Goal: Transaction & Acquisition: Book appointment/travel/reservation

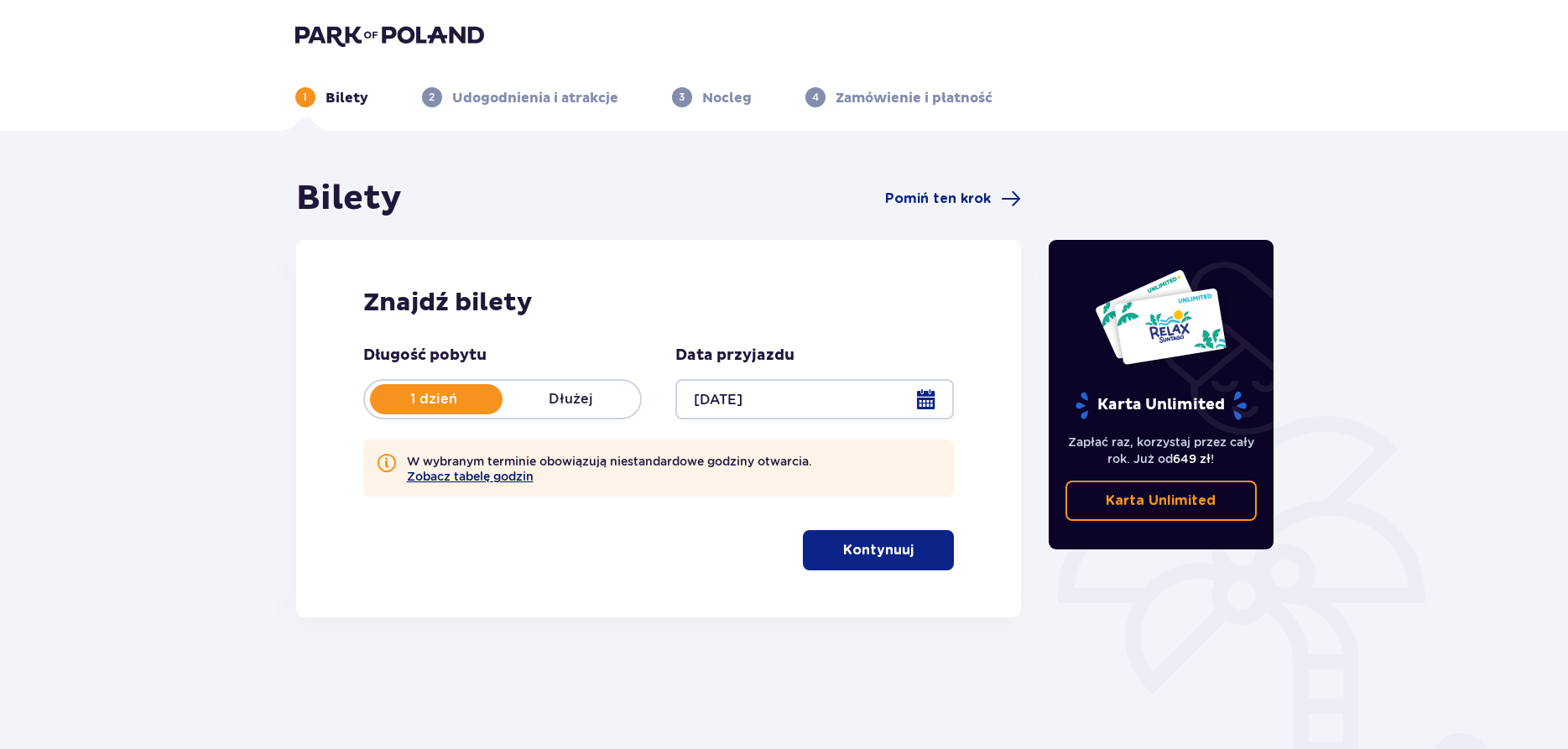
click at [455, 480] on button "Zobacz tabelę godzin" at bounding box center [470, 476] width 126 height 13
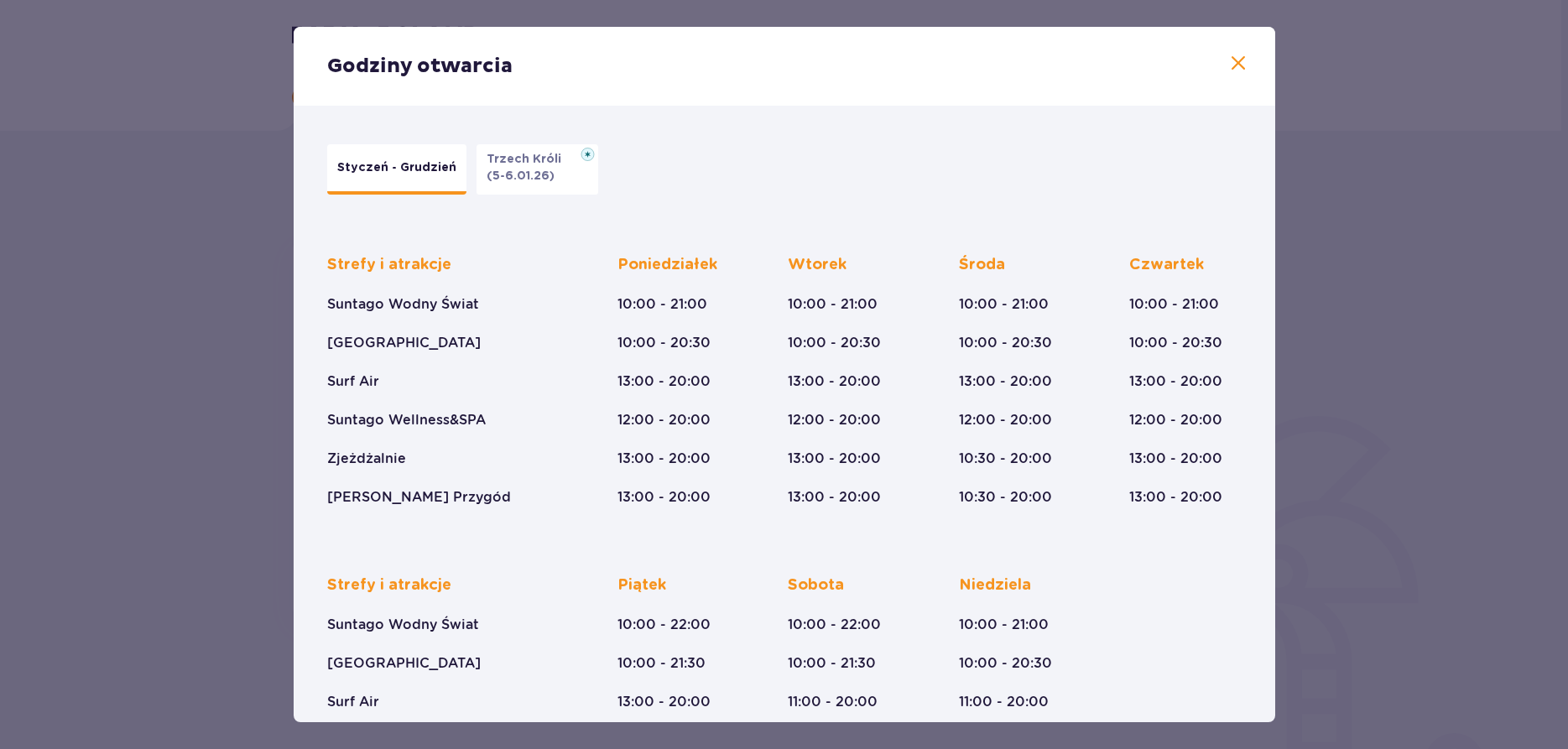
click at [547, 174] on p "(5-6.01.26)" at bounding box center [520, 175] width 68 height 17
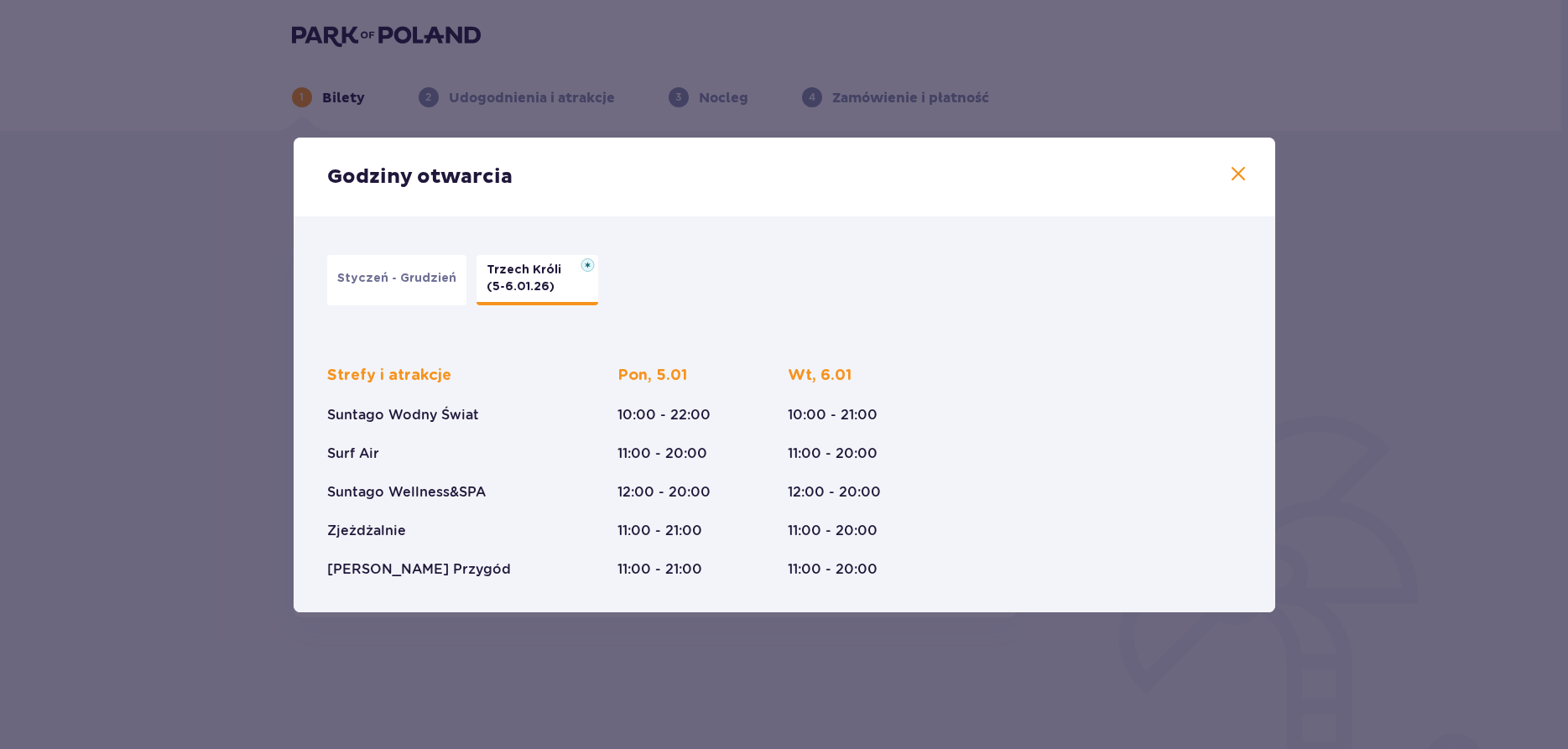
drag, startPoint x: 1249, startPoint y: 166, endPoint x: 1228, endPoint y: 171, distance: 21.6
click at [1249, 167] on div "Godziny otwarcia" at bounding box center [784, 177] width 982 height 79
click at [1239, 173] on span at bounding box center [1238, 174] width 20 height 20
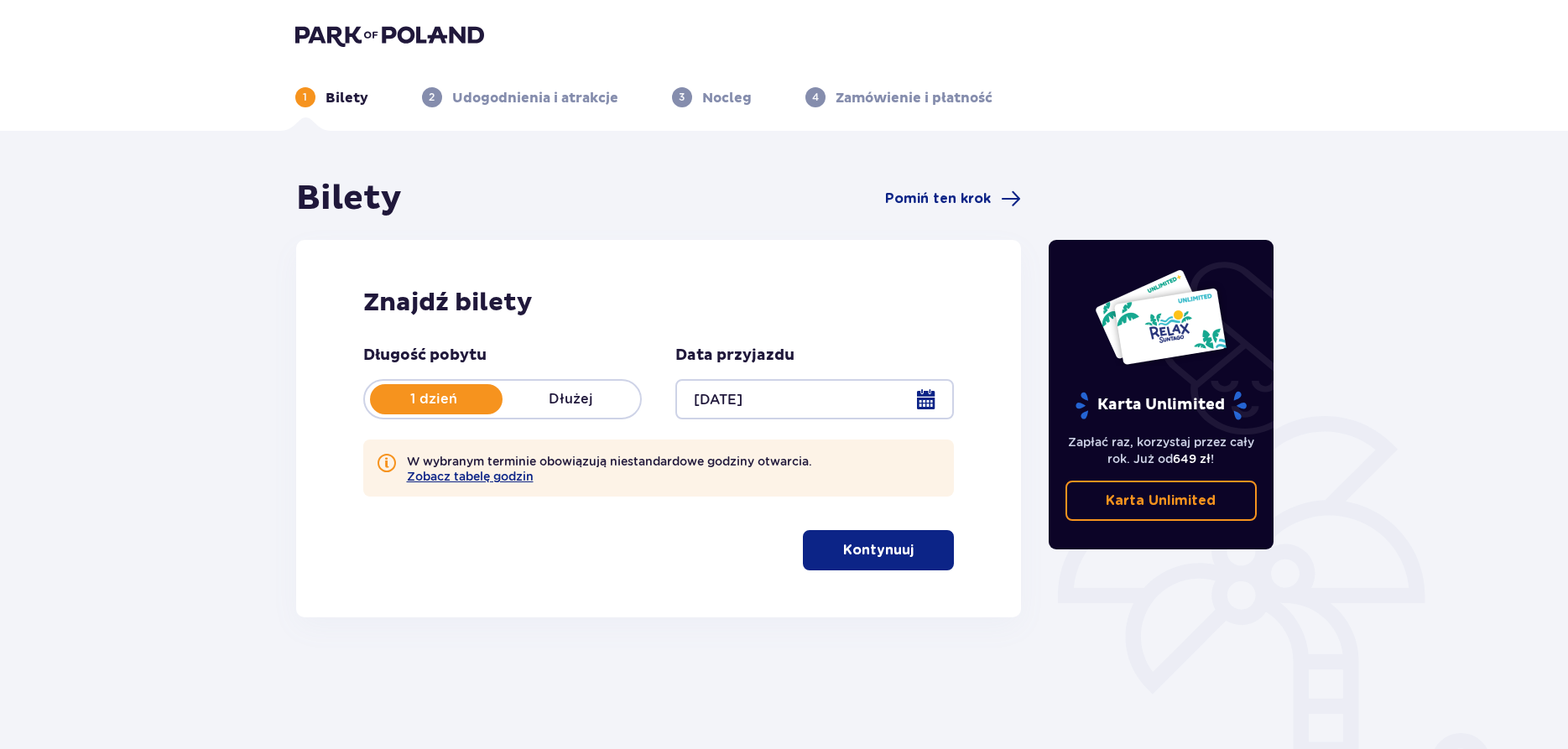
click at [874, 551] on p "Kontynuuj" at bounding box center [878, 550] width 70 height 18
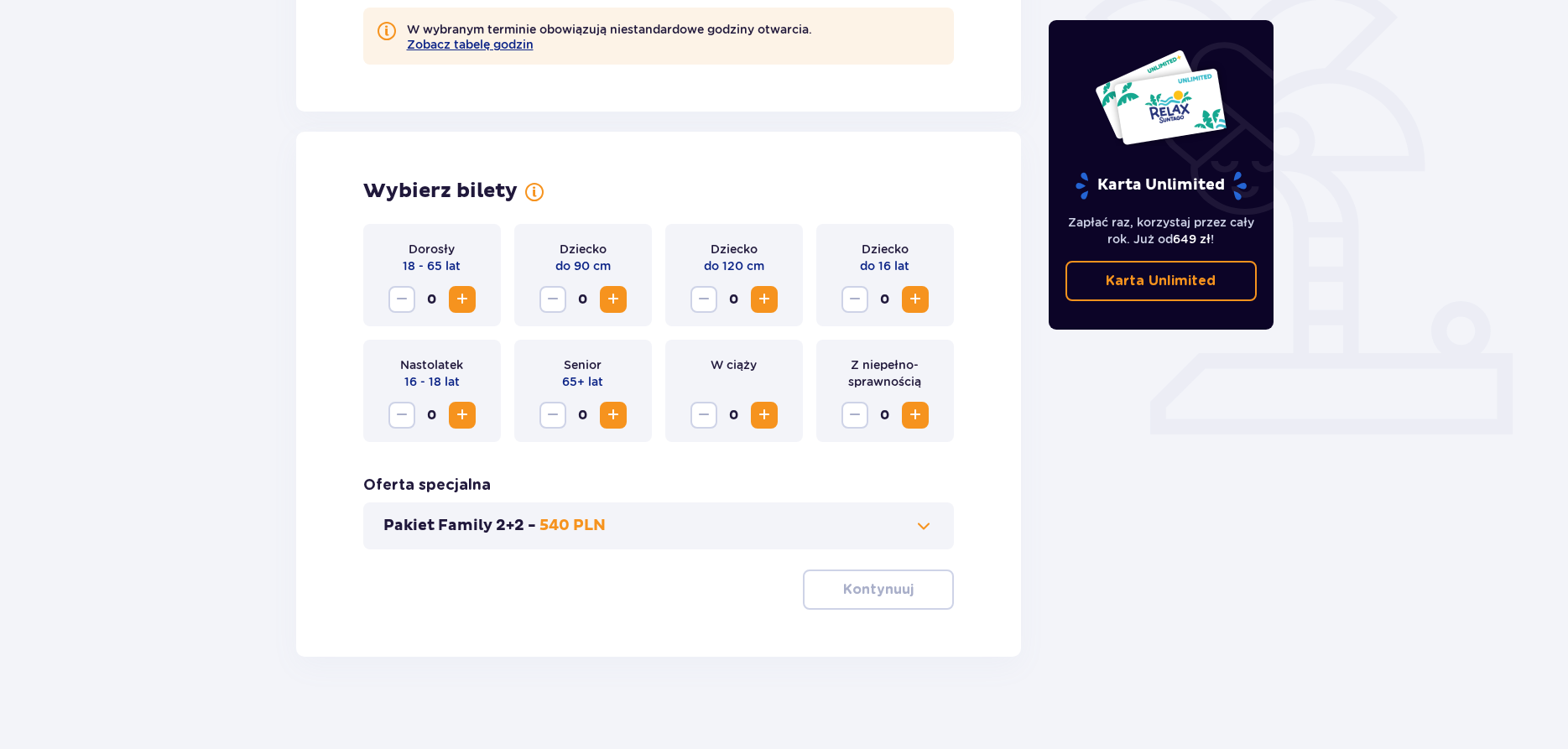
scroll to position [440, 0]
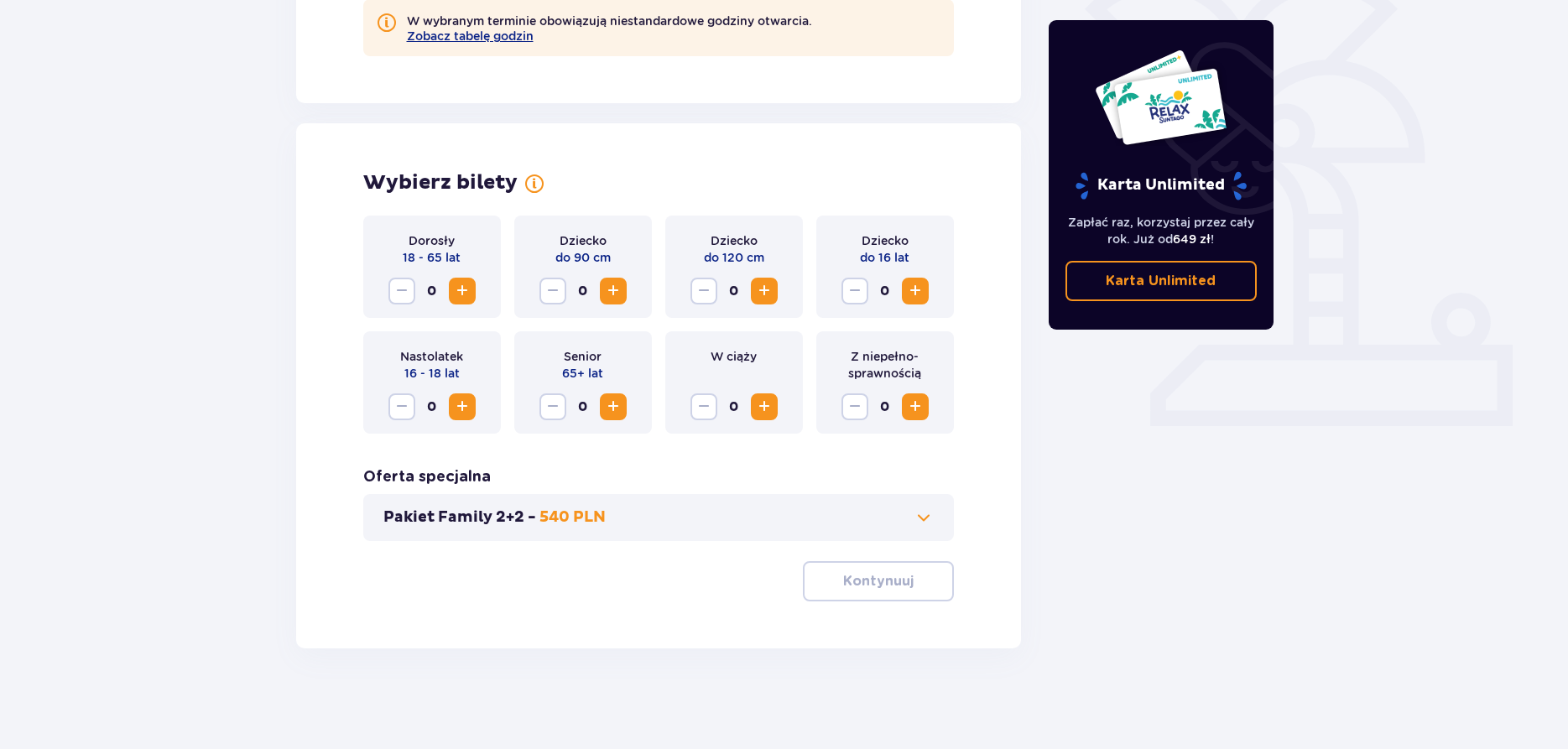
click at [458, 288] on span "Zwiększ" at bounding box center [462, 290] width 20 height 20
click at [908, 297] on span "Zwiększ" at bounding box center [915, 290] width 20 height 20
click at [849, 584] on p "Kontynuuj" at bounding box center [878, 581] width 70 height 18
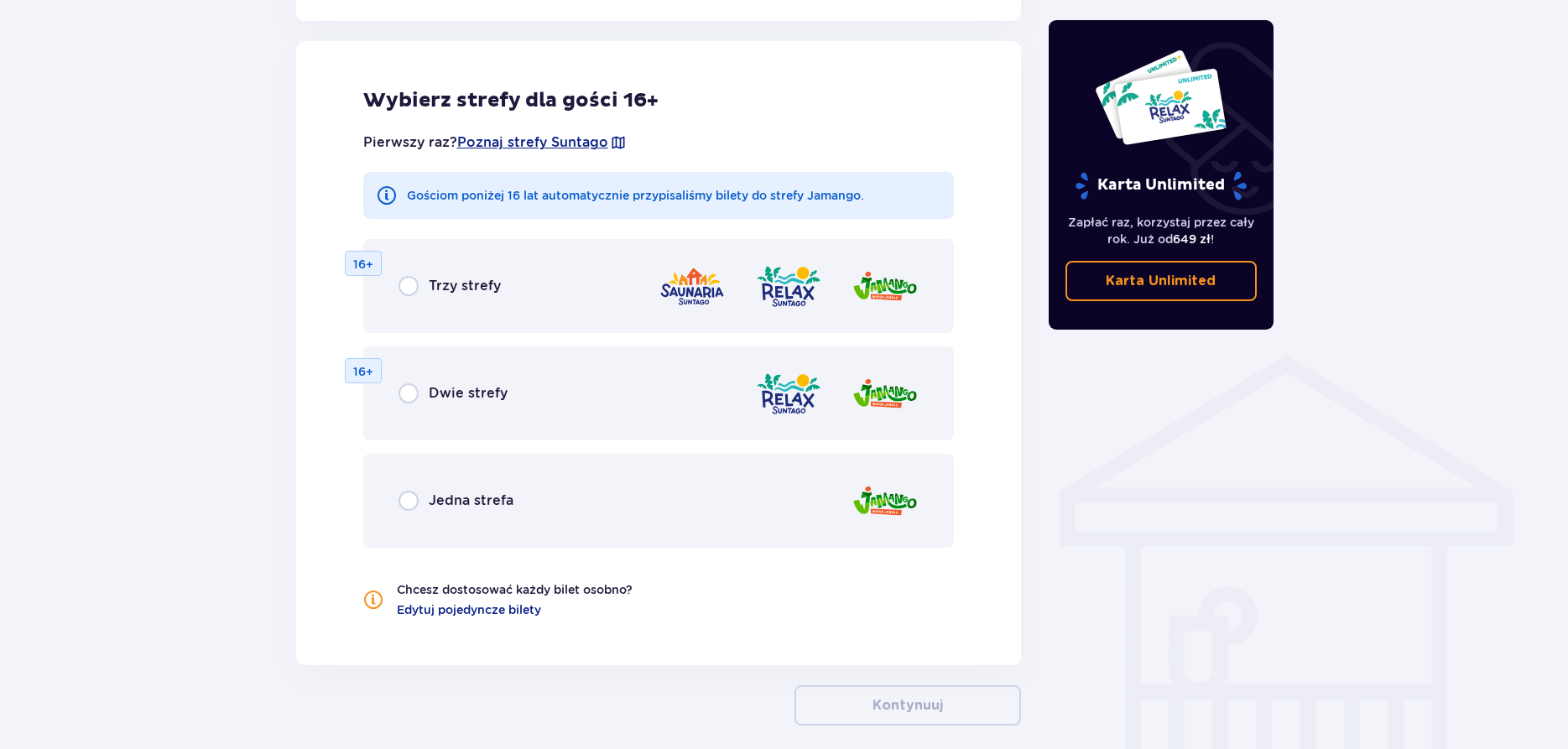
scroll to position [1009, 0]
click at [417, 500] on input "radio" at bounding box center [408, 499] width 20 height 20
radio input "true"
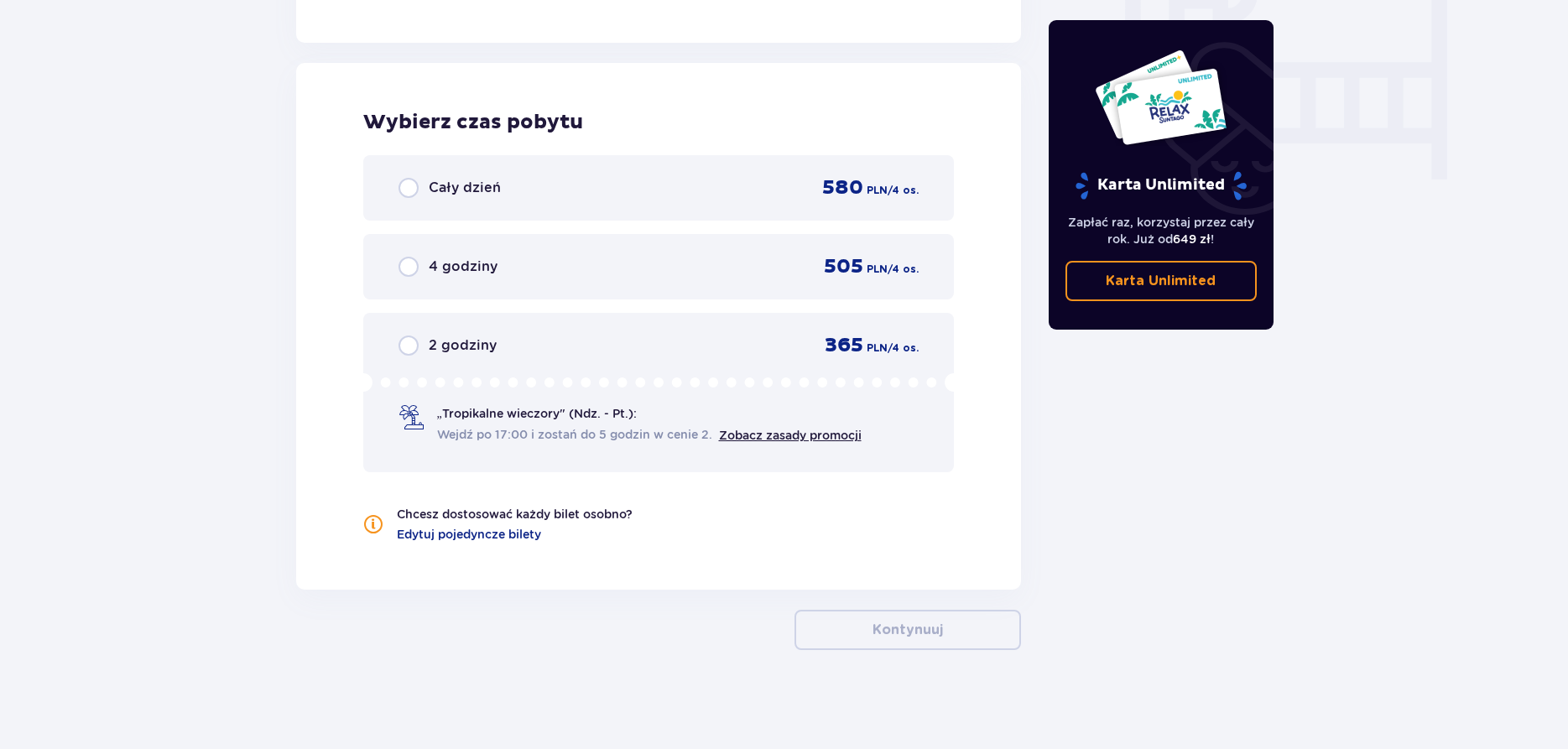
scroll to position [1631, 0]
click at [405, 187] on input "radio" at bounding box center [408, 186] width 20 height 20
radio input "true"
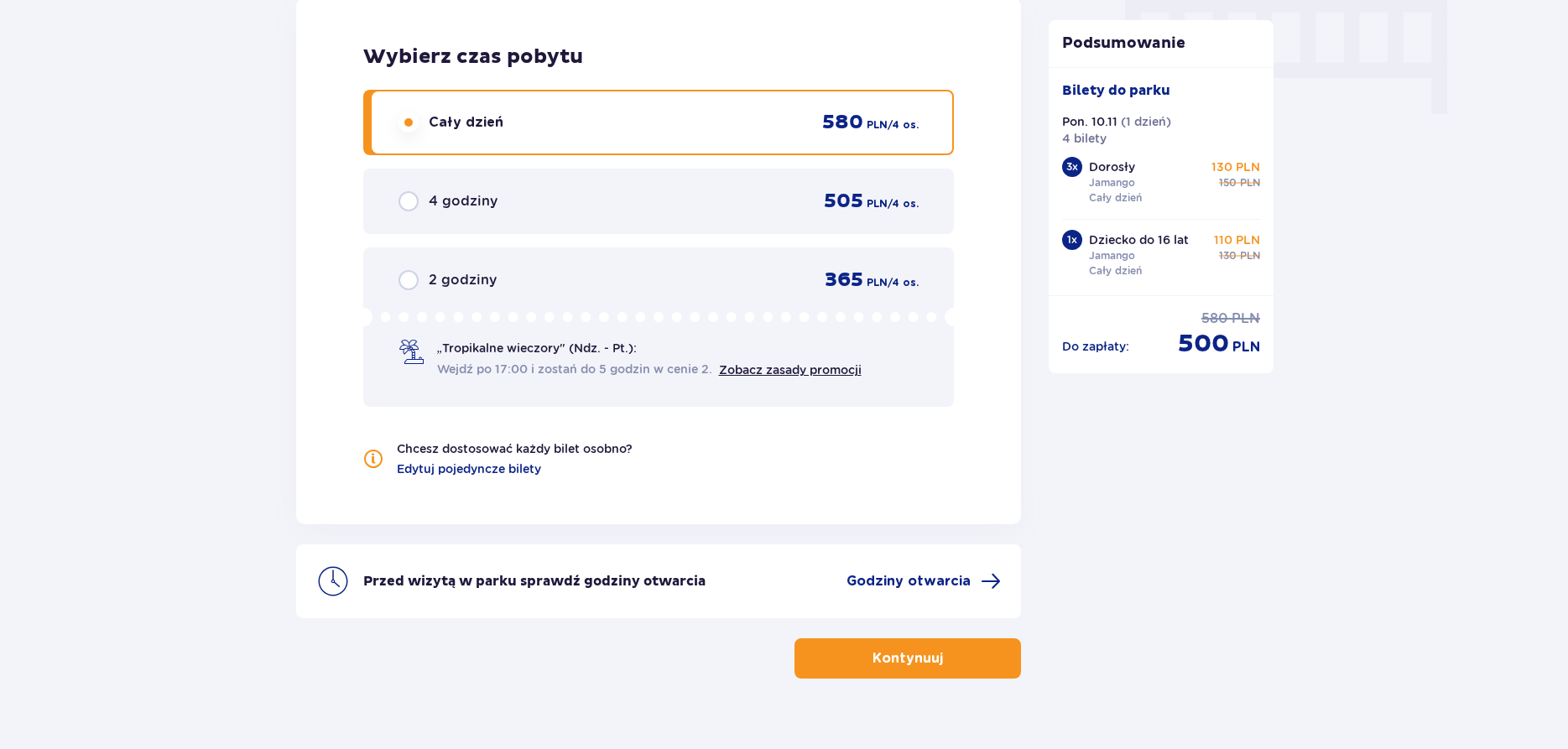
scroll to position [1725, 0]
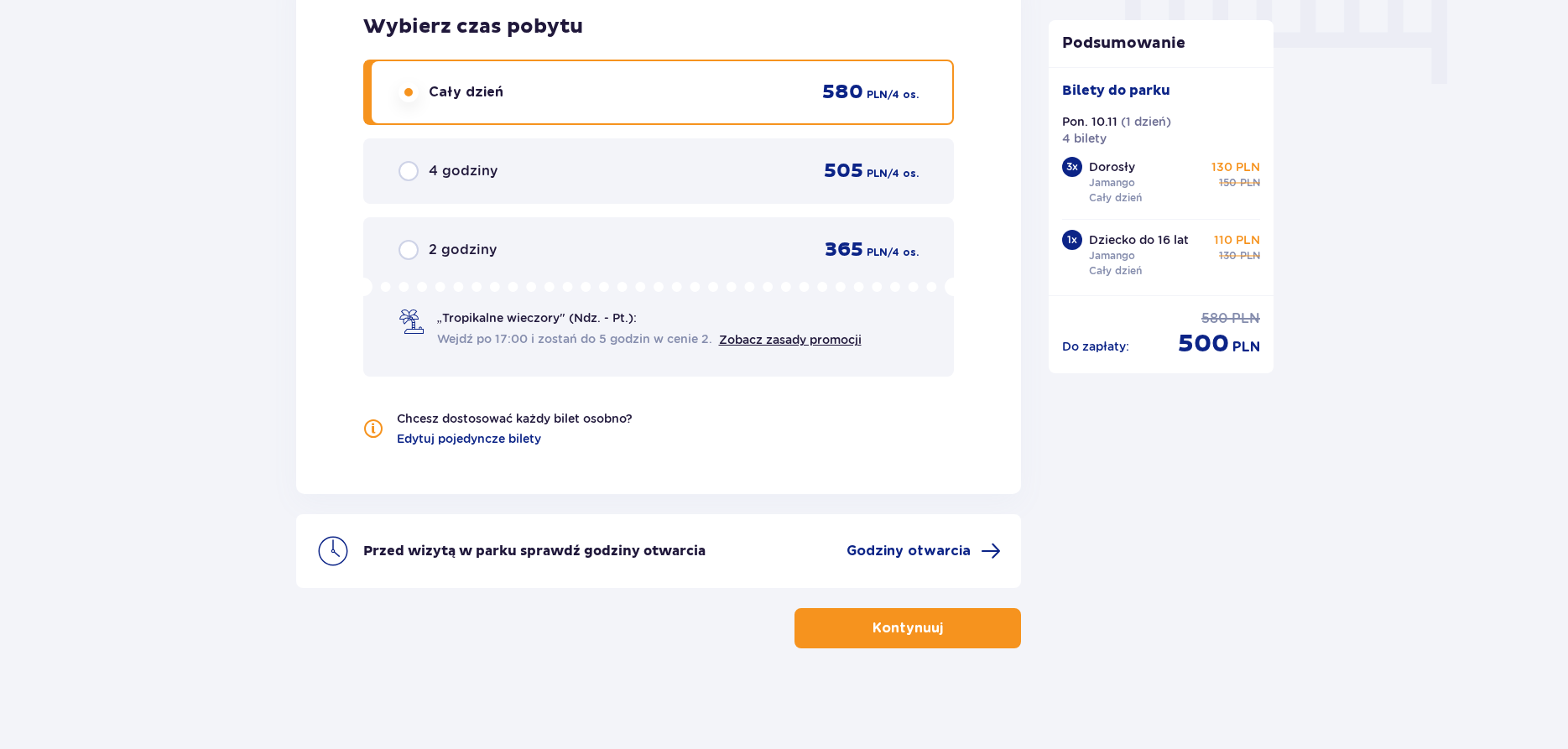
click at [947, 618] on span "button" at bounding box center [946, 628] width 20 height 20
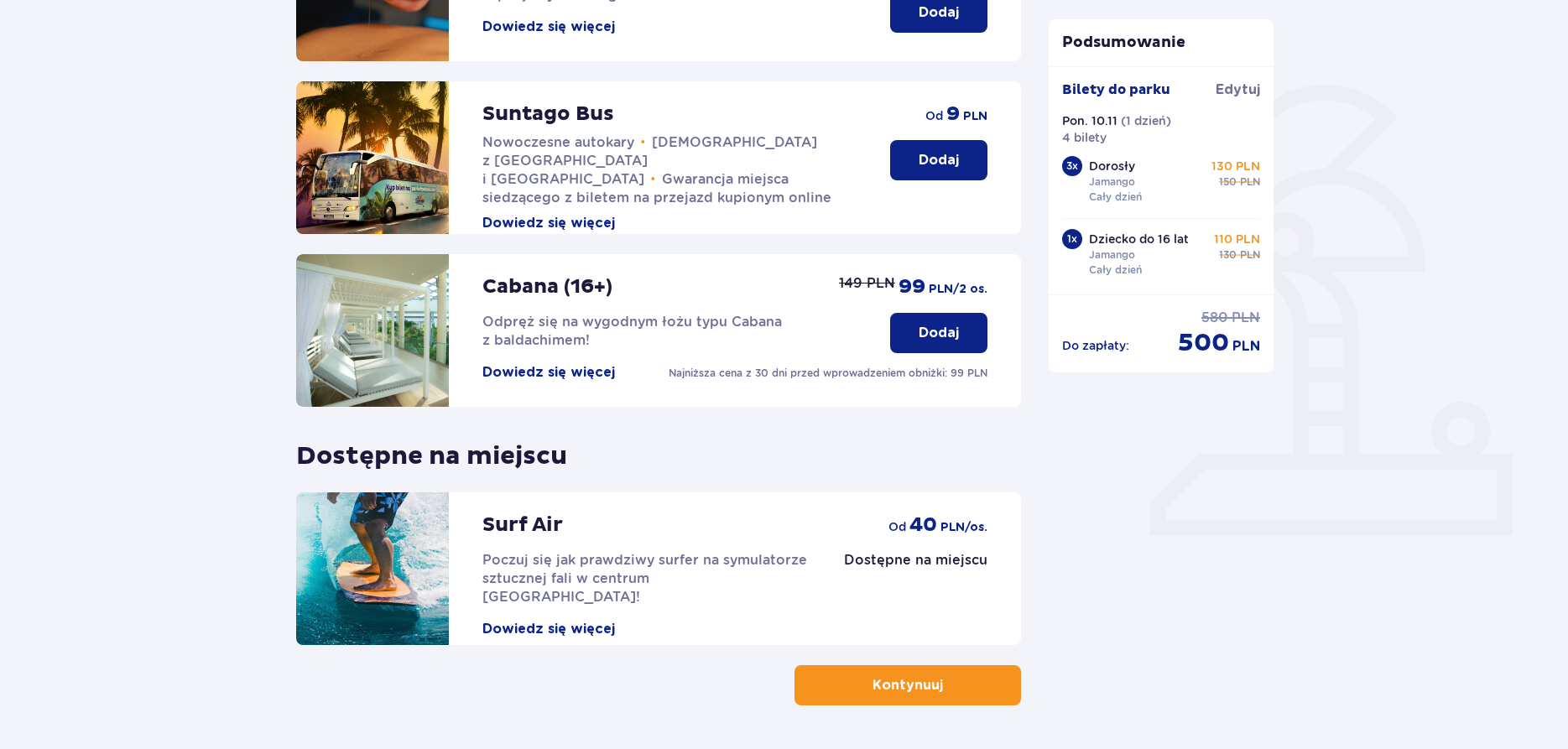
scroll to position [389, 0]
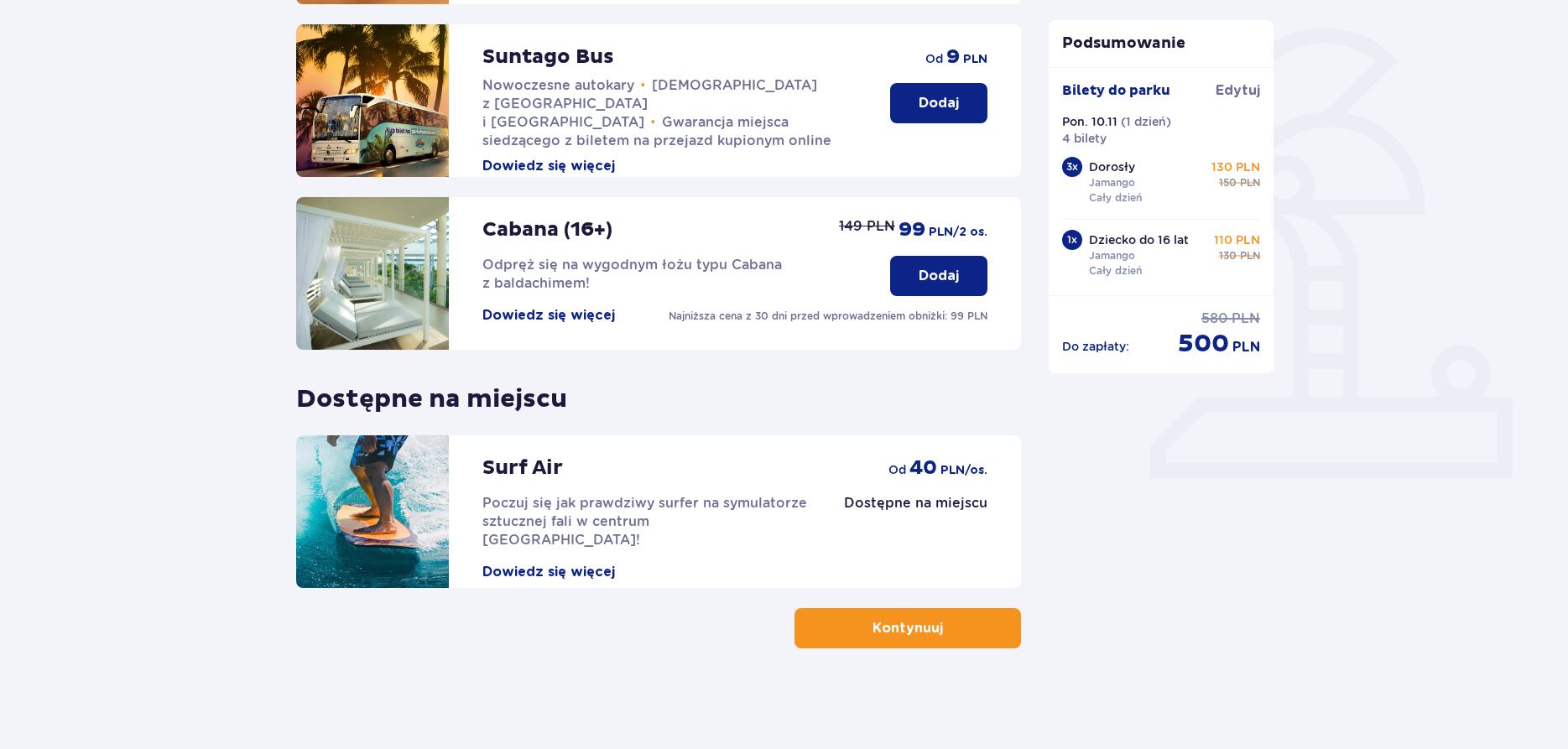
click at [920, 634] on p "Kontynuuj" at bounding box center [908, 628] width 70 height 18
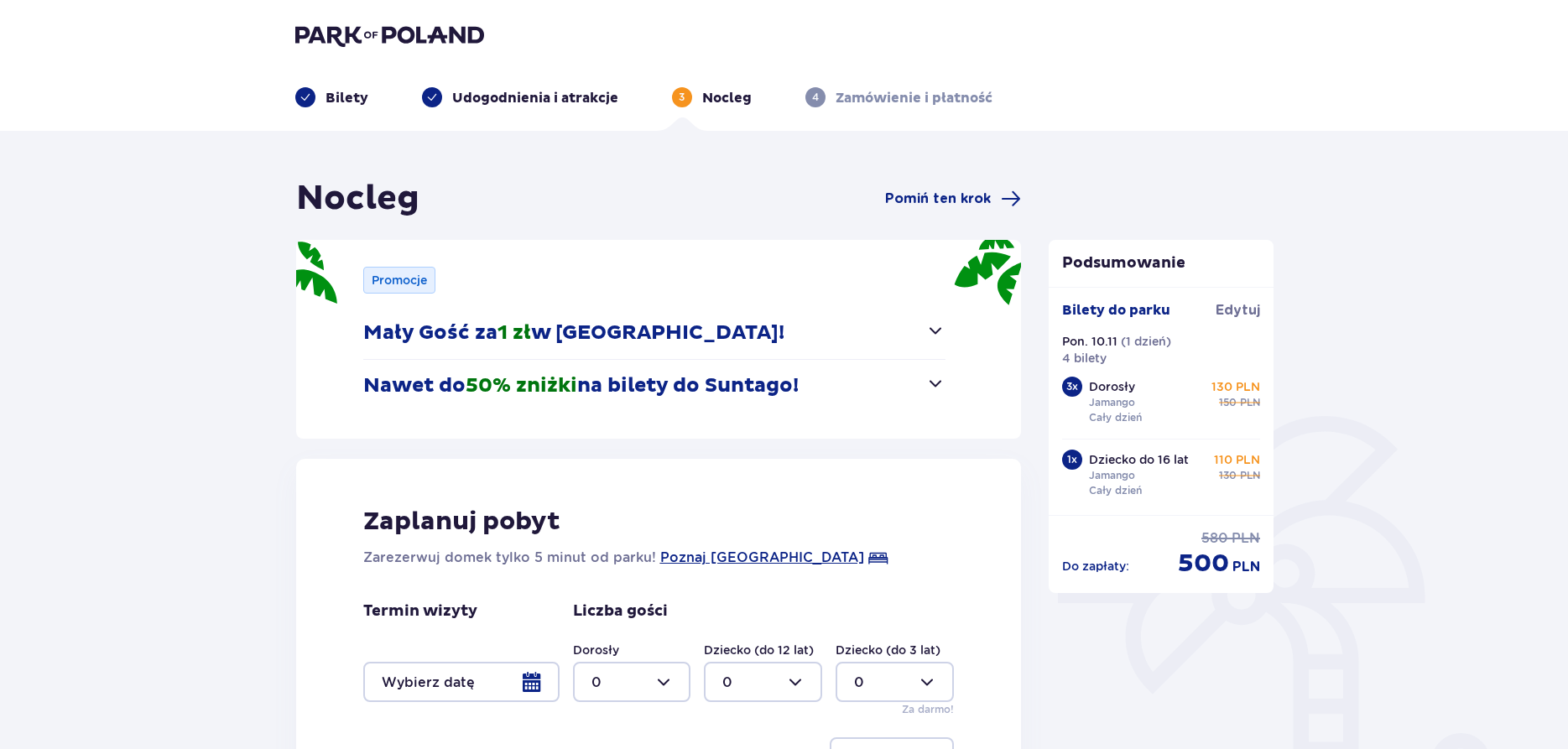
click at [937, 385] on span "button" at bounding box center [935, 383] width 20 height 20
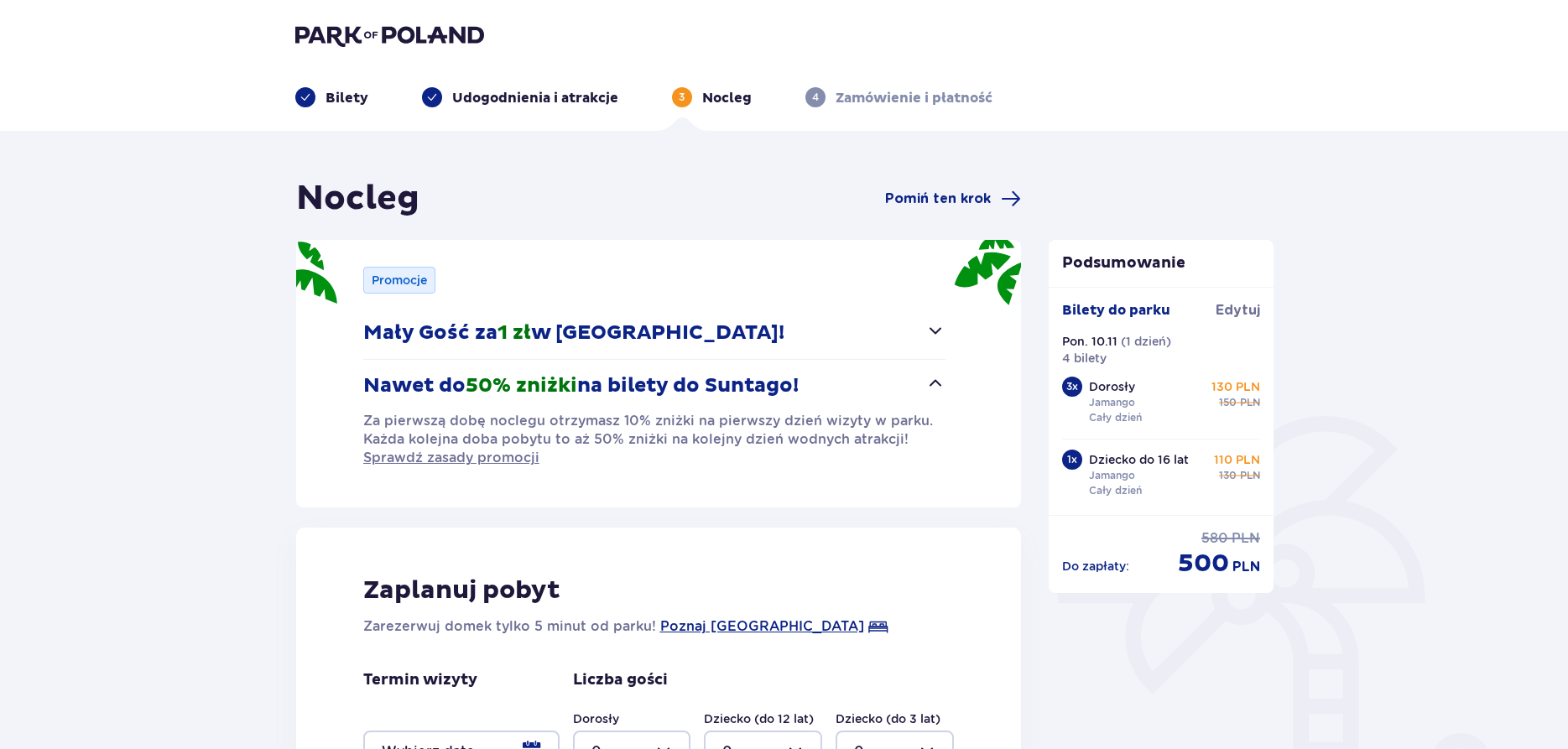
scroll to position [257, 0]
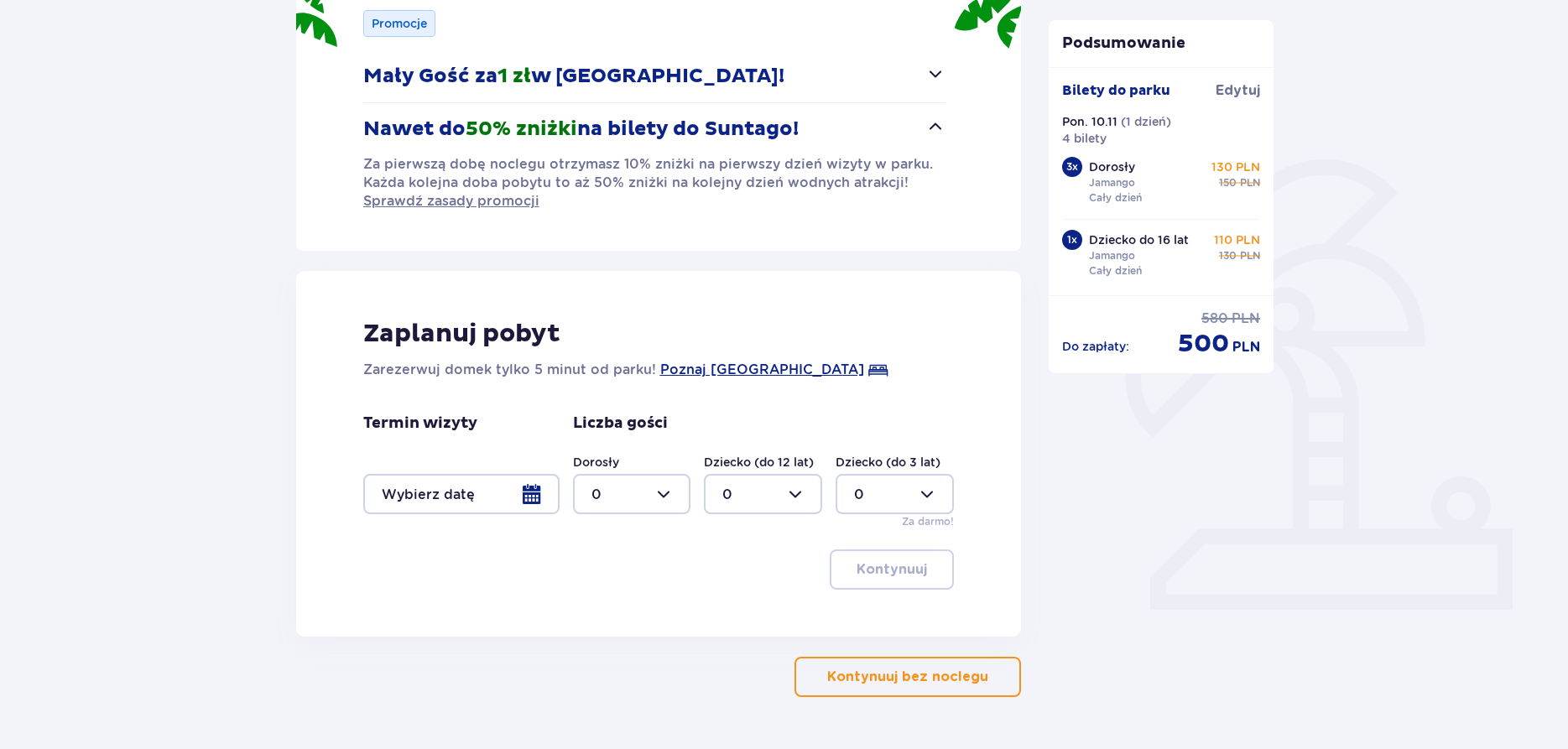
click at [523, 496] on div at bounding box center [462, 494] width 197 height 40
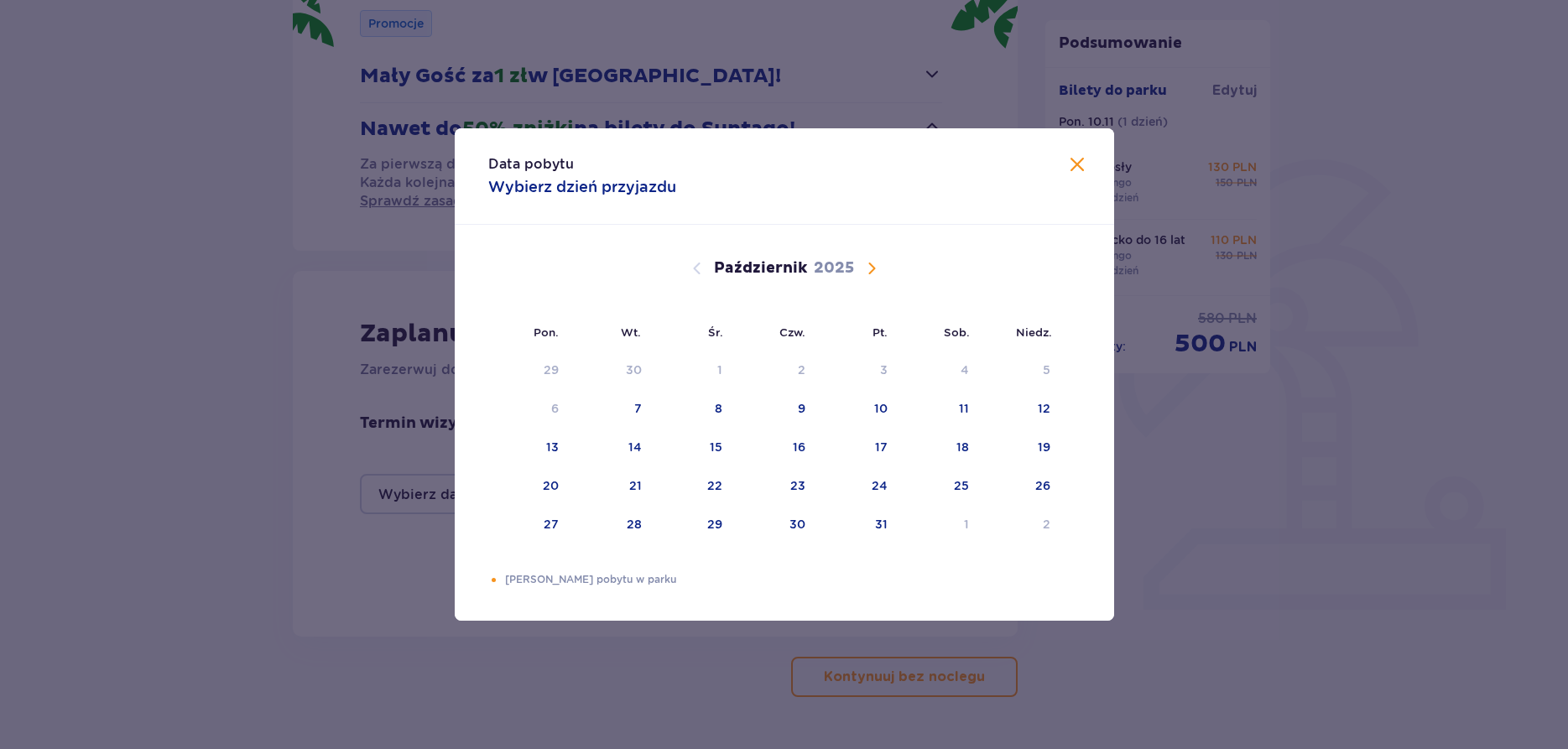
click at [870, 267] on span "Następny miesiąc" at bounding box center [871, 268] width 20 height 20
click at [1043, 409] on div "9" at bounding box center [1047, 408] width 8 height 17
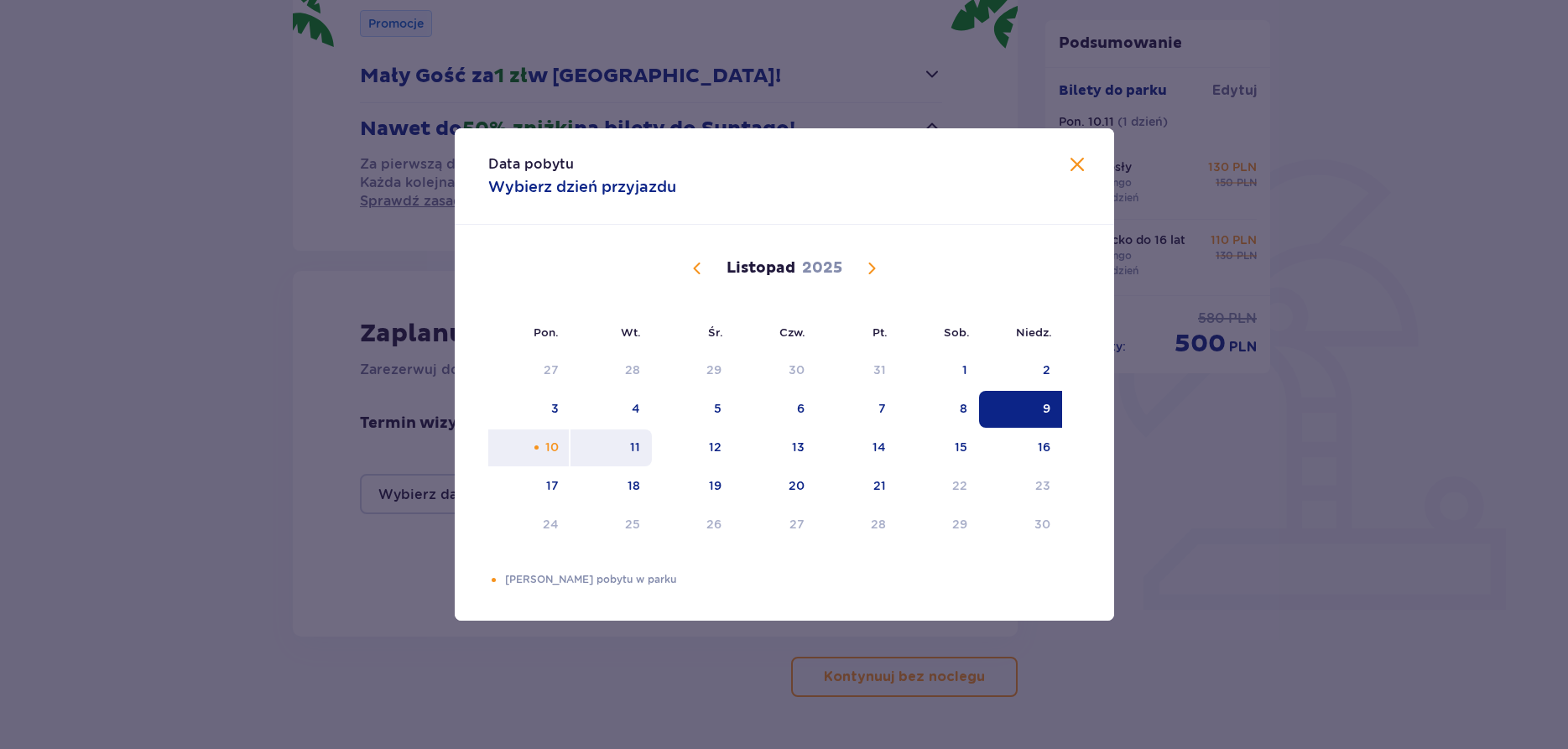
click at [634, 453] on div "11" at bounding box center [634, 446] width 10 height 17
type input "[DATE] - [DATE]"
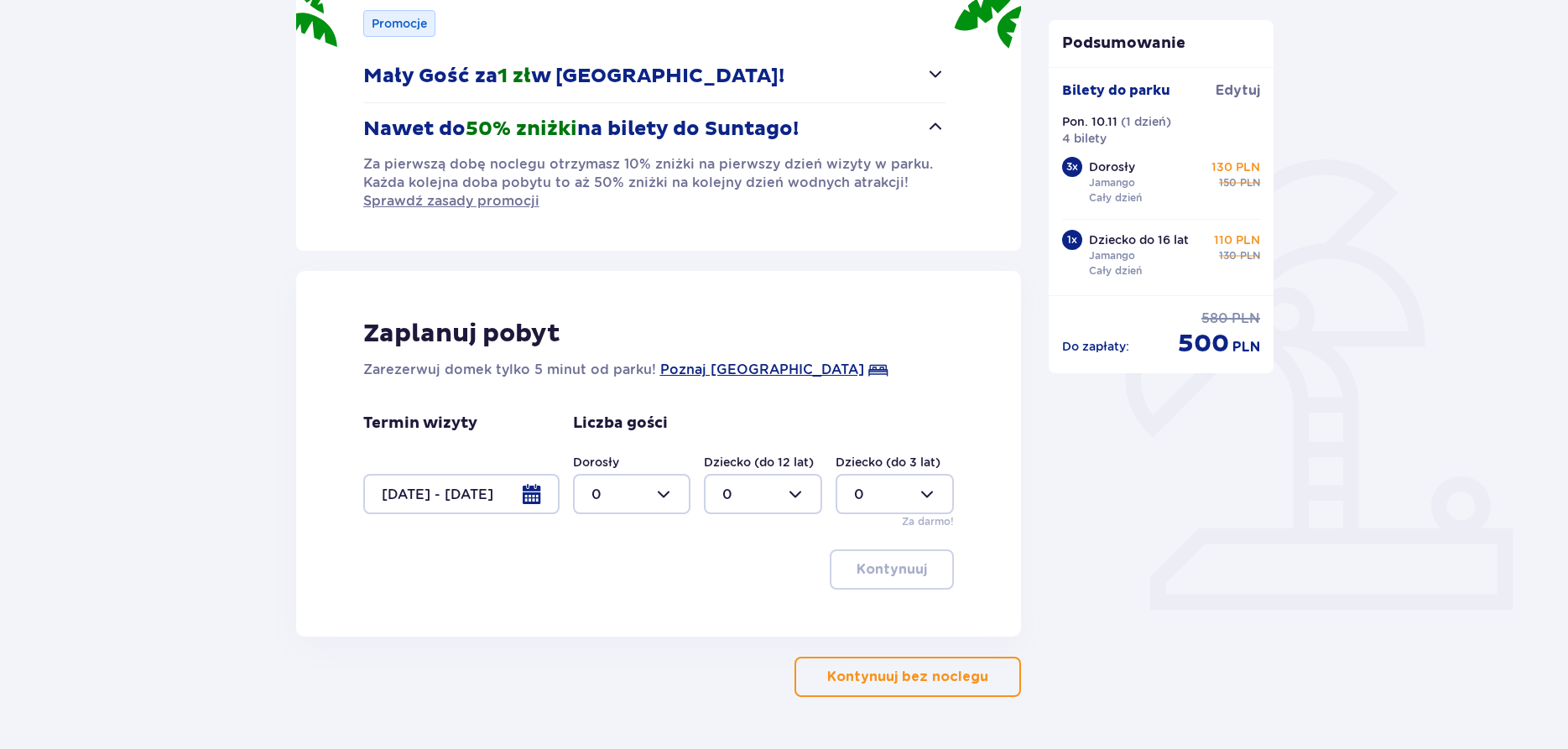
click at [661, 490] on div at bounding box center [632, 494] width 118 height 40
click at [617, 638] on span "3" at bounding box center [632, 651] width 115 height 35
type input "3"
click at [740, 485] on div at bounding box center [763, 494] width 118 height 40
click at [731, 578] on div "1" at bounding box center [763, 580] width 82 height 18
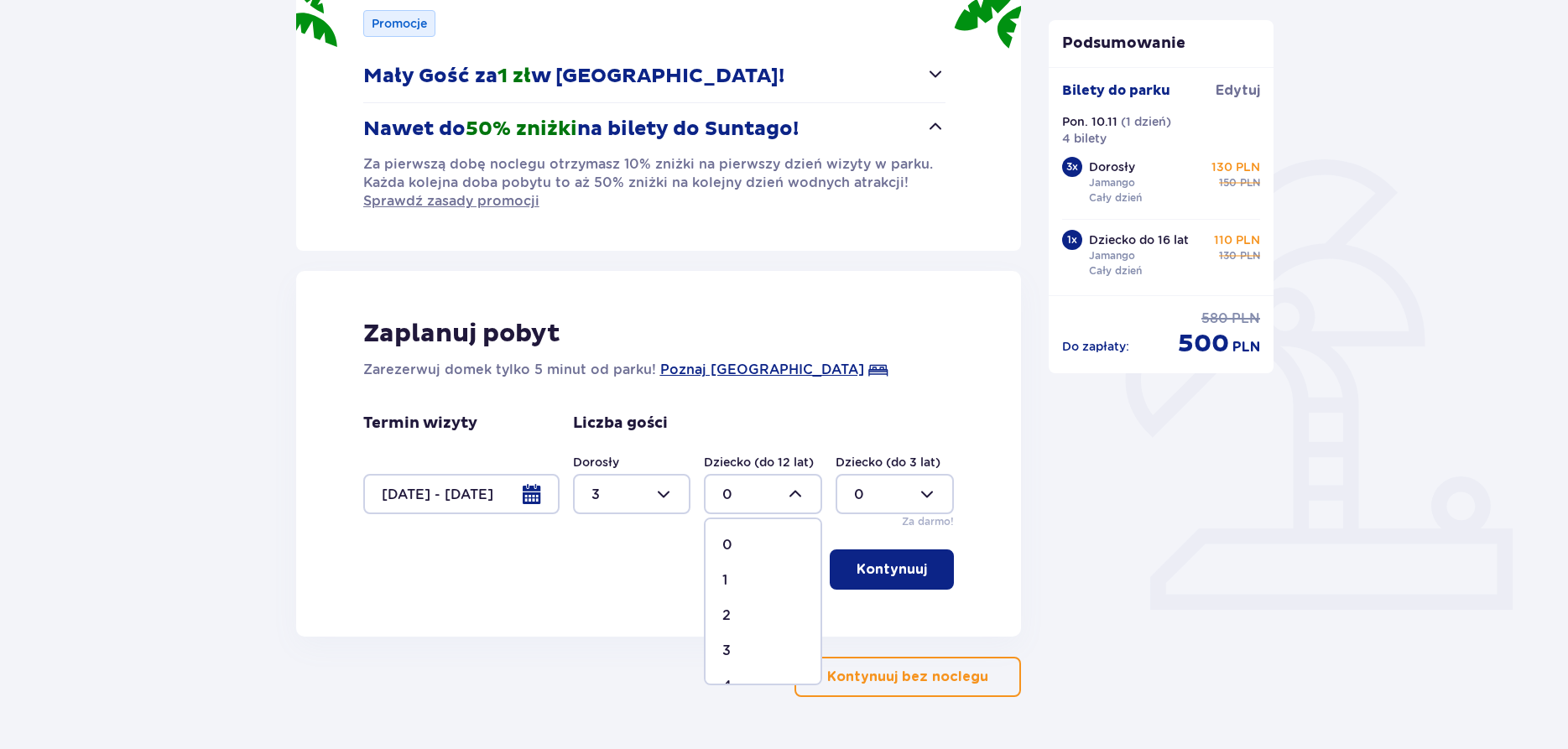
type input "1"
click at [878, 560] on button "Kontynuuj" at bounding box center [892, 569] width 125 height 40
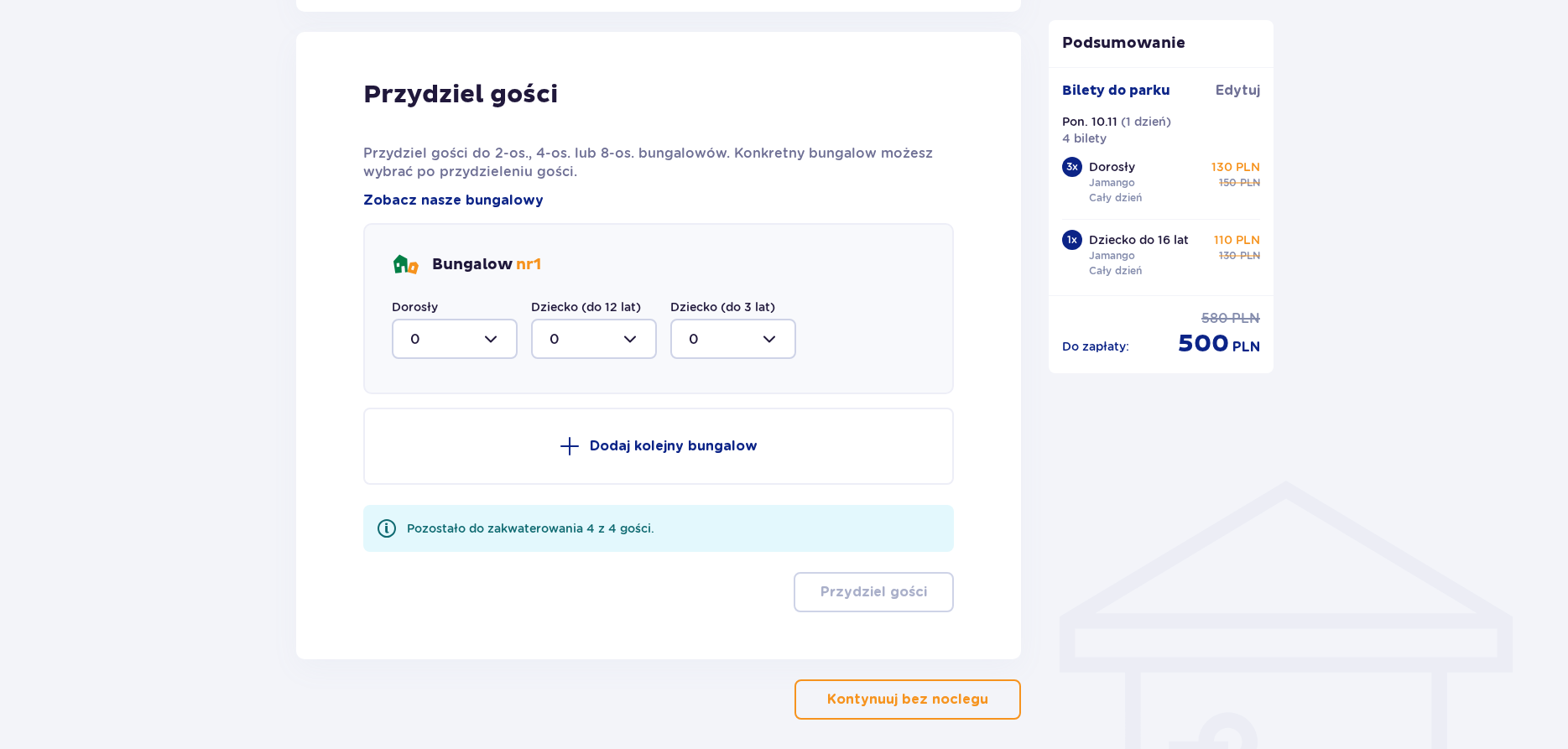
scroll to position [893, 0]
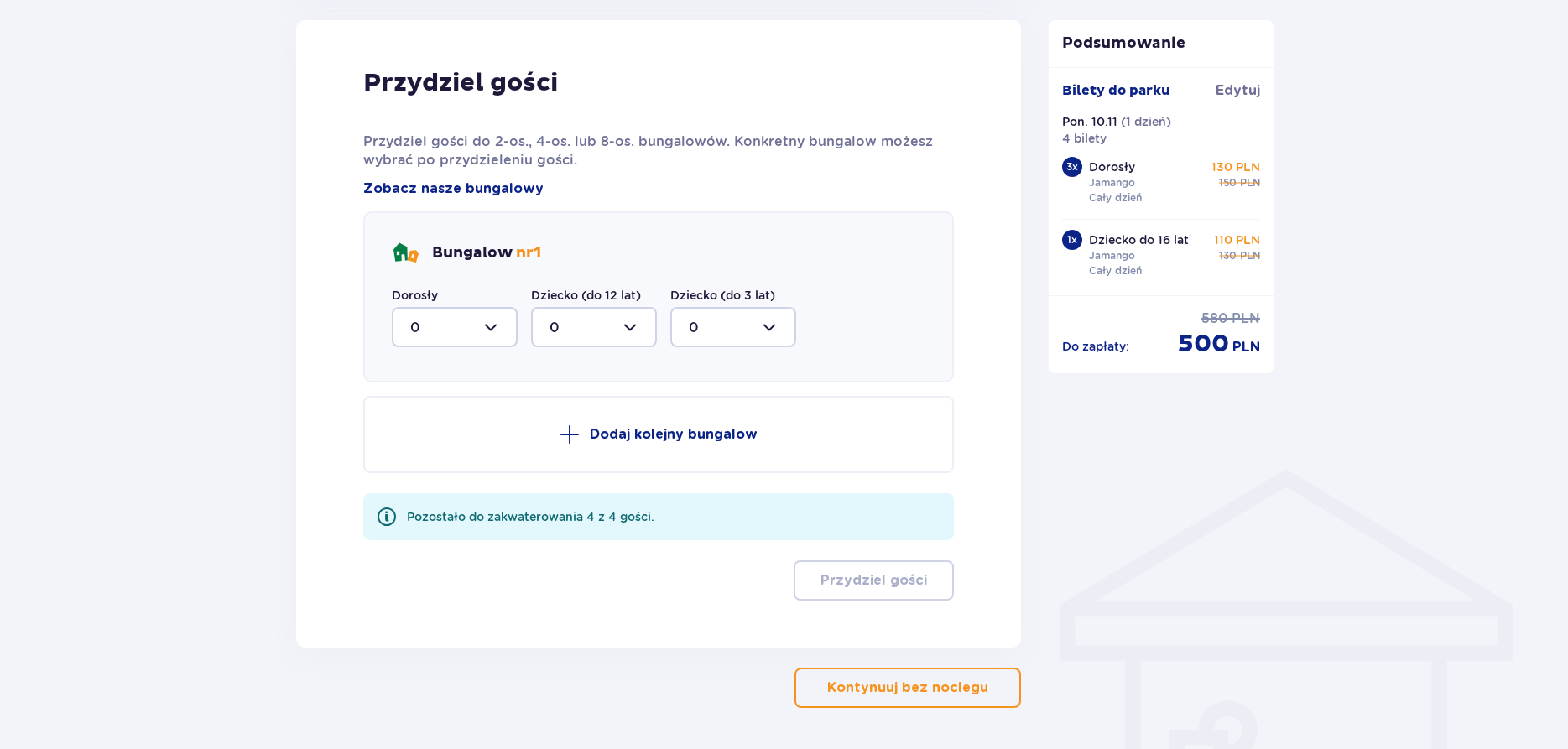
click at [468, 330] on div at bounding box center [455, 327] width 125 height 40
click at [428, 474] on span "3" at bounding box center [455, 484] width 123 height 35
type input "3"
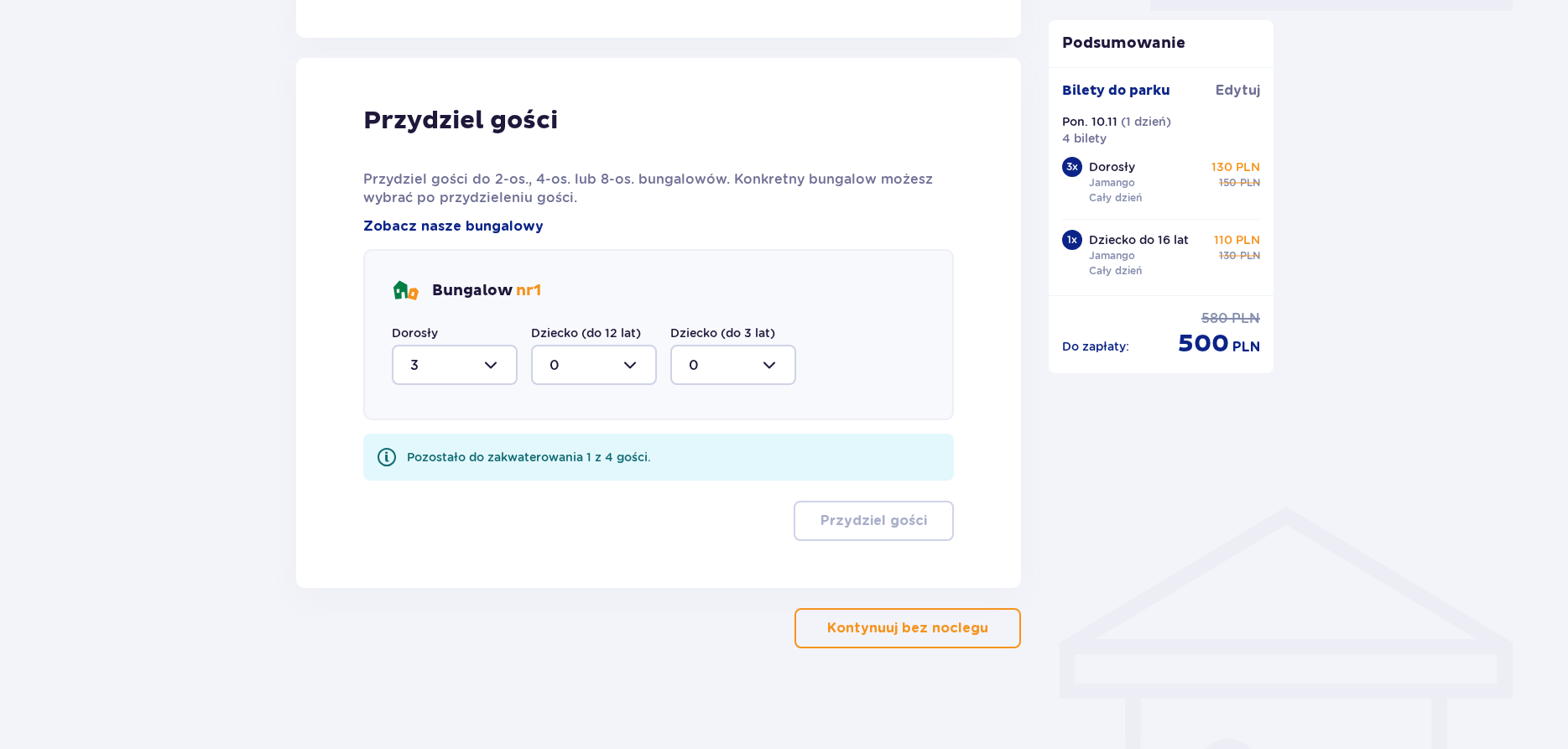
scroll to position [855, 0]
click at [613, 362] on div at bounding box center [593, 365] width 125 height 40
click at [582, 446] on div "1" at bounding box center [593, 451] width 89 height 18
type input "1"
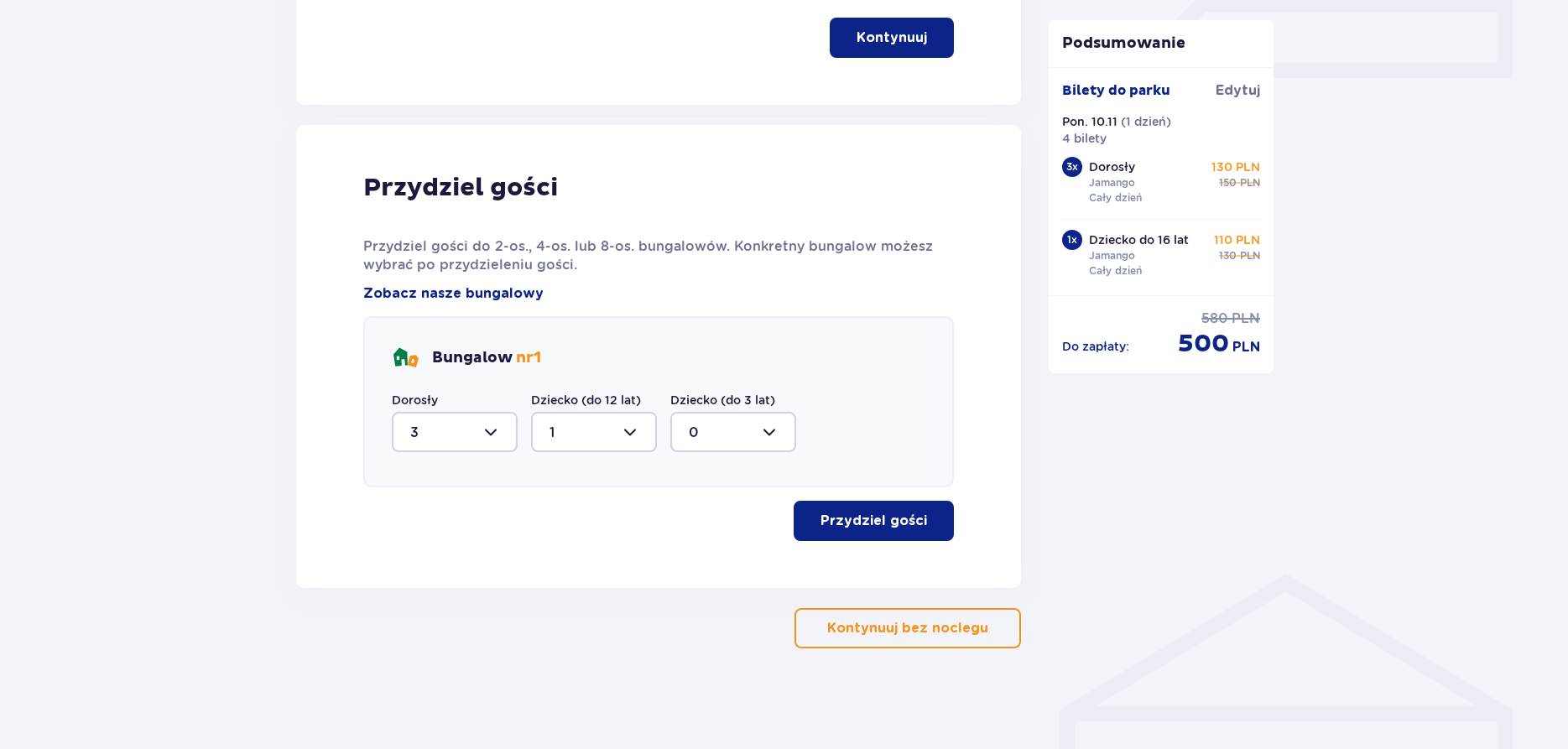
scroll to position [788, 0]
click at [867, 519] on p "Przydziel gości" at bounding box center [873, 520] width 106 height 18
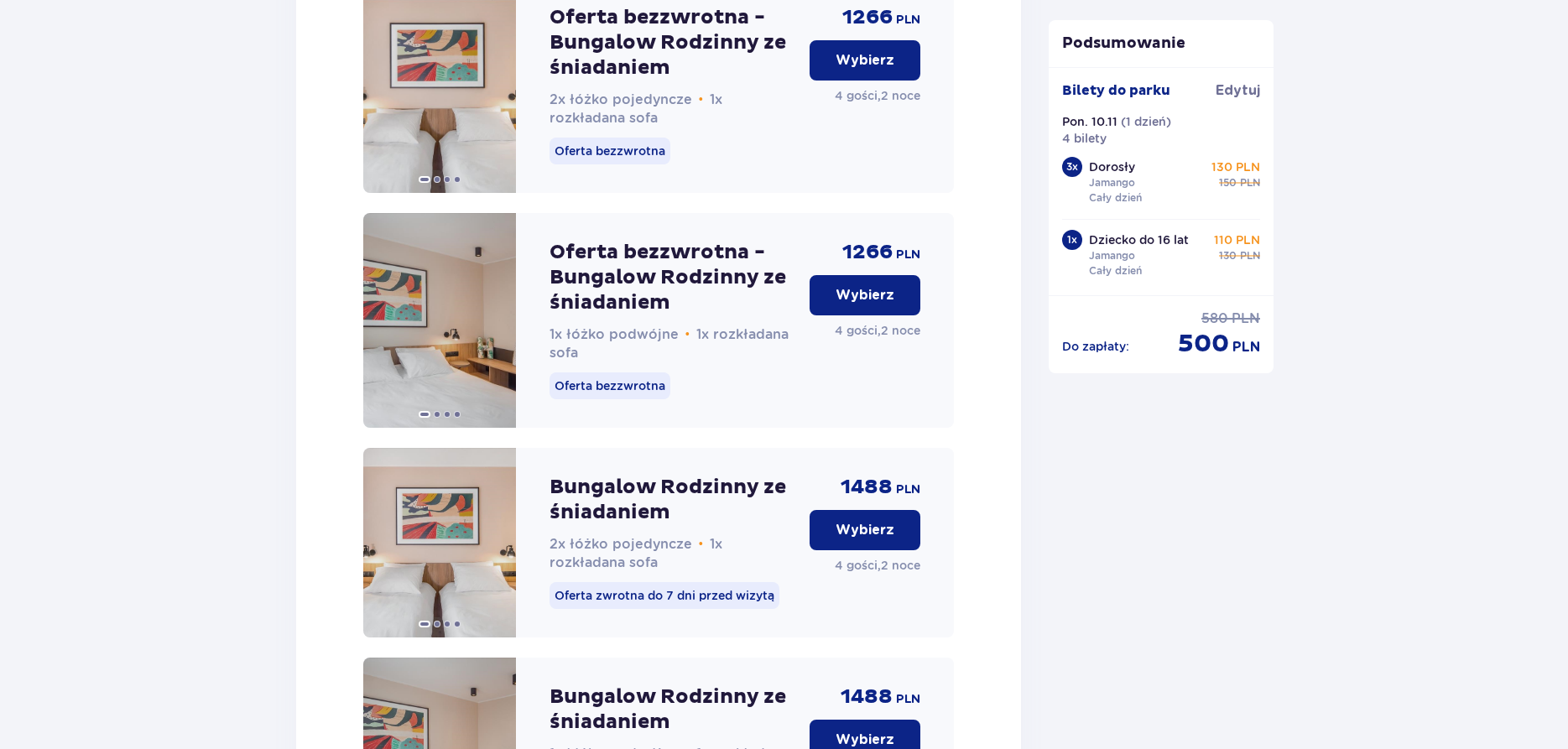
scroll to position [2574, 0]
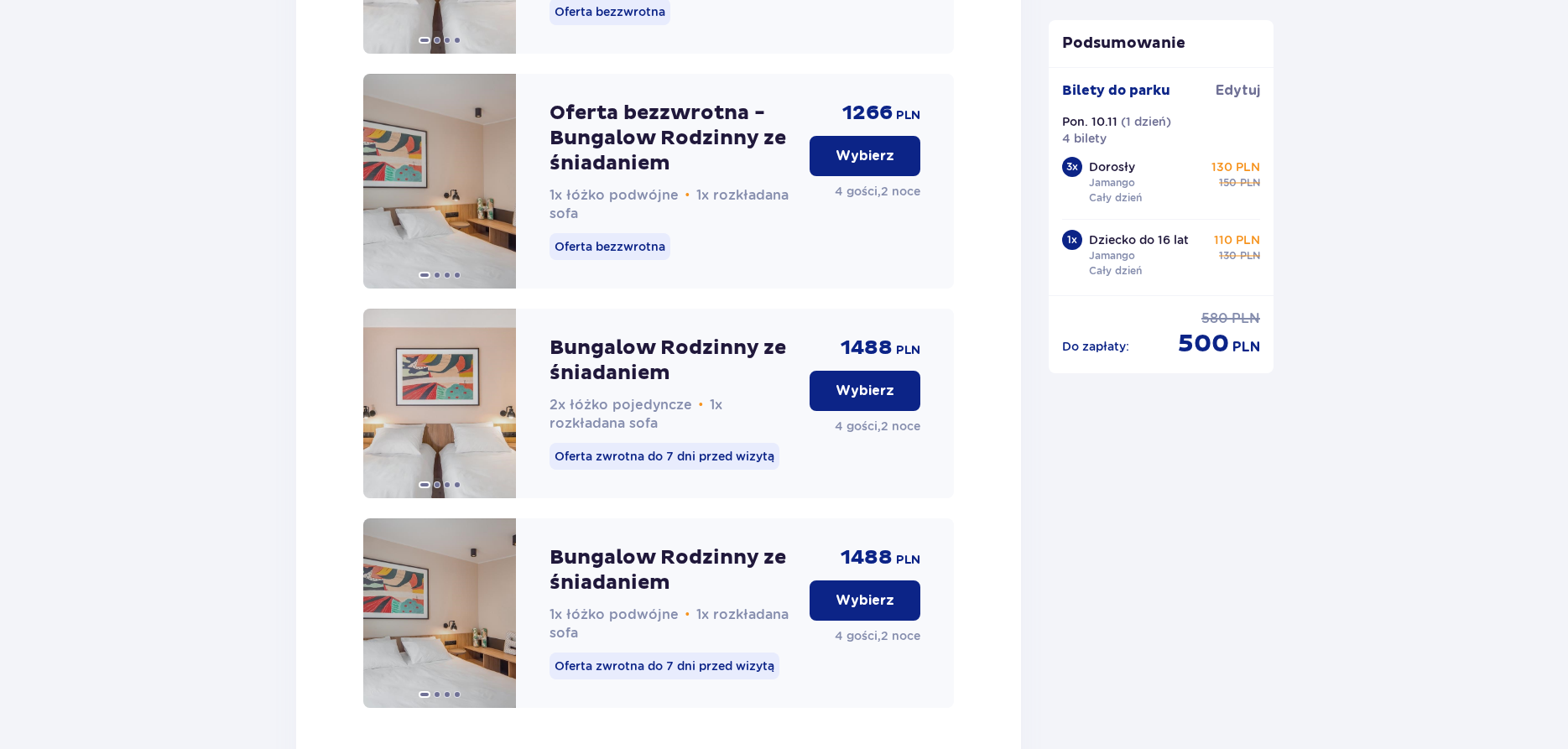
click at [847, 165] on p "Wybierz" at bounding box center [865, 155] width 59 height 18
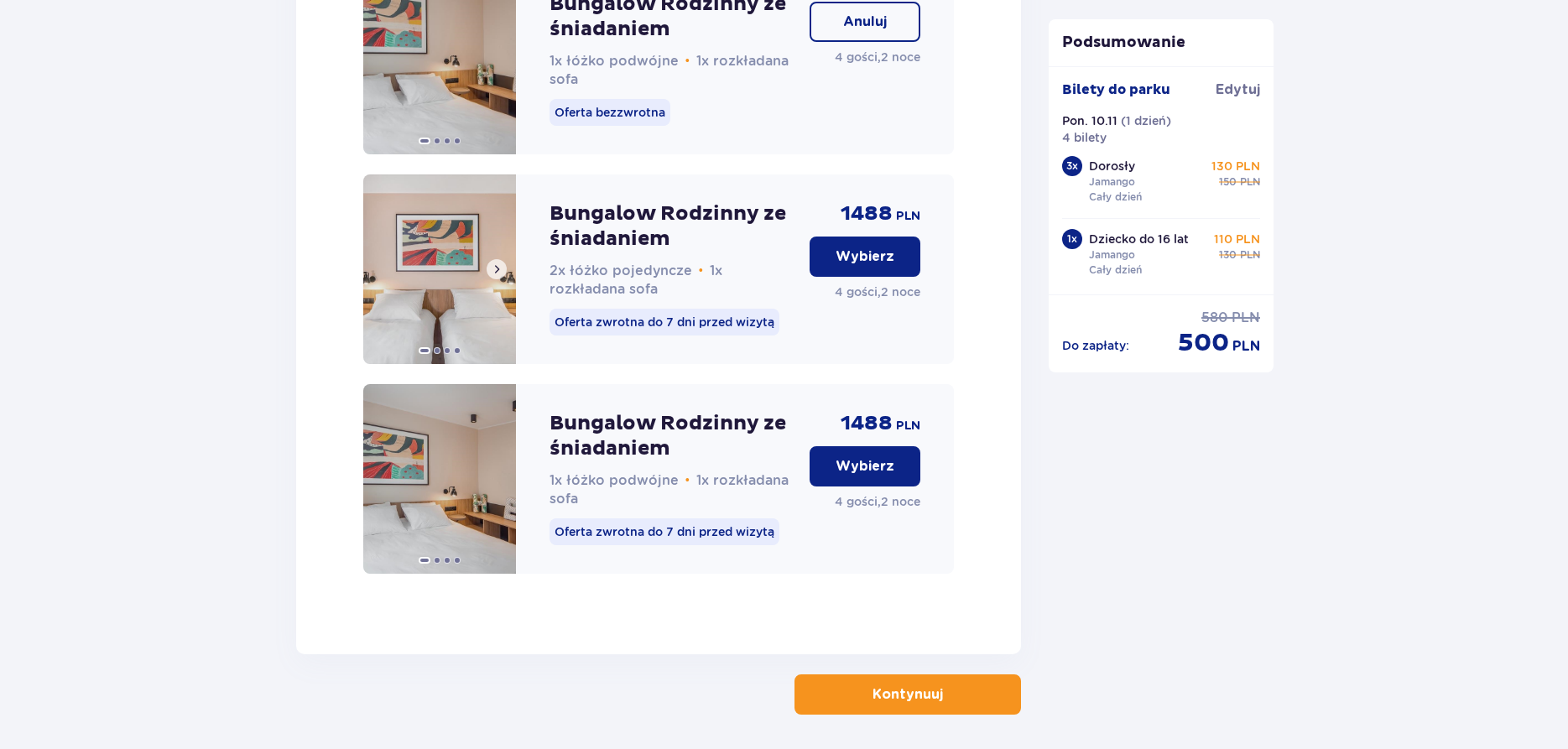
scroll to position [2794, 0]
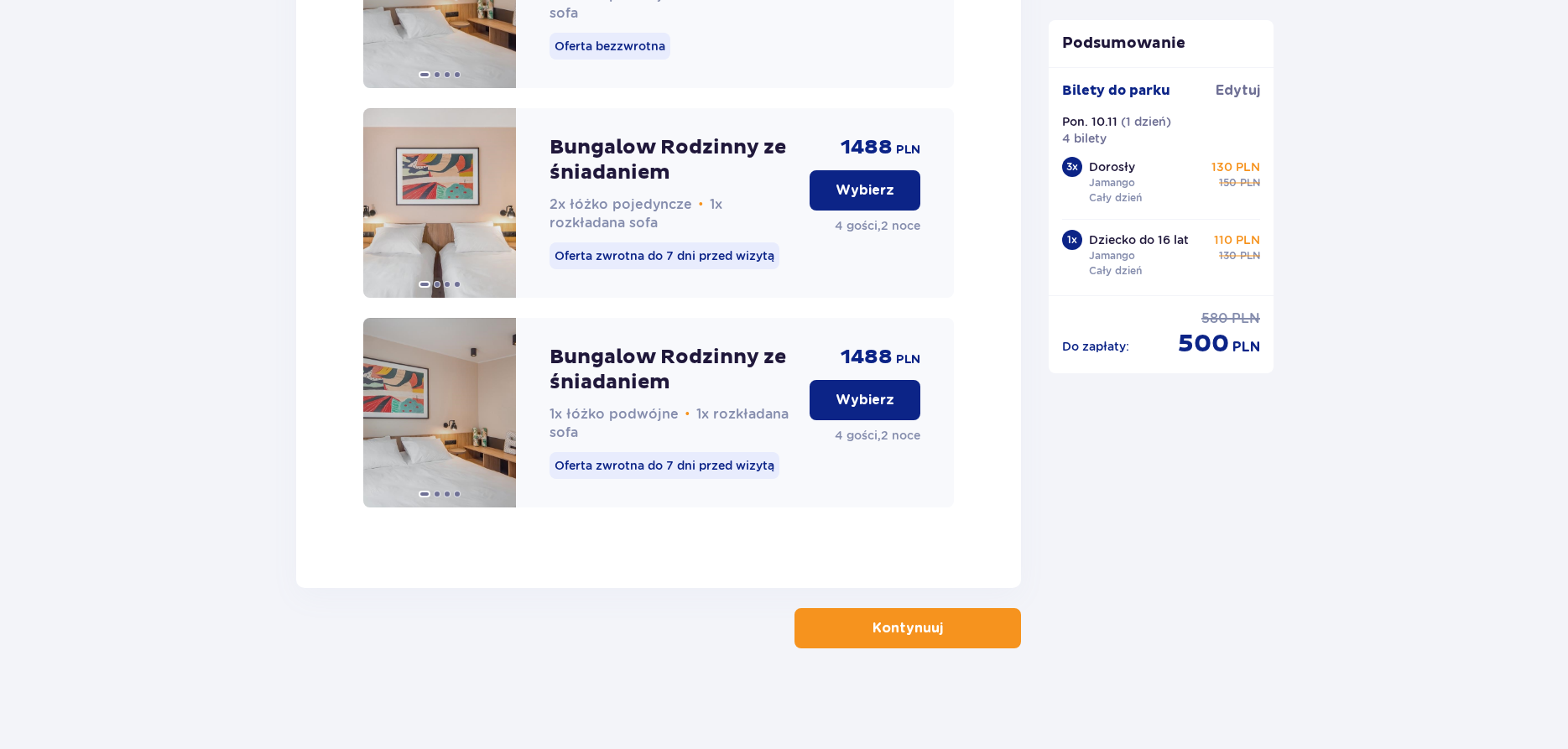
click at [930, 617] on button "Kontynuuj" at bounding box center [908, 628] width 226 height 40
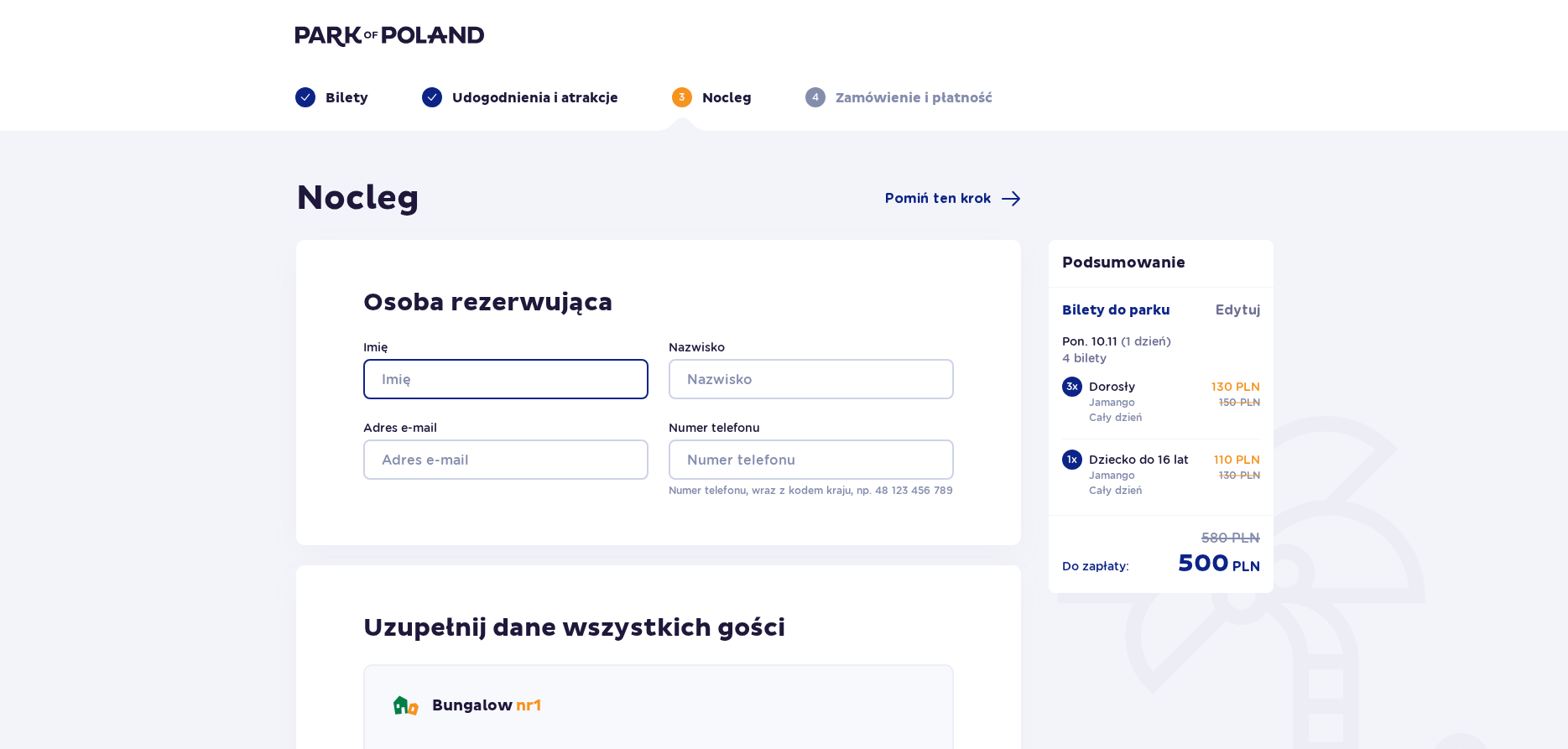
click at [426, 381] on input "Imię" at bounding box center [505, 379] width 285 height 40
type input "[PERSON_NAME]"
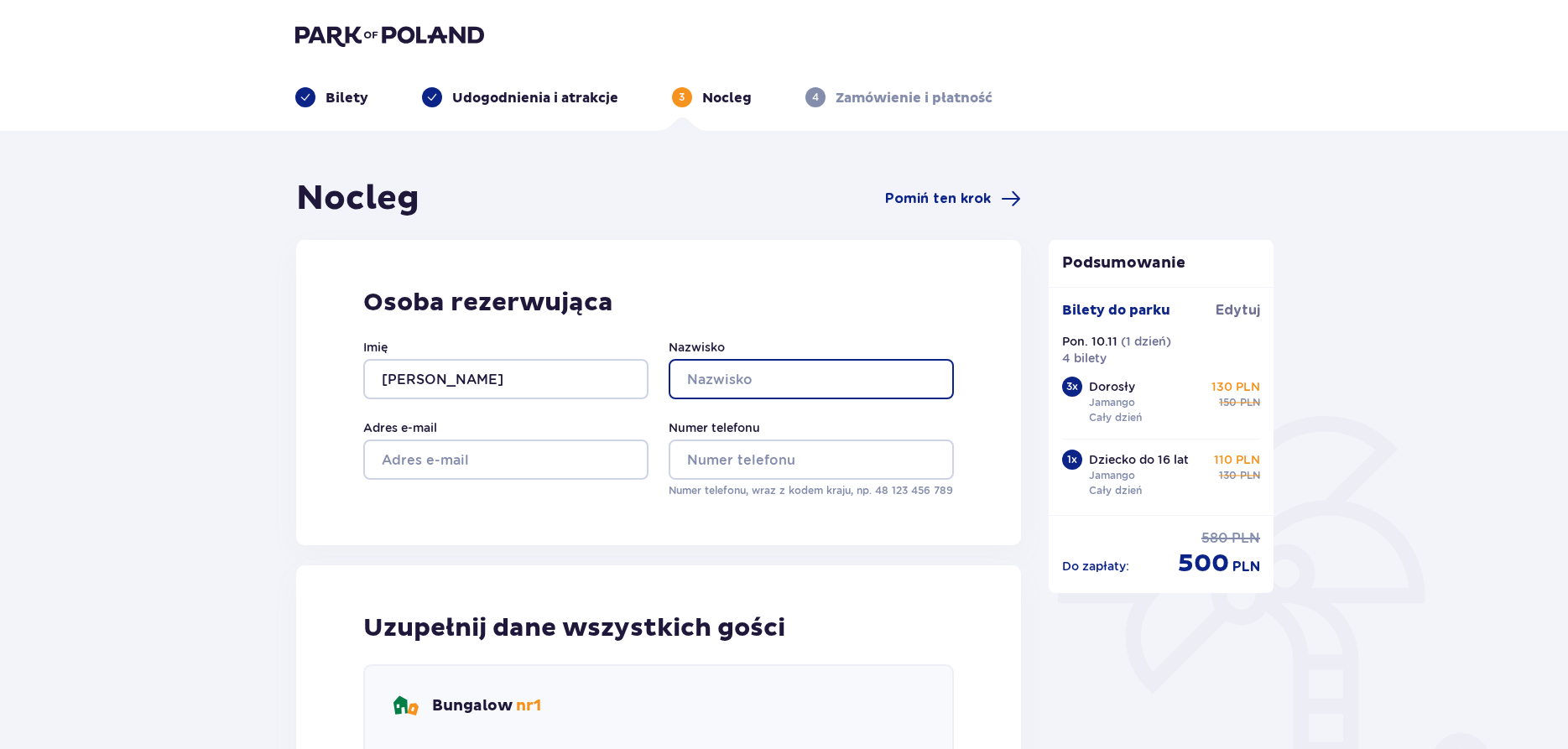
type input "Sałek"
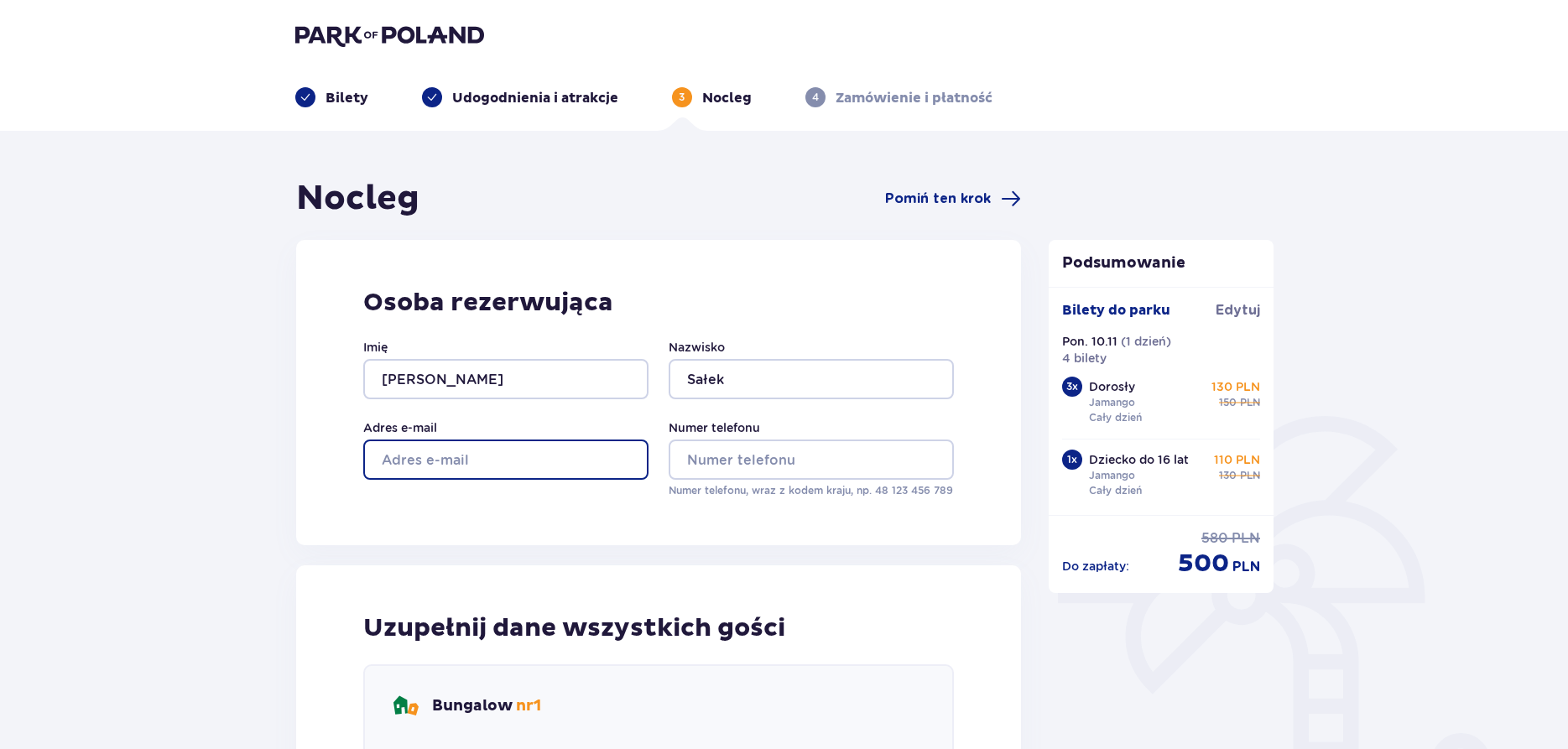
type input "[EMAIL_ADDRESS][DOMAIN_NAME]"
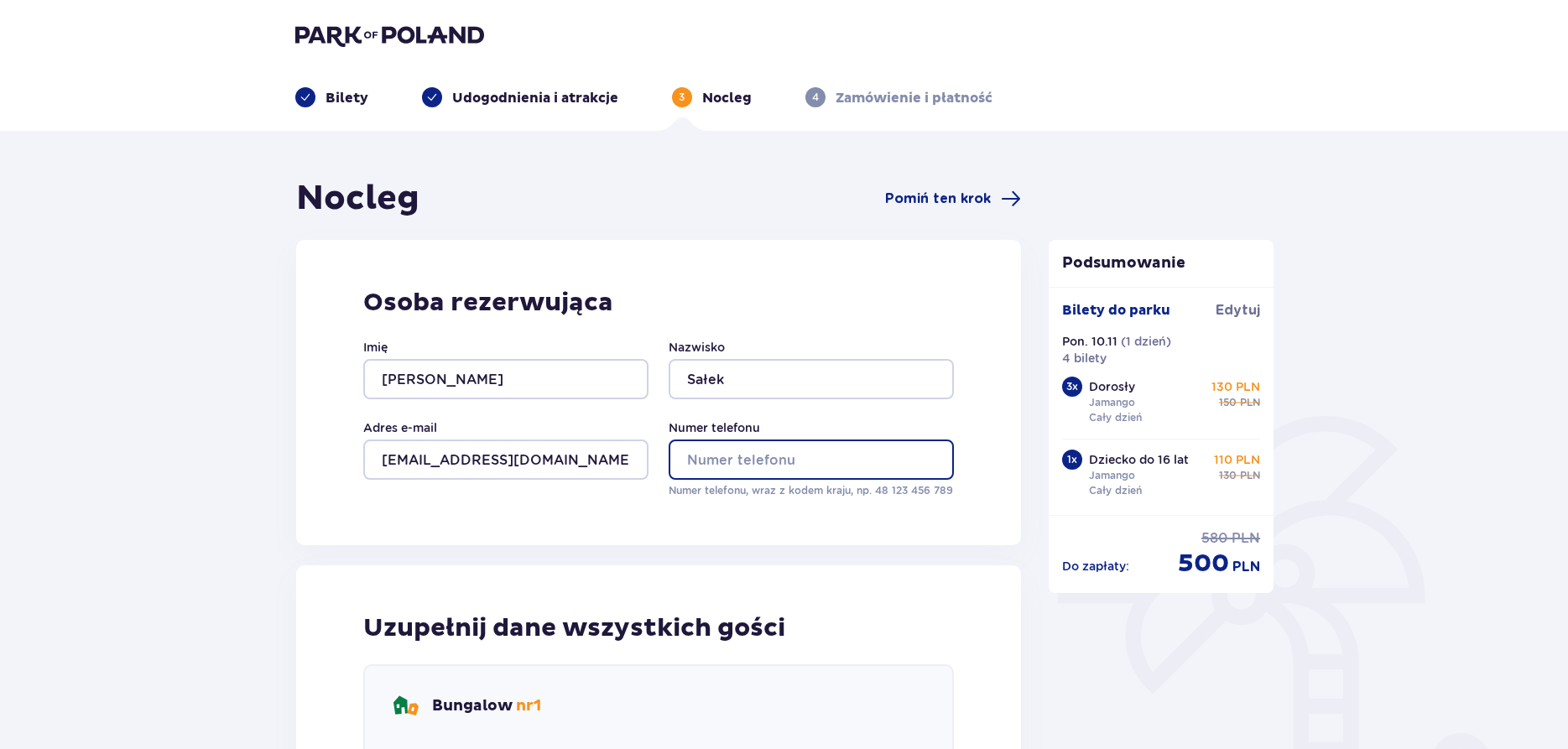
type input "695205796"
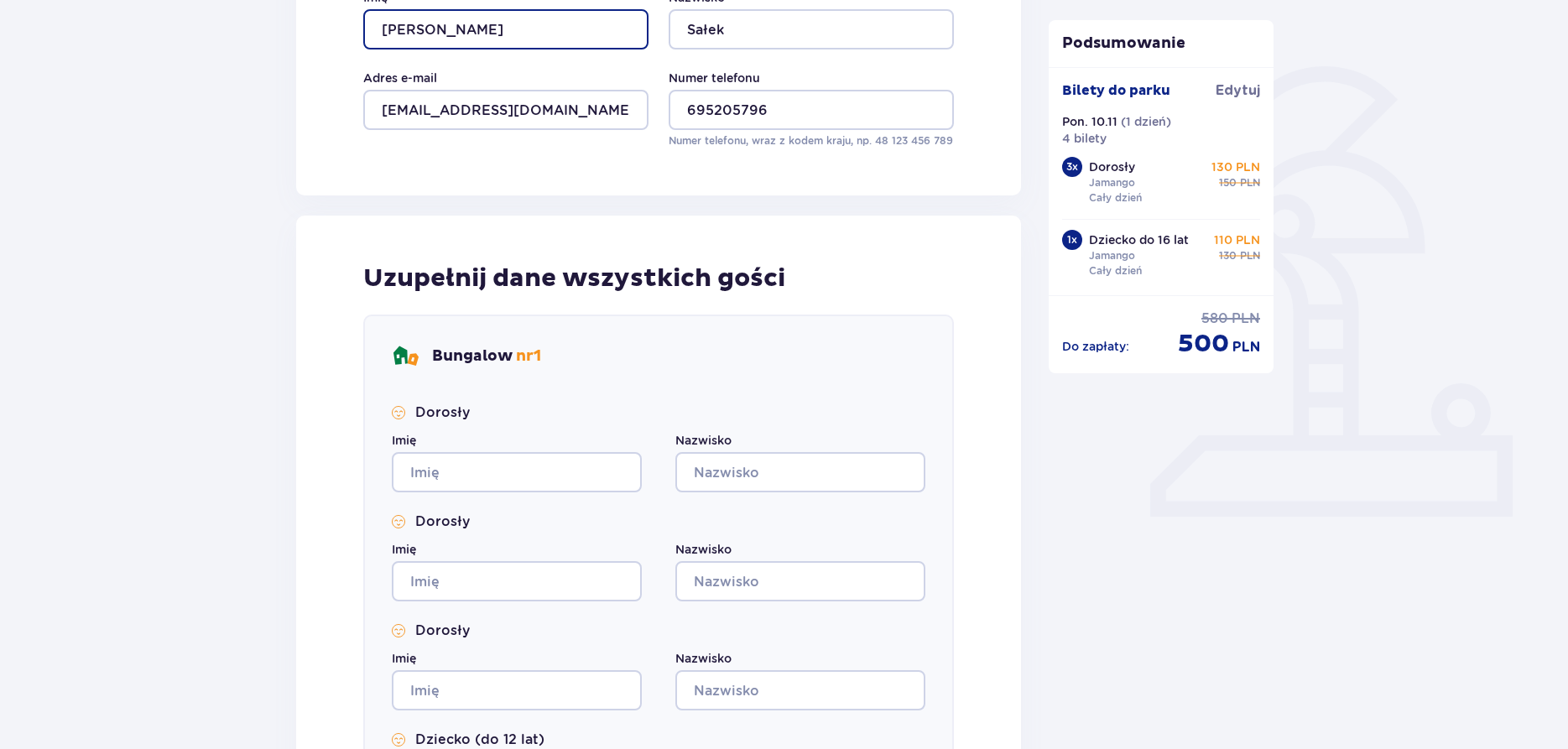
scroll to position [513, 0]
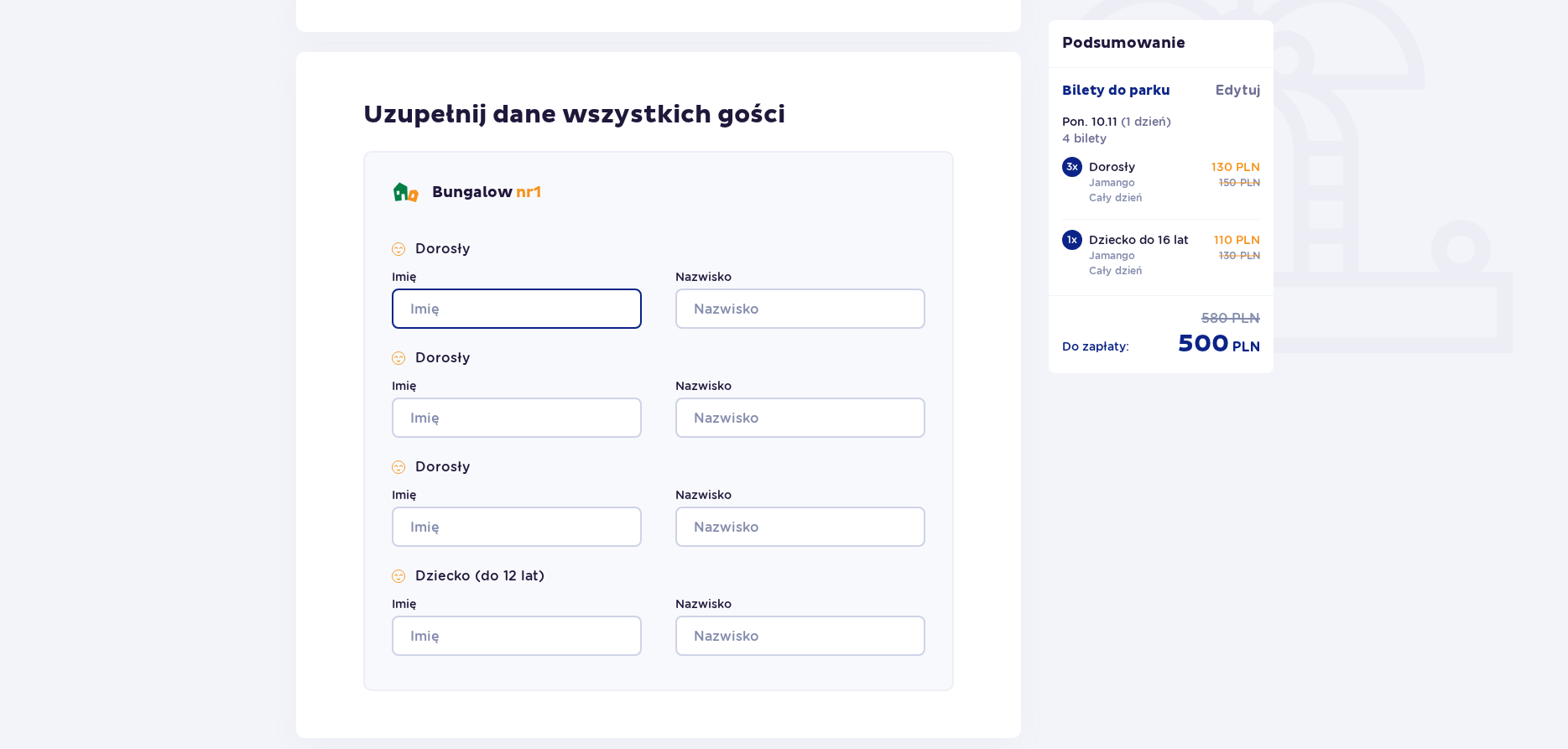
click at [421, 311] on input "Imię" at bounding box center [517, 309] width 250 height 40
type input "[PERSON_NAME]"
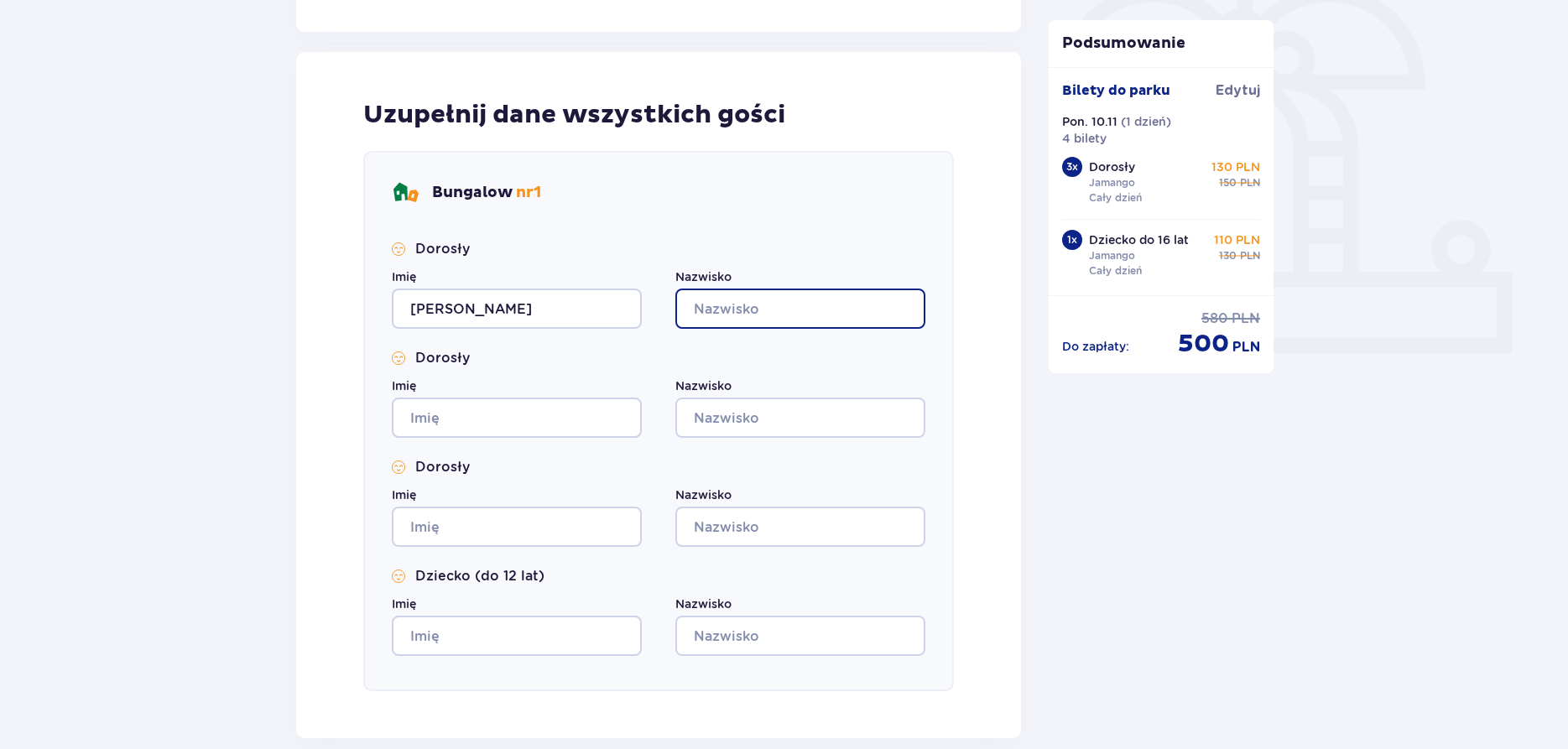
click at [777, 299] on input "Nazwisko" at bounding box center [800, 309] width 250 height 40
type input "Sałek"
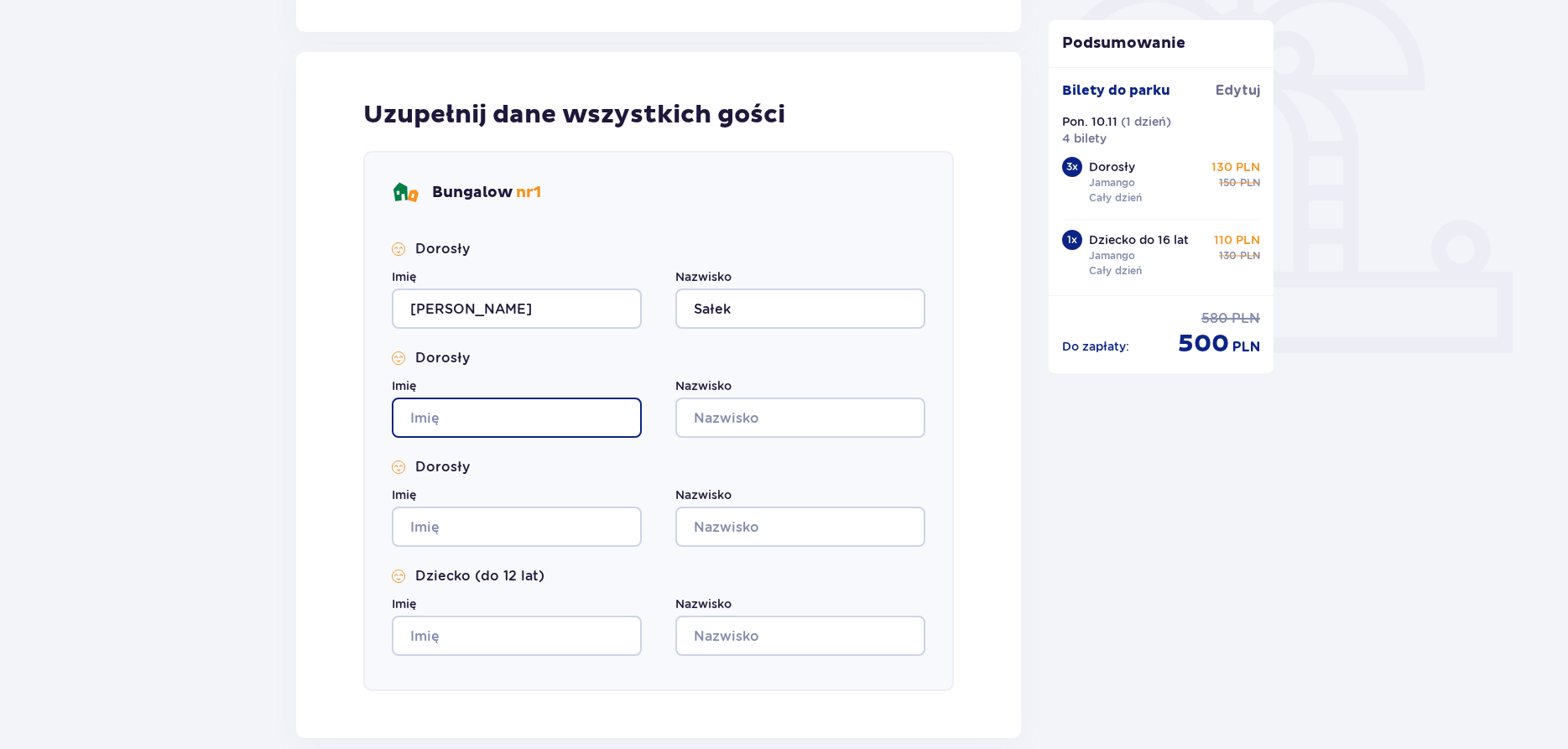
click at [509, 419] on input "Imię" at bounding box center [517, 417] width 250 height 40
type input "[PERSON_NAME]"
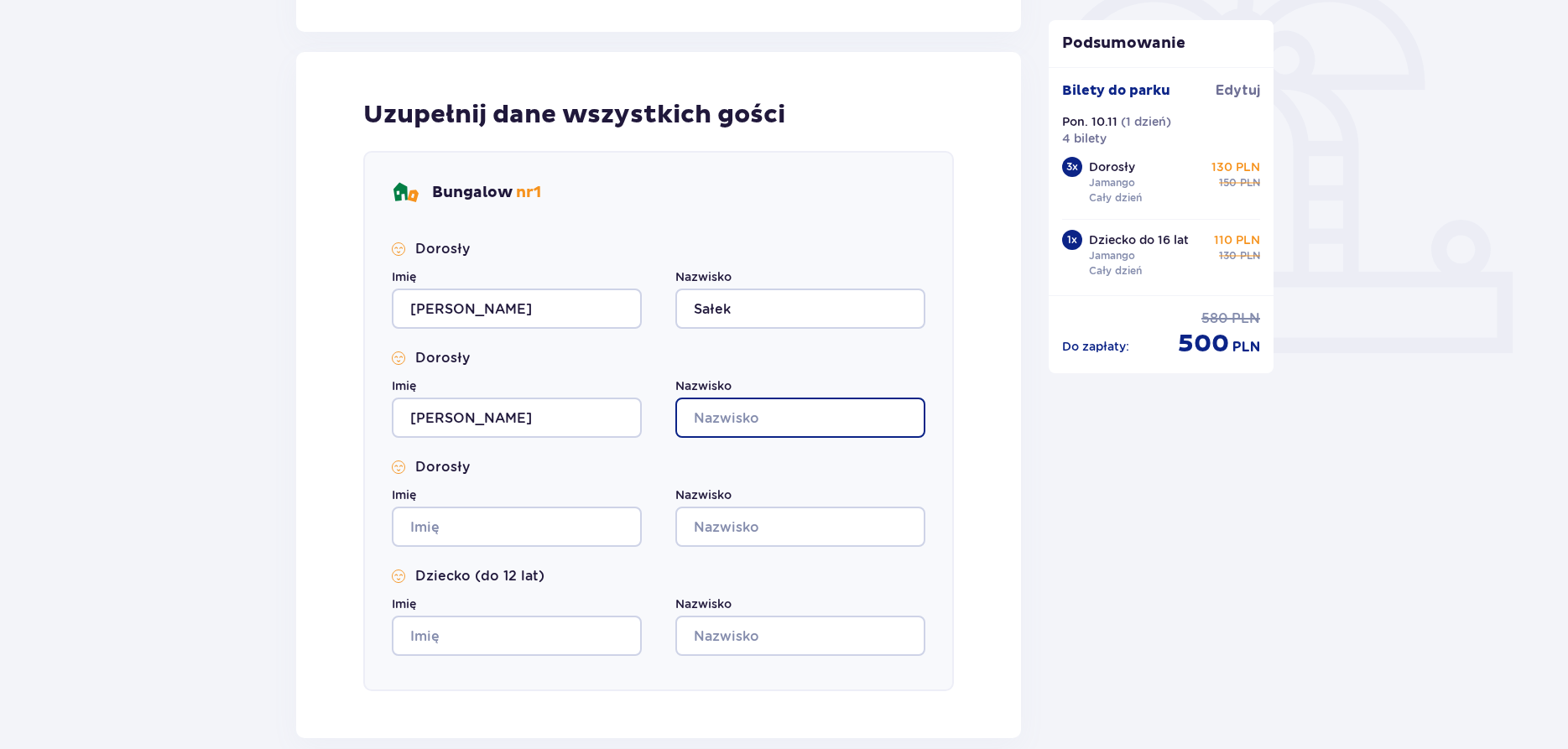
click at [699, 409] on input "Nazwisko" at bounding box center [800, 417] width 250 height 40
type input "Sałek"
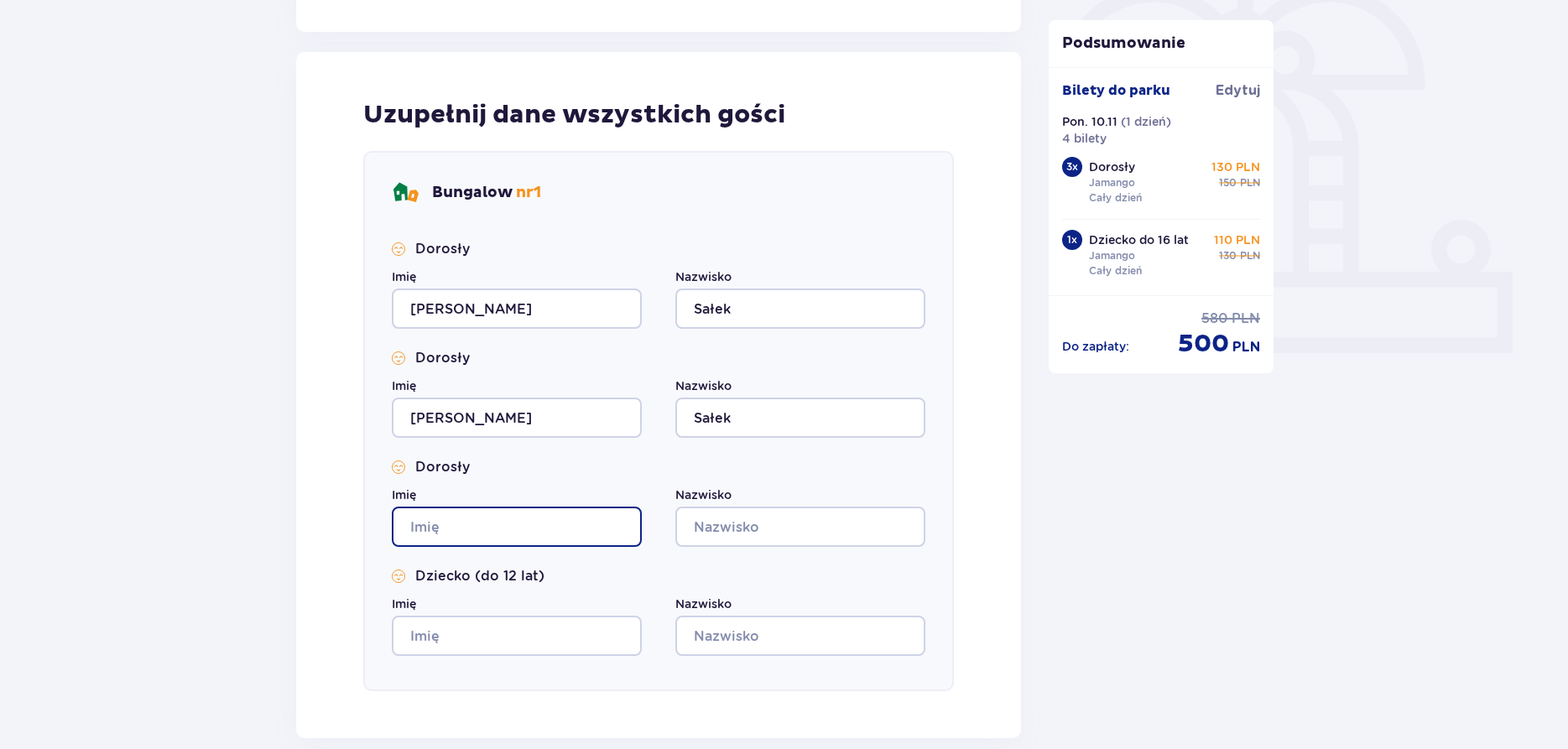
click at [468, 524] on input "Imię" at bounding box center [517, 527] width 250 height 40
type input "[PERSON_NAME]"
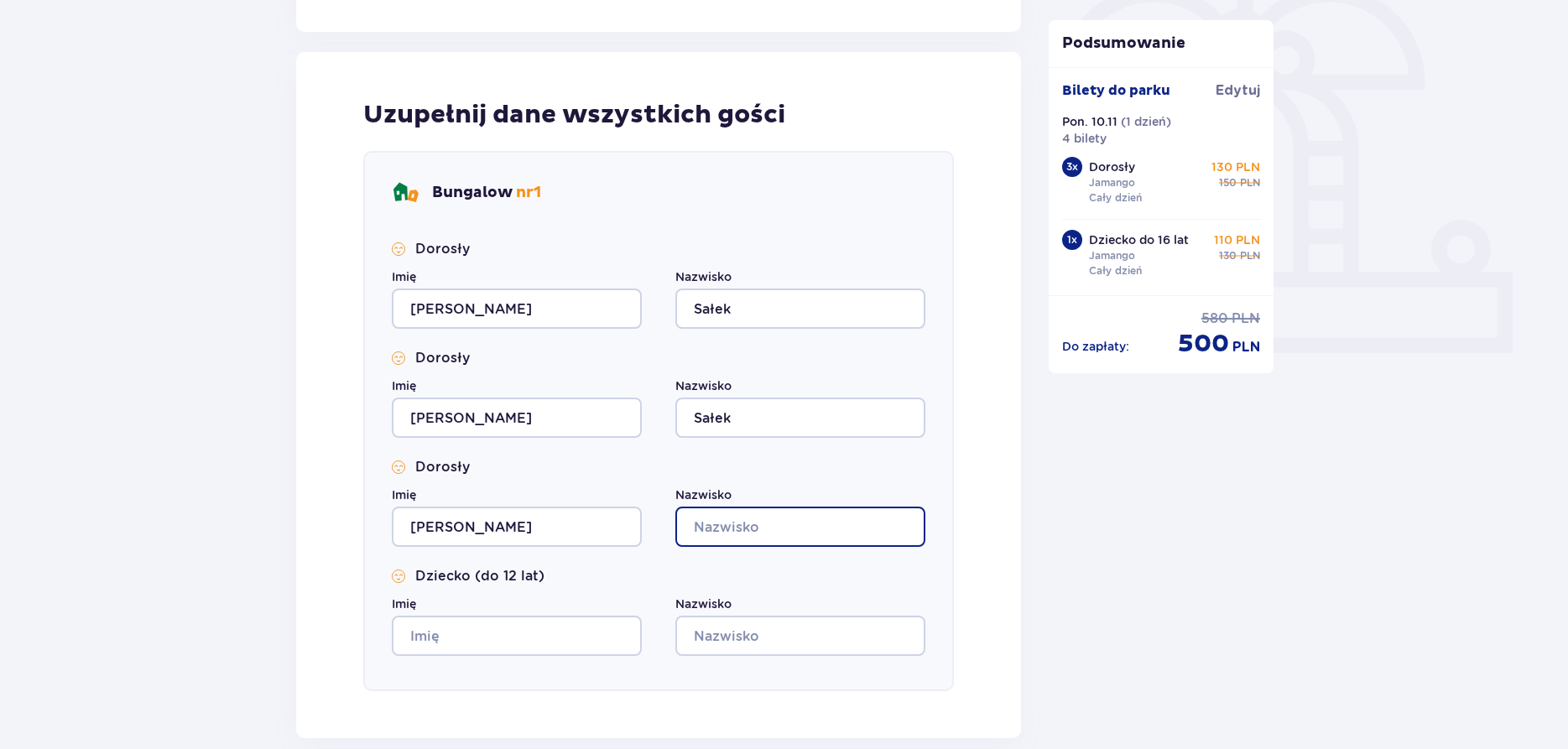
click at [792, 518] on input "Nazwisko" at bounding box center [800, 527] width 250 height 40
type input "Sałek"
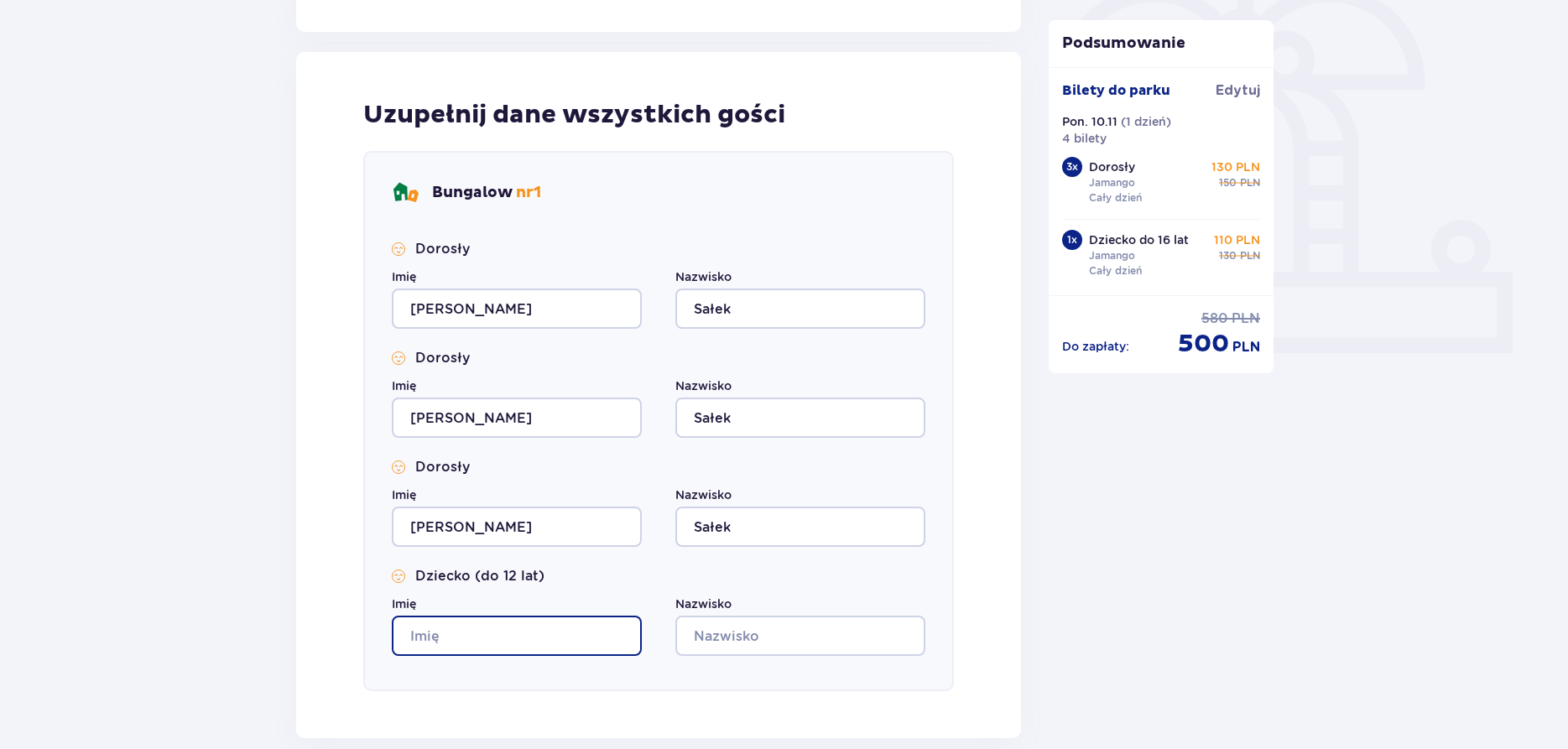
click at [548, 639] on input "Imię" at bounding box center [517, 636] width 250 height 40
type input "[PERSON_NAME]"
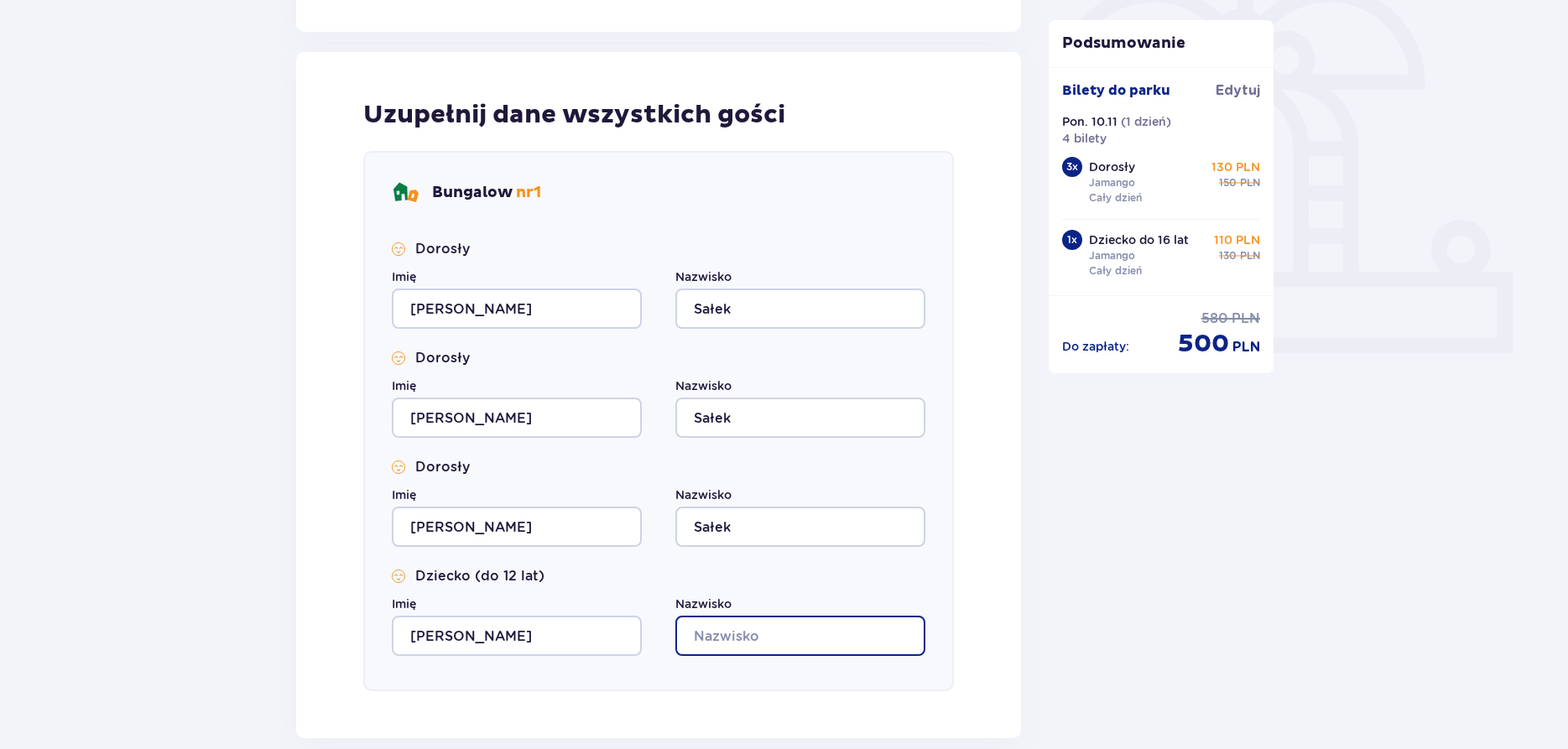
click at [704, 635] on input "Nazwisko" at bounding box center [800, 636] width 250 height 40
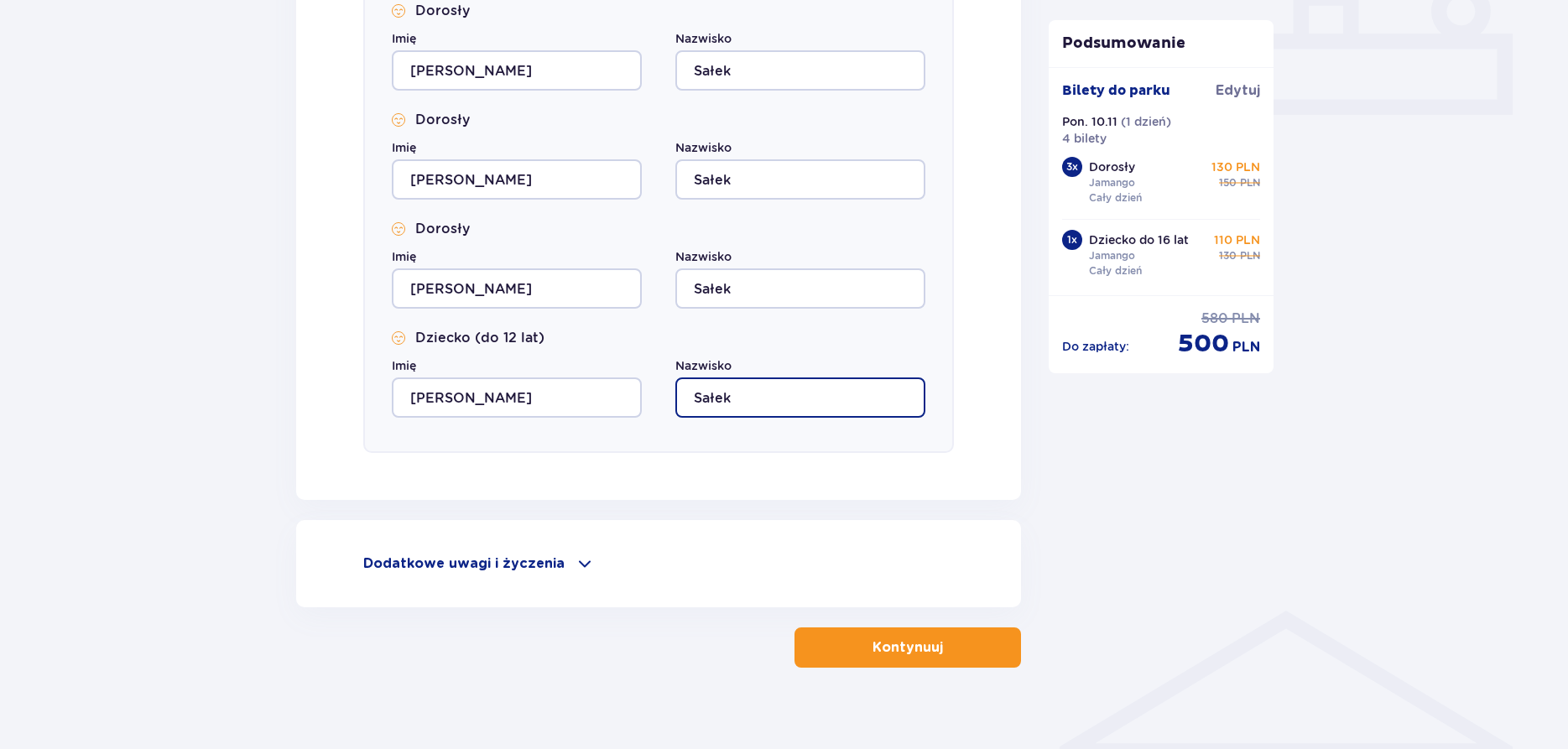
scroll to position [771, 0]
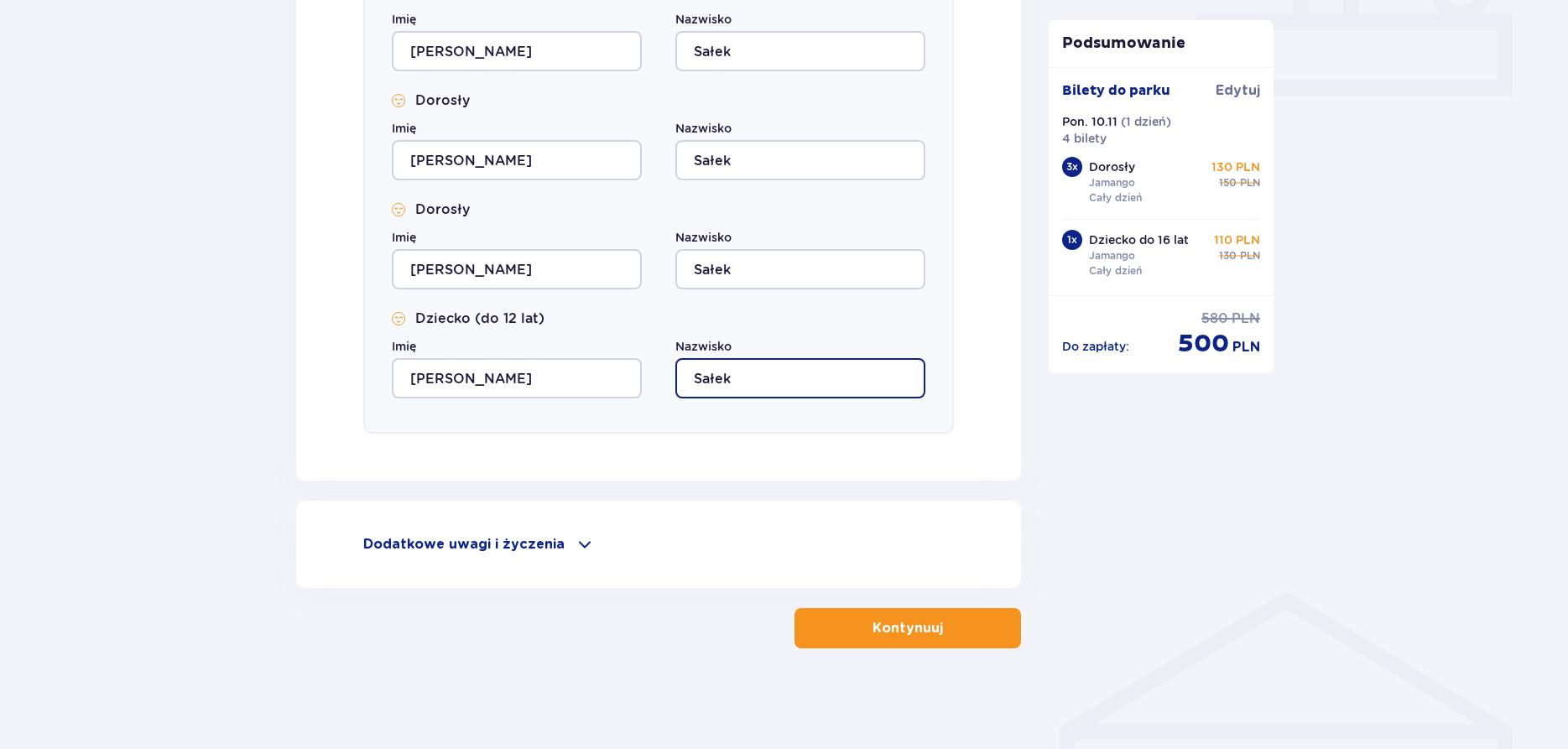
type input "Sałek"
click at [566, 543] on div "Dodatkowe uwagi i życzenia" at bounding box center [659, 544] width 591 height 20
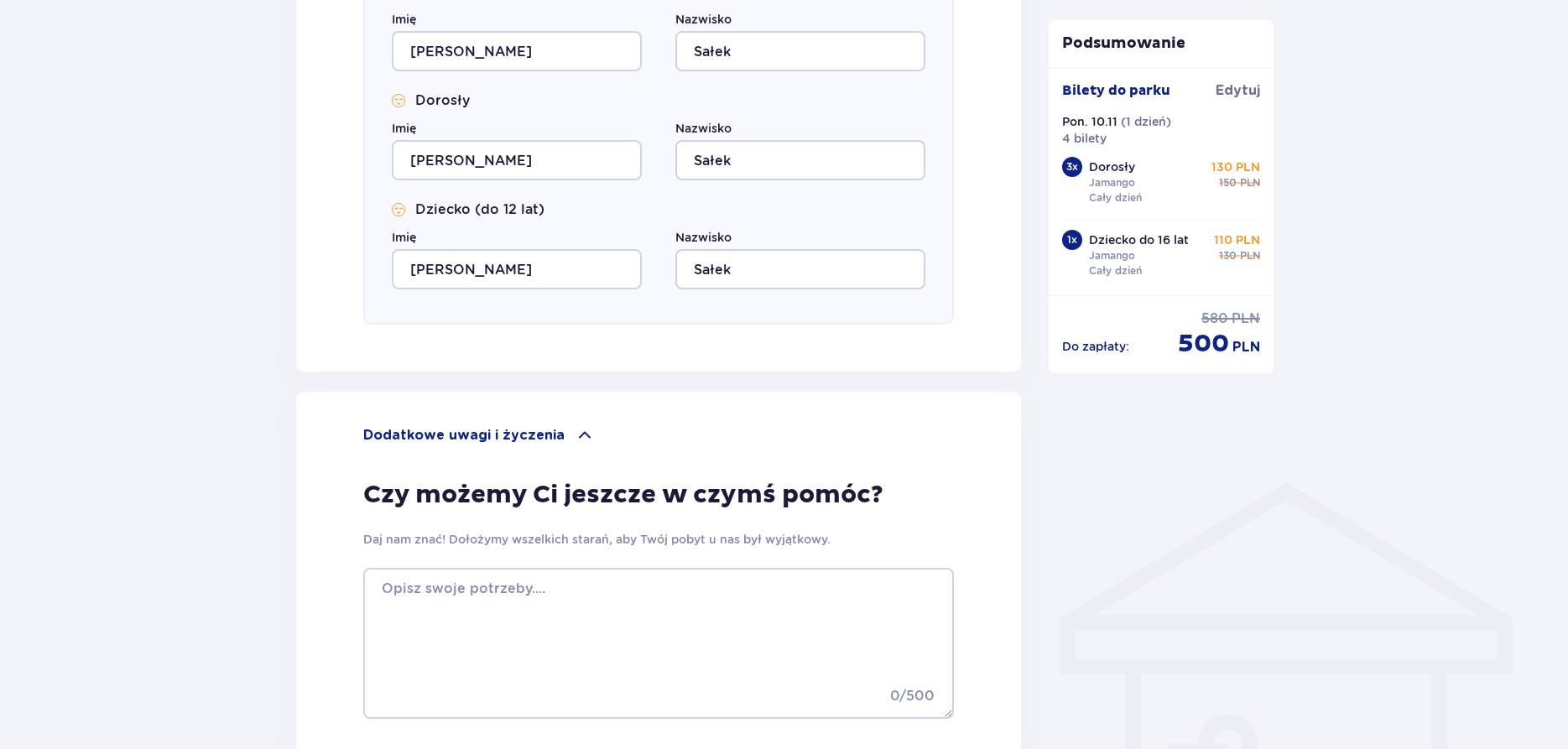
scroll to position [1045, 0]
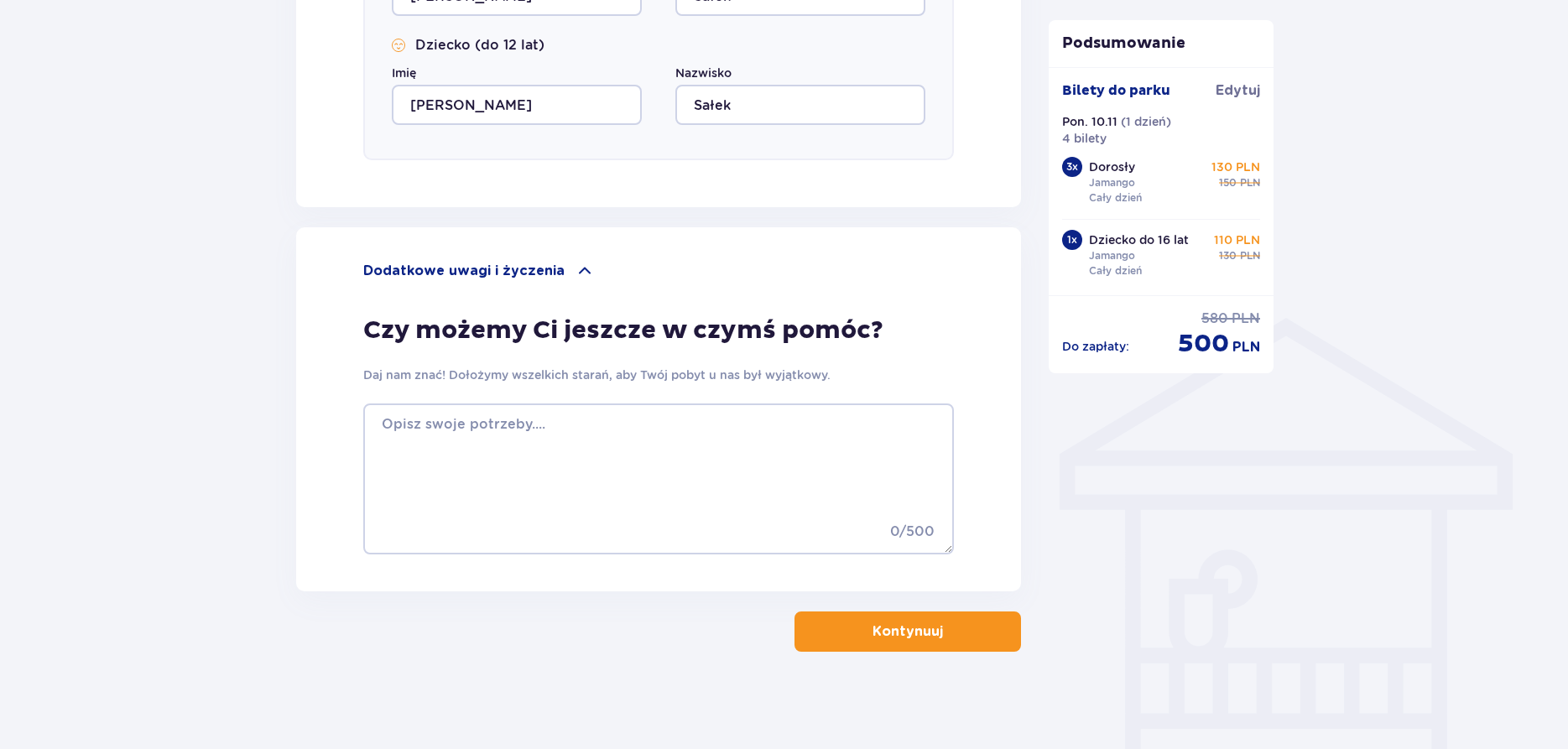
click at [877, 635] on p "Kontynuuj" at bounding box center [908, 631] width 70 height 18
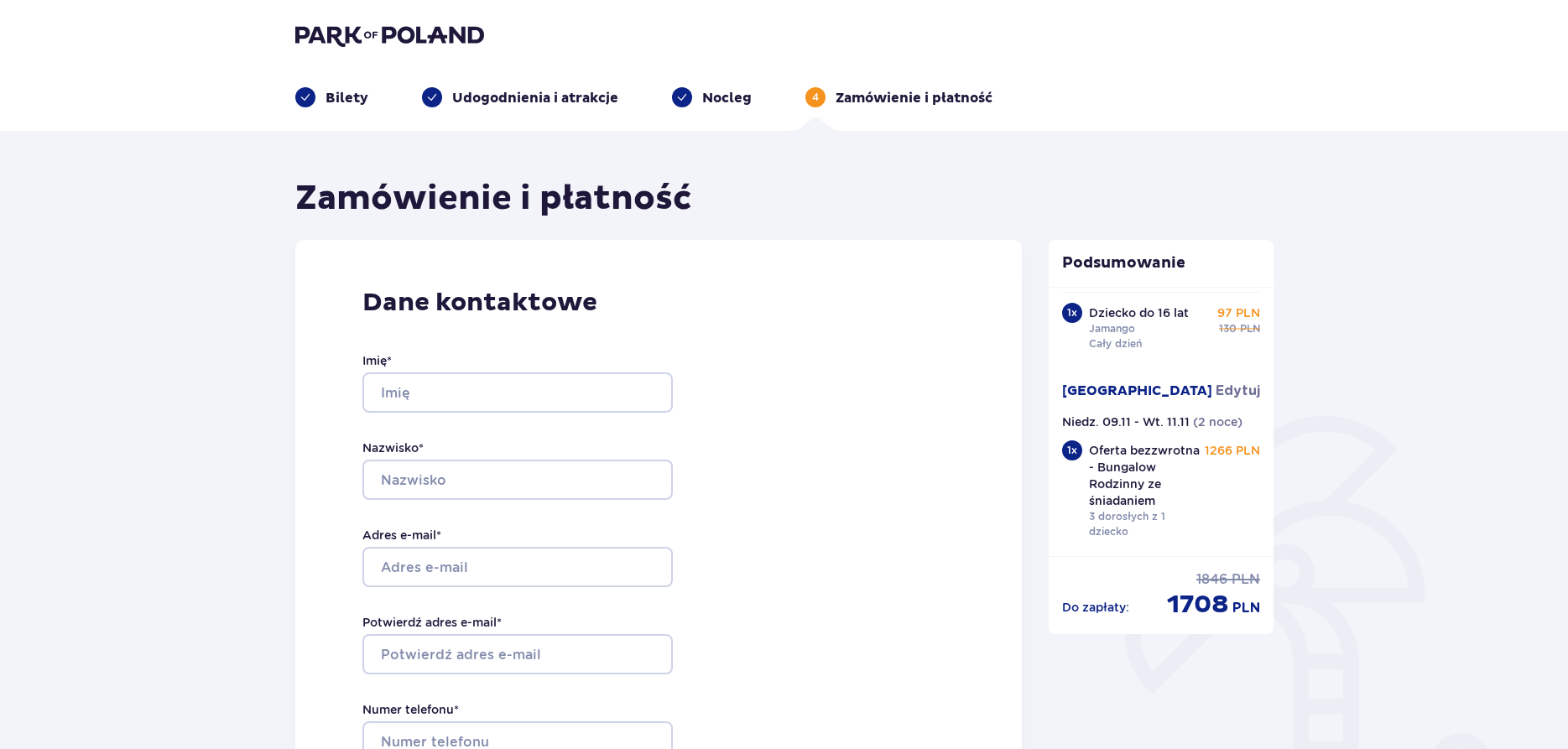
drag, startPoint x: 383, startPoint y: 28, endPoint x: 263, endPoint y: 39, distance: 120.5
click at [383, 28] on img at bounding box center [390, 35] width 189 height 24
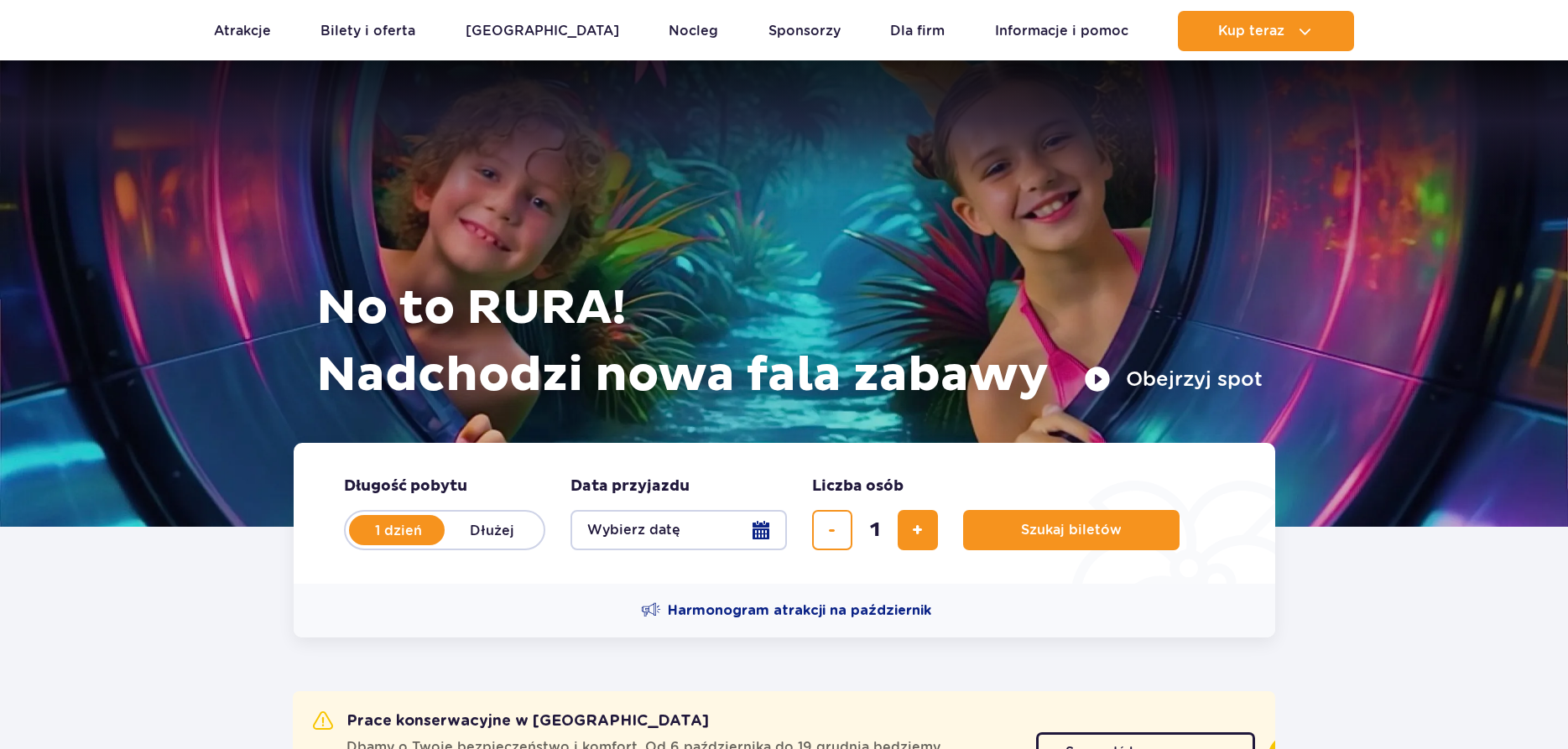
scroll to position [342, 0]
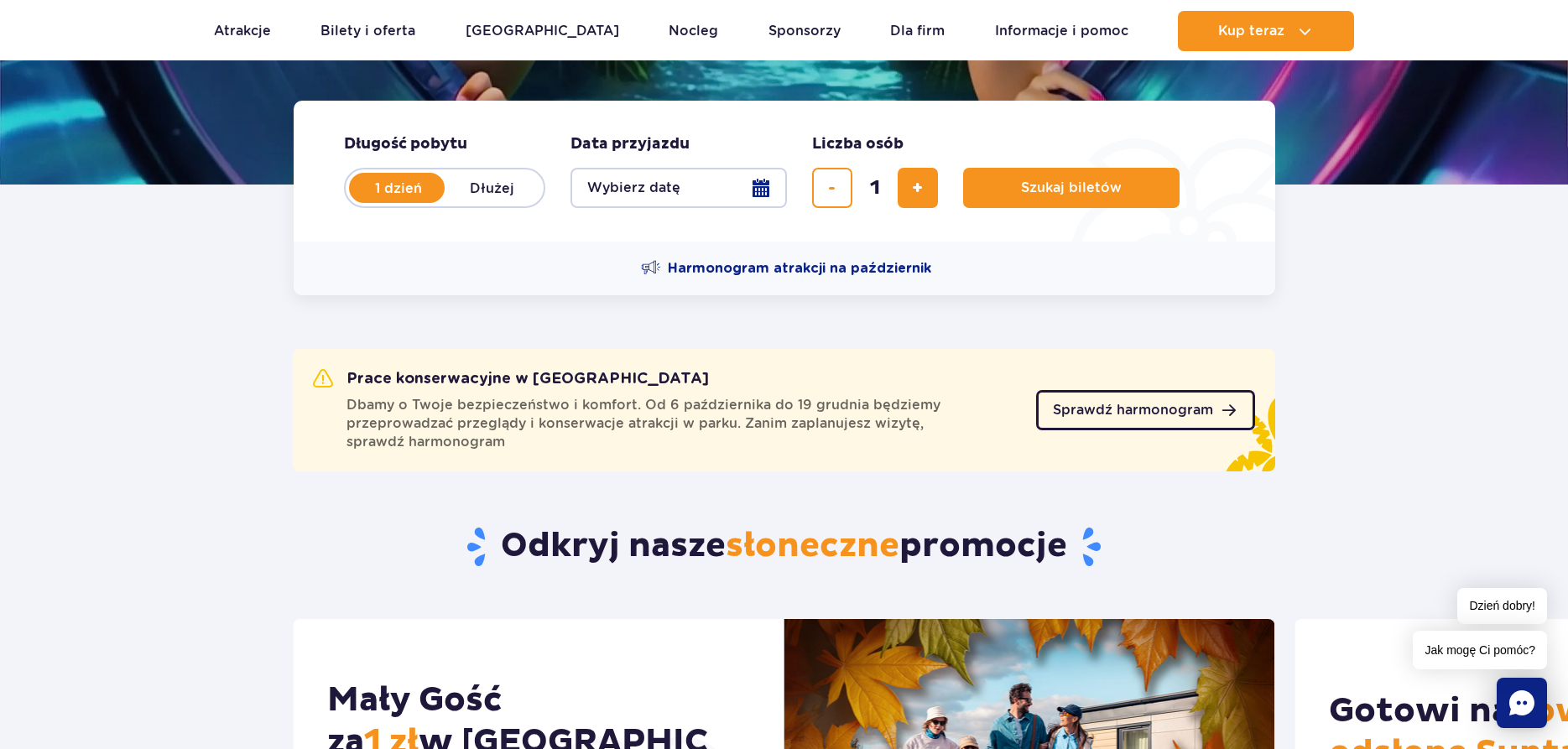
click at [1143, 411] on span "Sprawdź harmonogram" at bounding box center [1133, 410] width 161 height 13
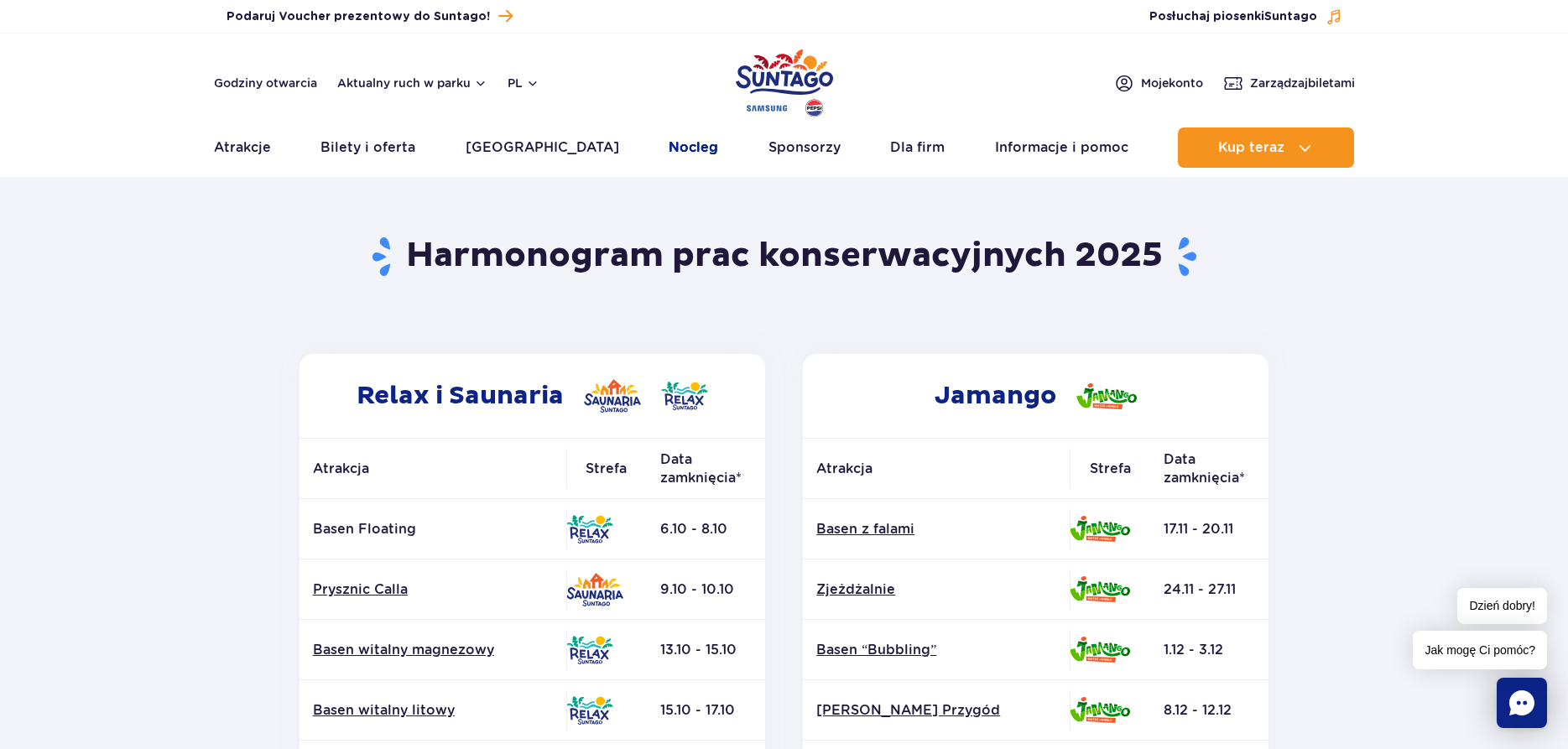
click at [669, 147] on link "Nocleg" at bounding box center [693, 147] width 49 height 40
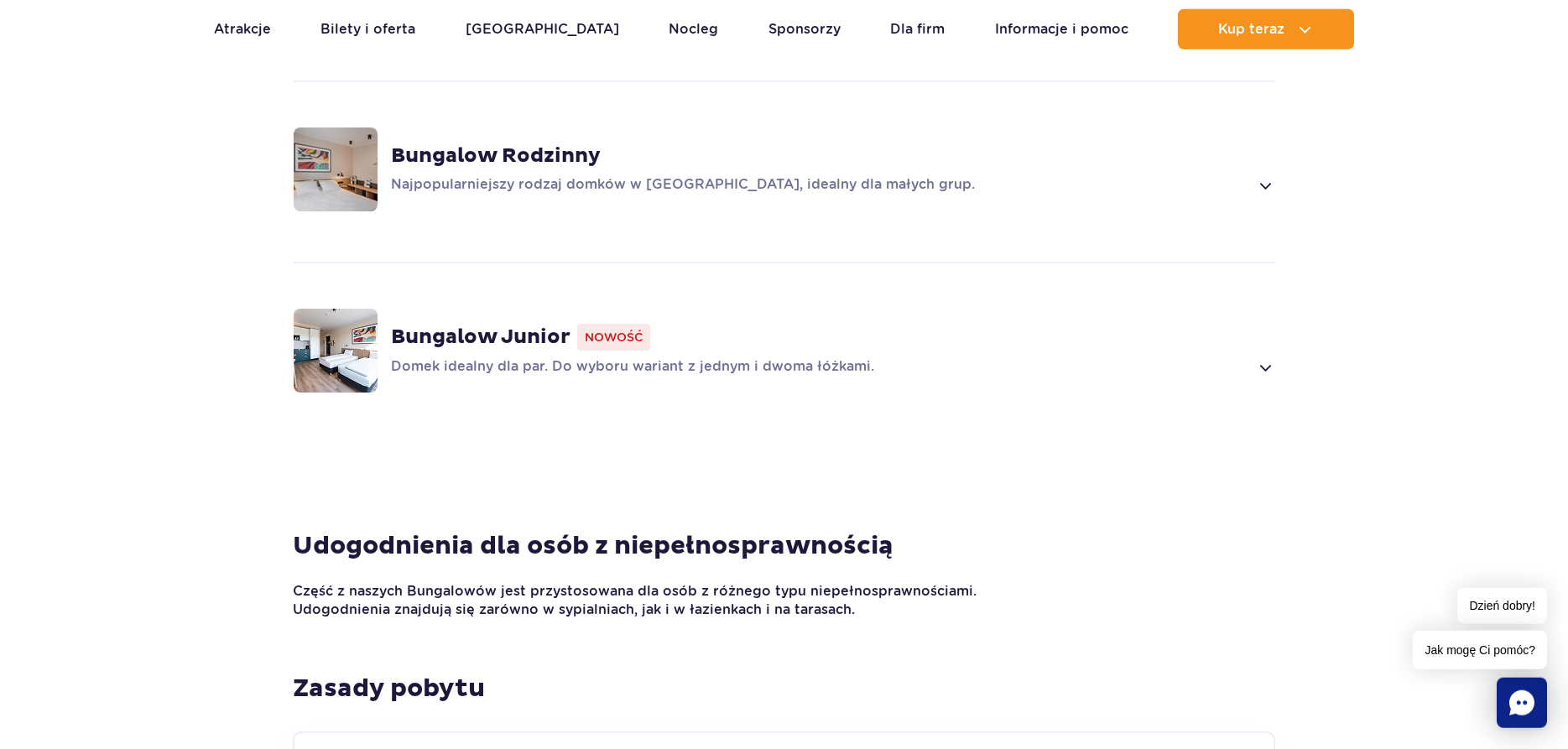
scroll to position [1114, 0]
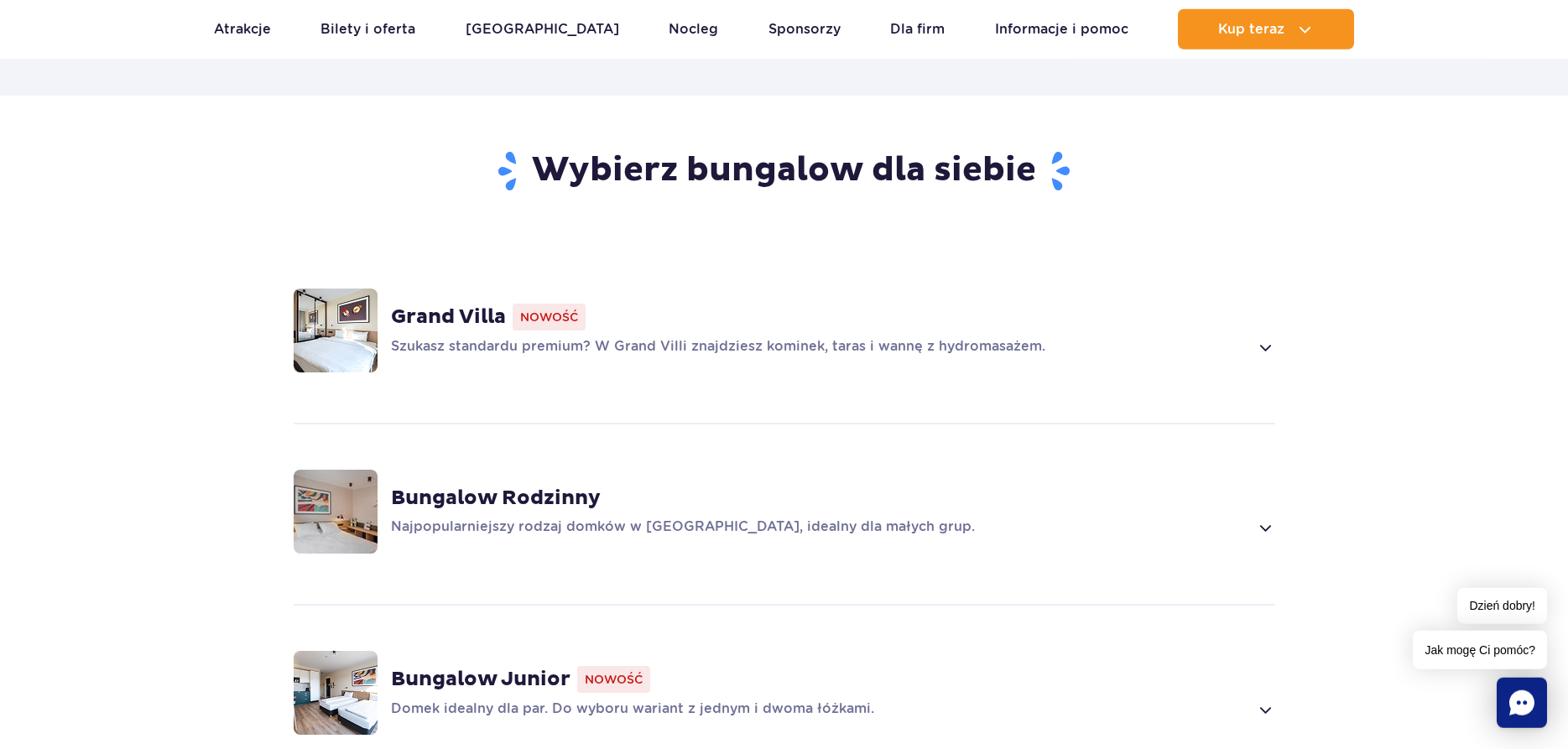
click at [548, 303] on span "Nowość" at bounding box center [548, 317] width 73 height 27
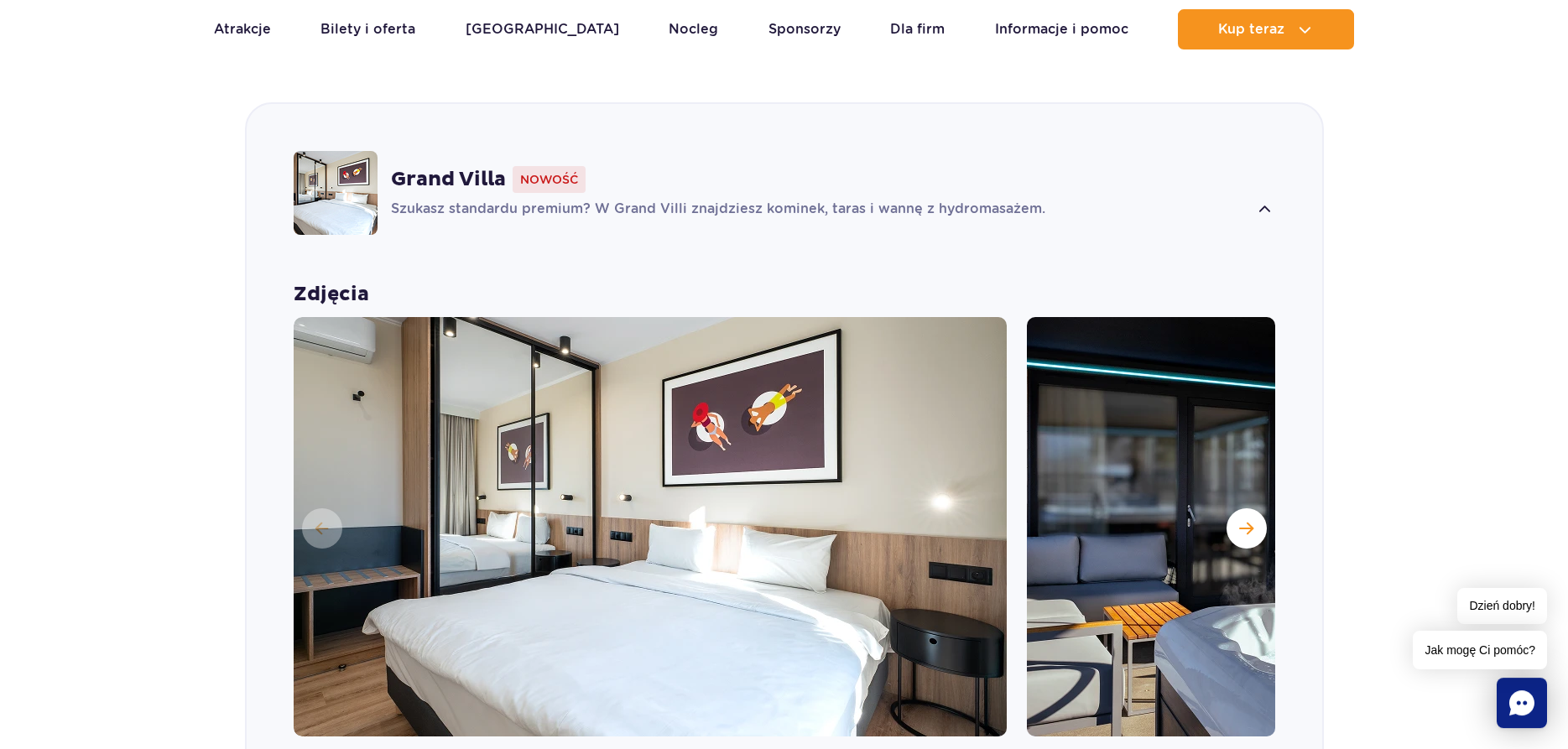
scroll to position [1252, 0]
click at [1253, 520] on span "Następny slajd" at bounding box center [1246, 527] width 14 height 15
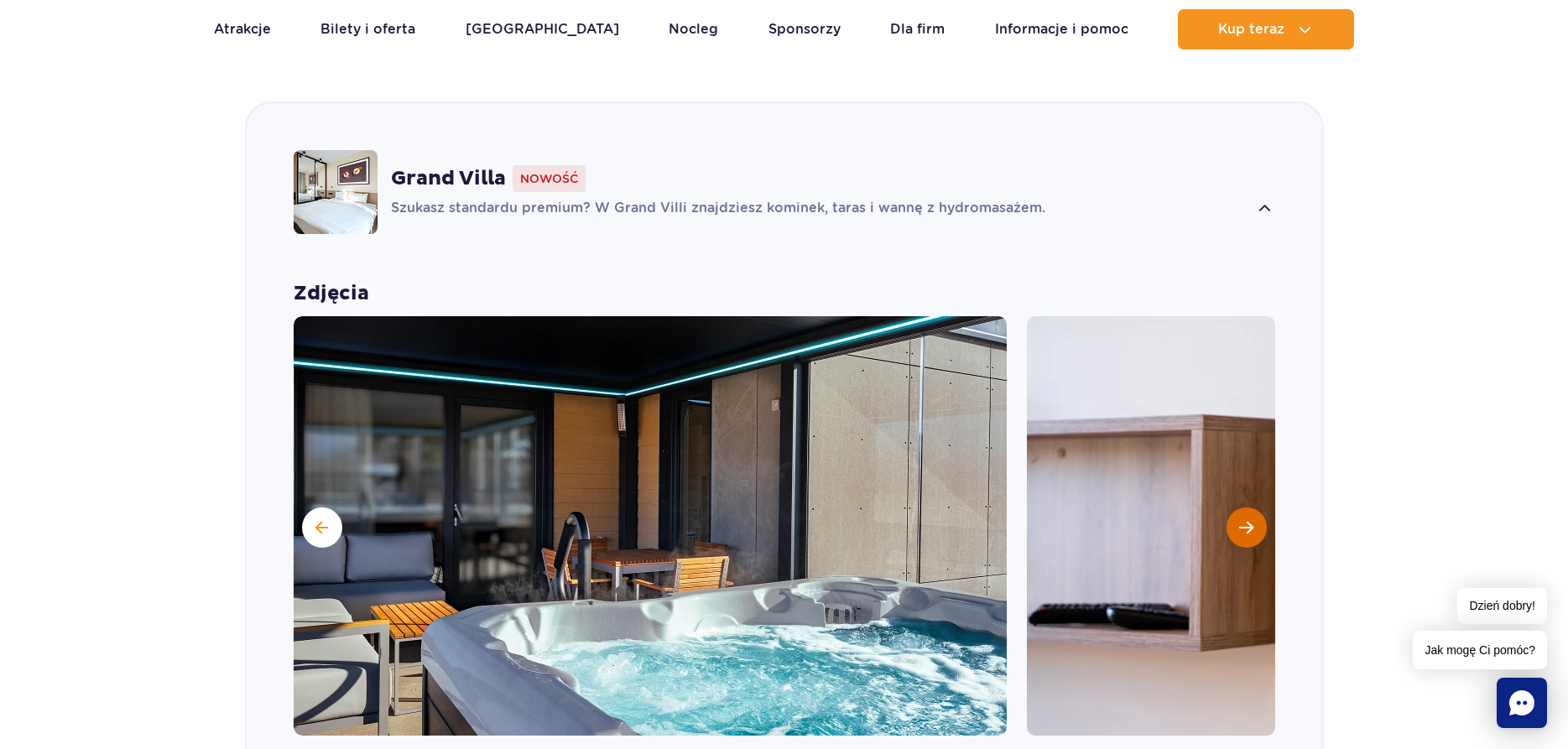
click at [1253, 520] on span "Następny slajd" at bounding box center [1246, 527] width 14 height 15
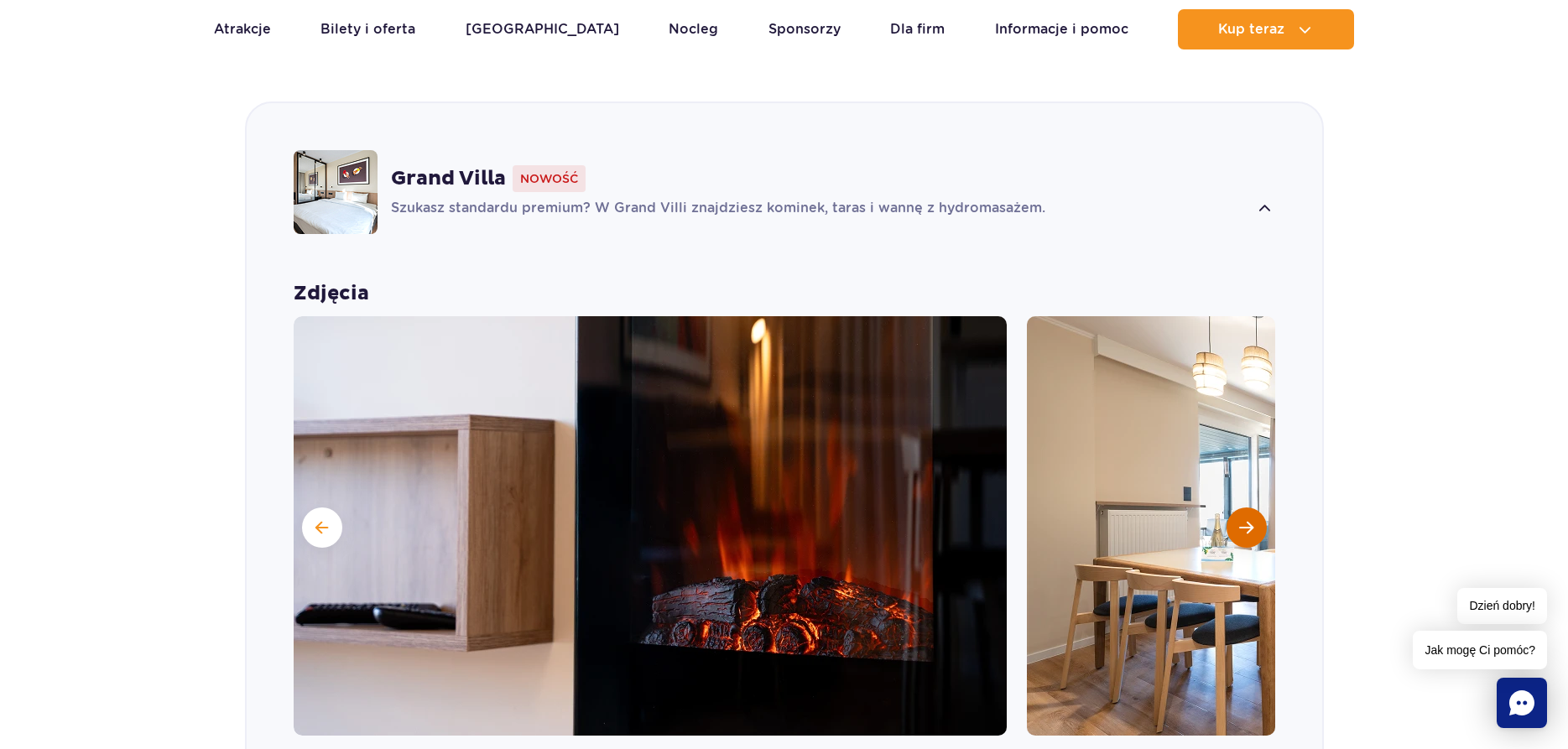
click at [1253, 520] on span "Następny slajd" at bounding box center [1246, 527] width 14 height 15
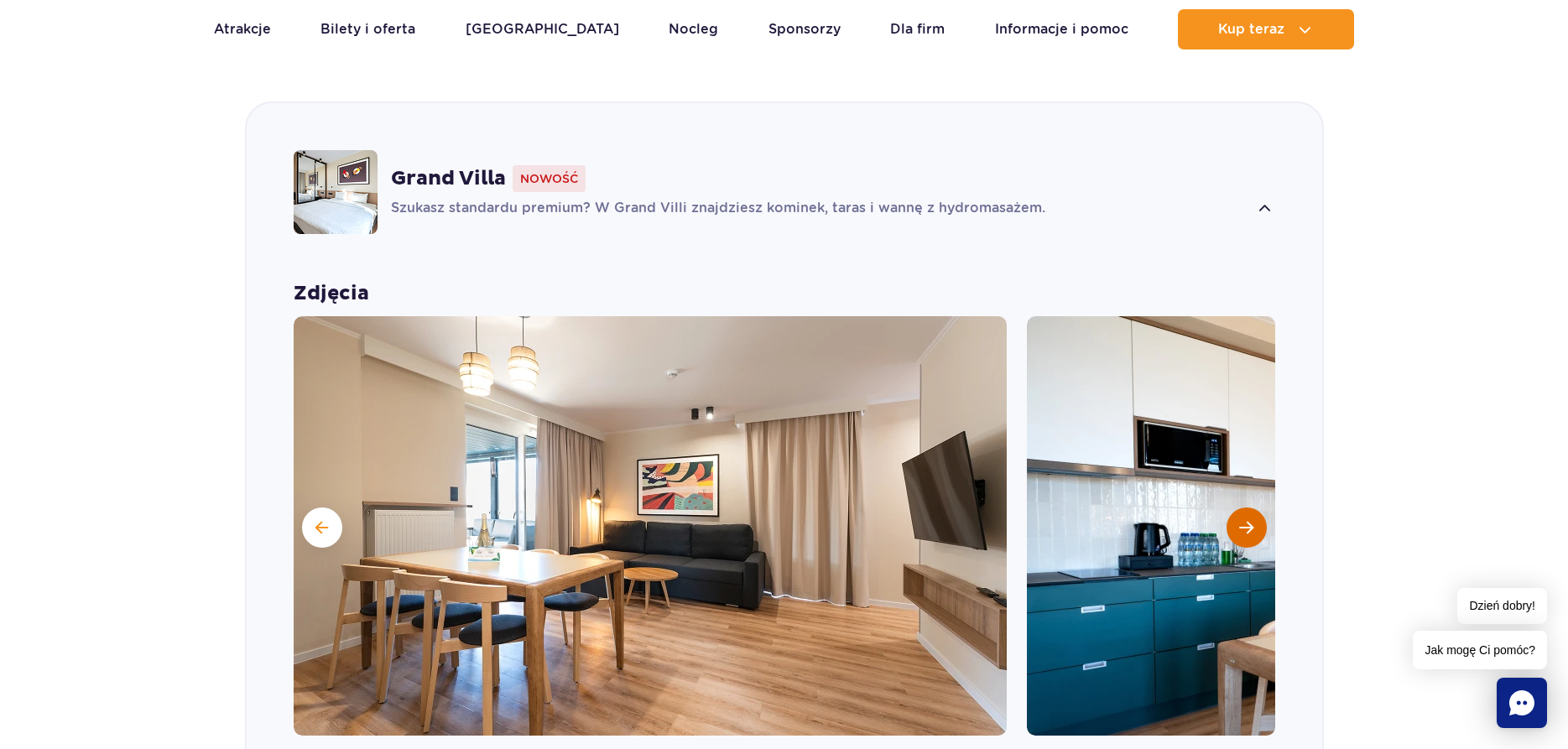
click at [1253, 520] on span "Następny slajd" at bounding box center [1246, 527] width 14 height 15
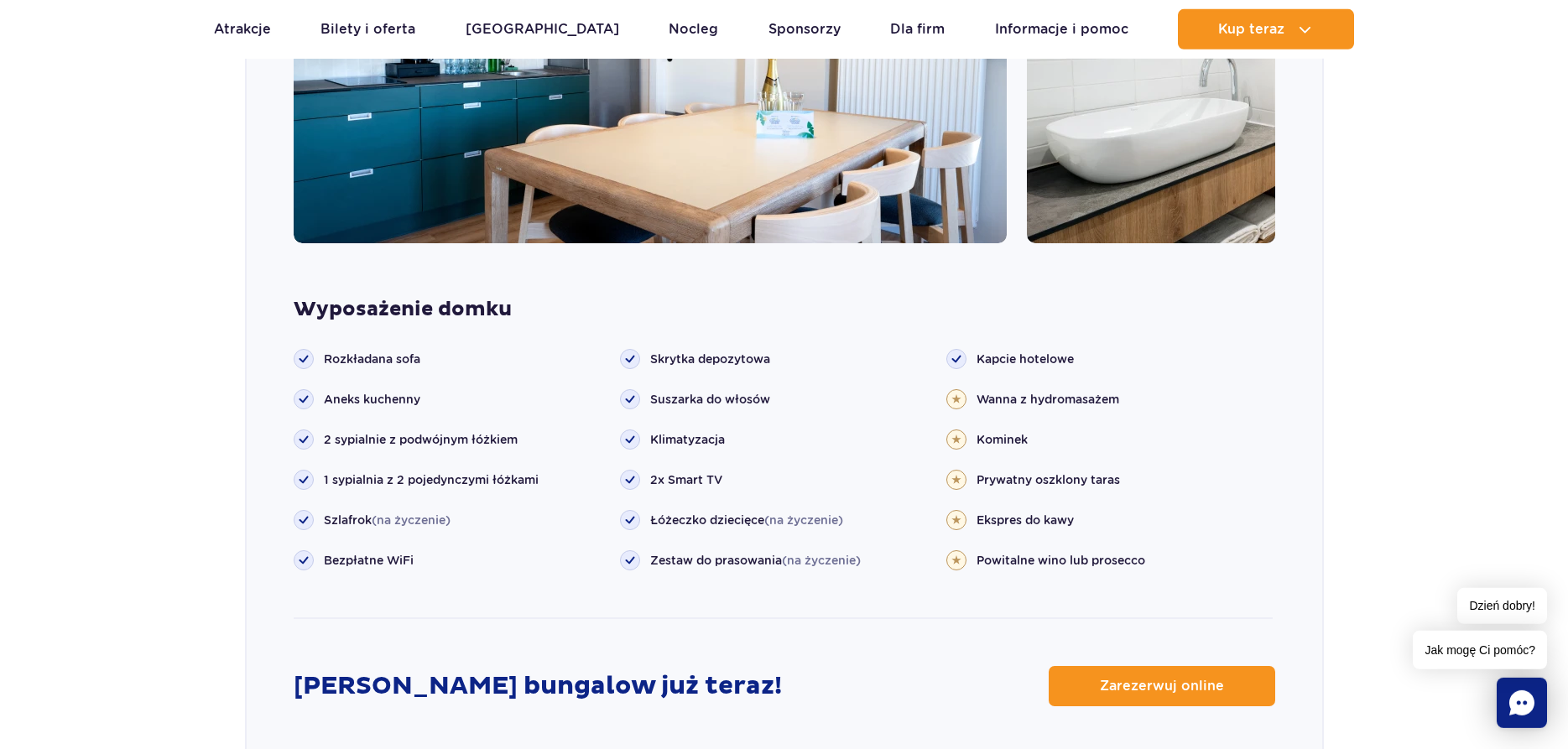
scroll to position [1937, 0]
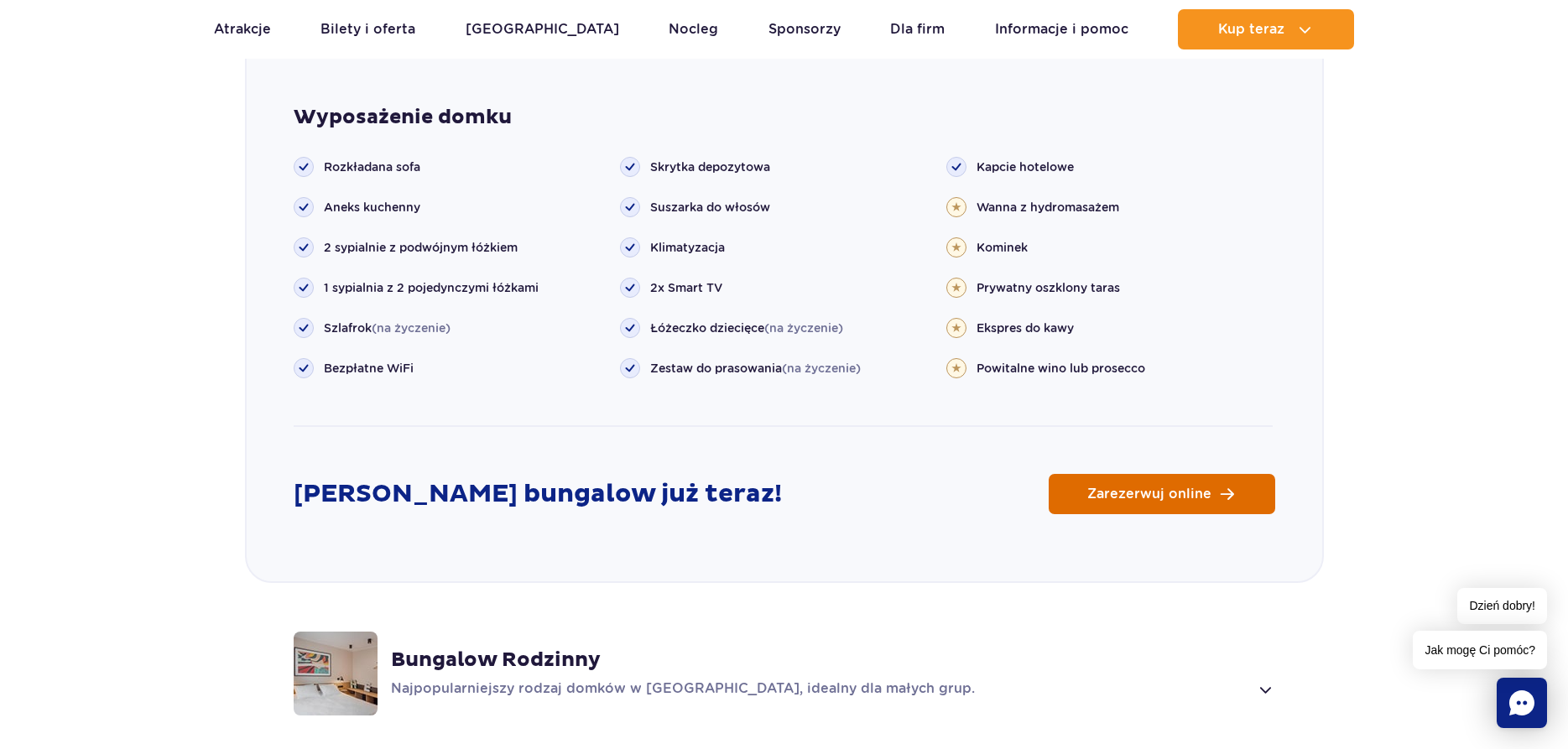
click at [1155, 488] on span "Zarezerwuj online" at bounding box center [1149, 494] width 125 height 13
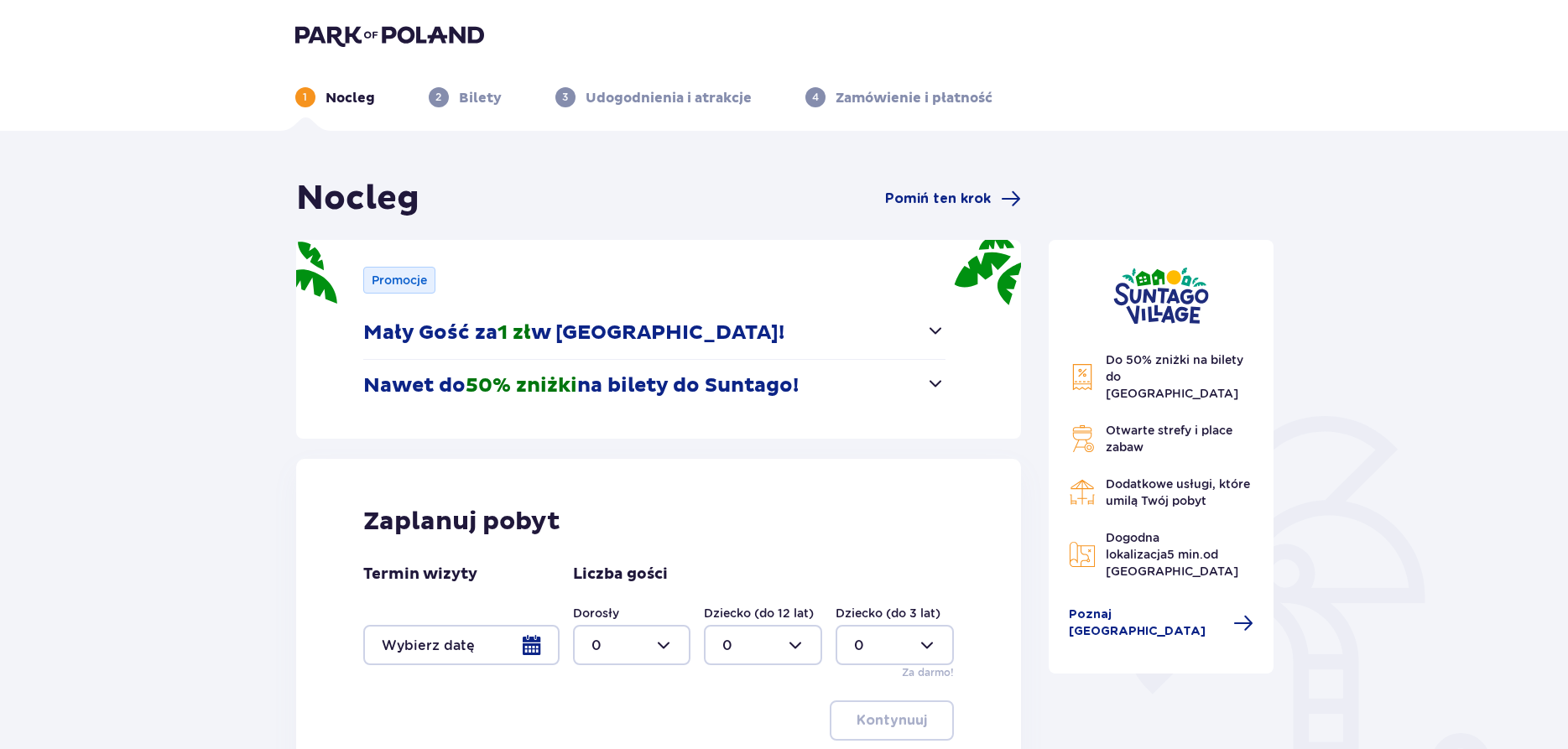
click at [939, 335] on span "button" at bounding box center [935, 330] width 20 height 20
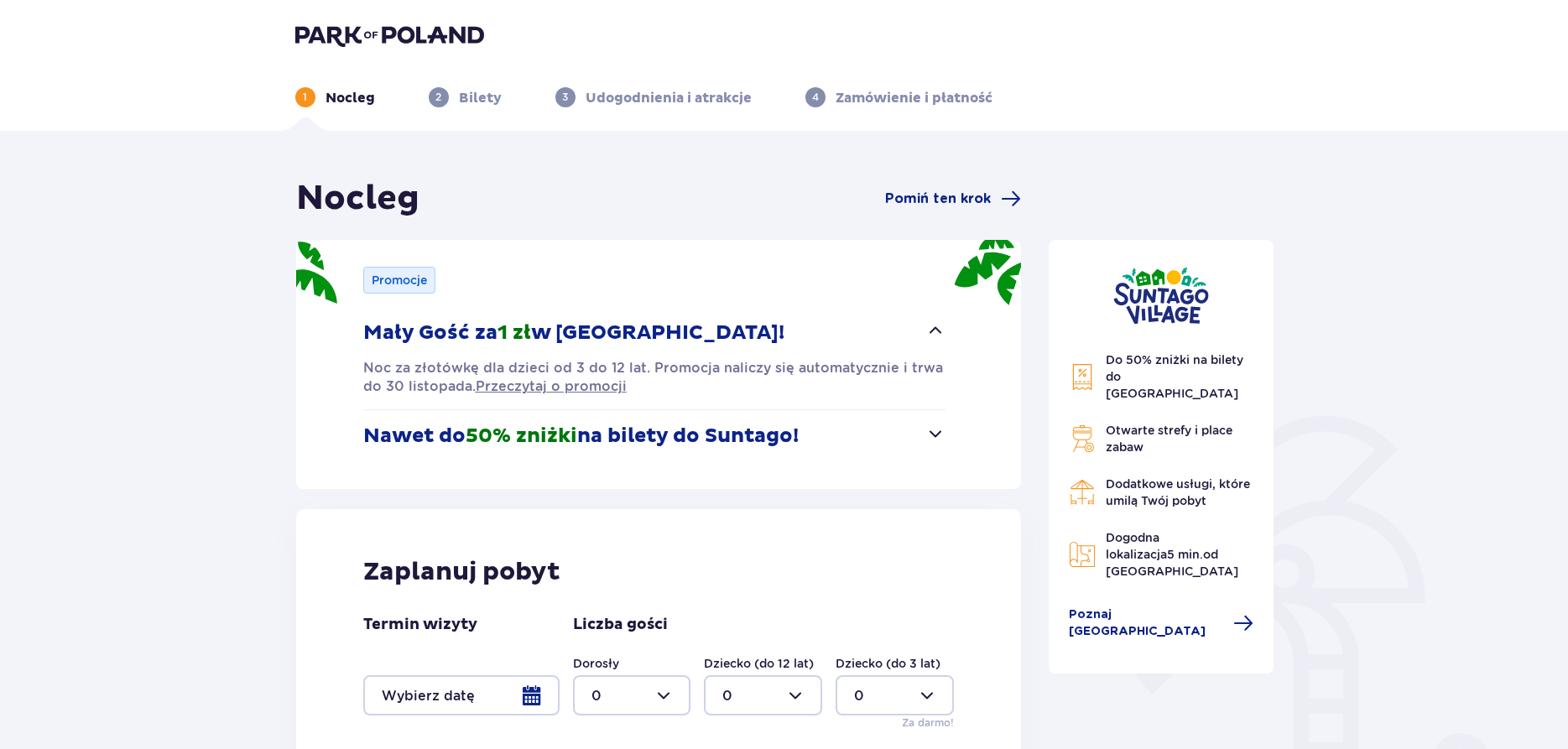
click at [832, 460] on button "Nawet do 50% zniżki na bilety do [GEOGRAPHIC_DATA]!" at bounding box center [655, 436] width 584 height 52
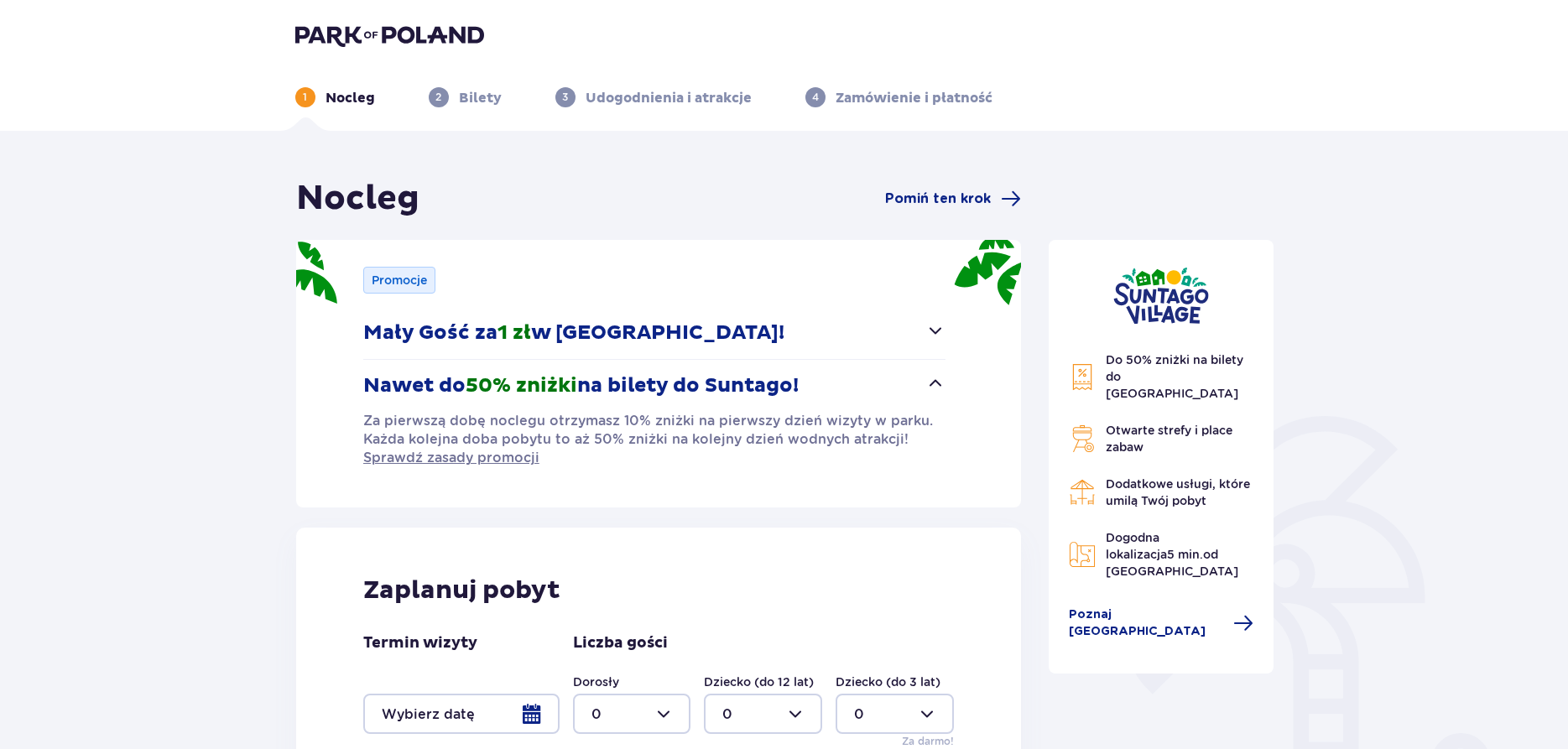
scroll to position [208, 0]
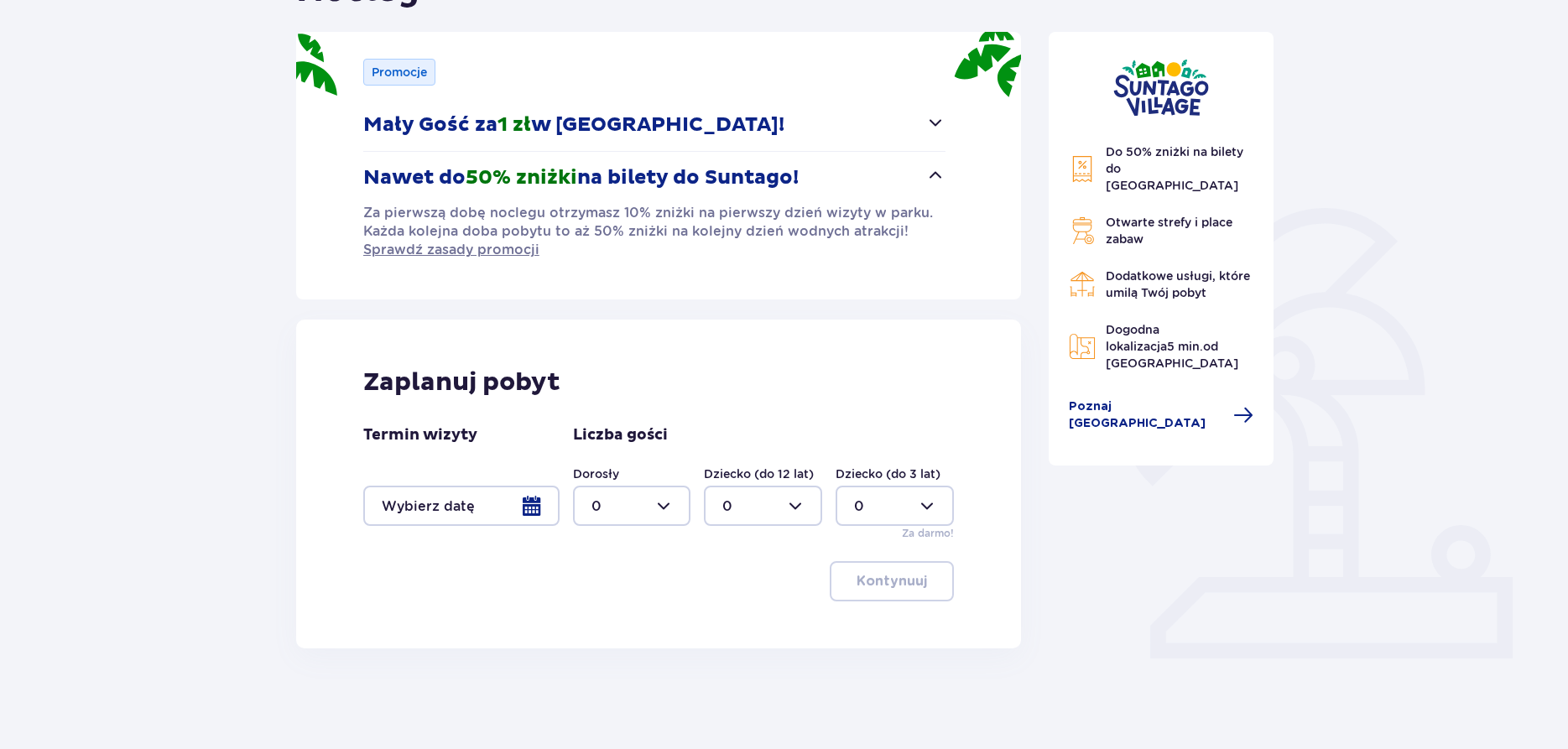
click at [540, 496] on div at bounding box center [462, 506] width 197 height 40
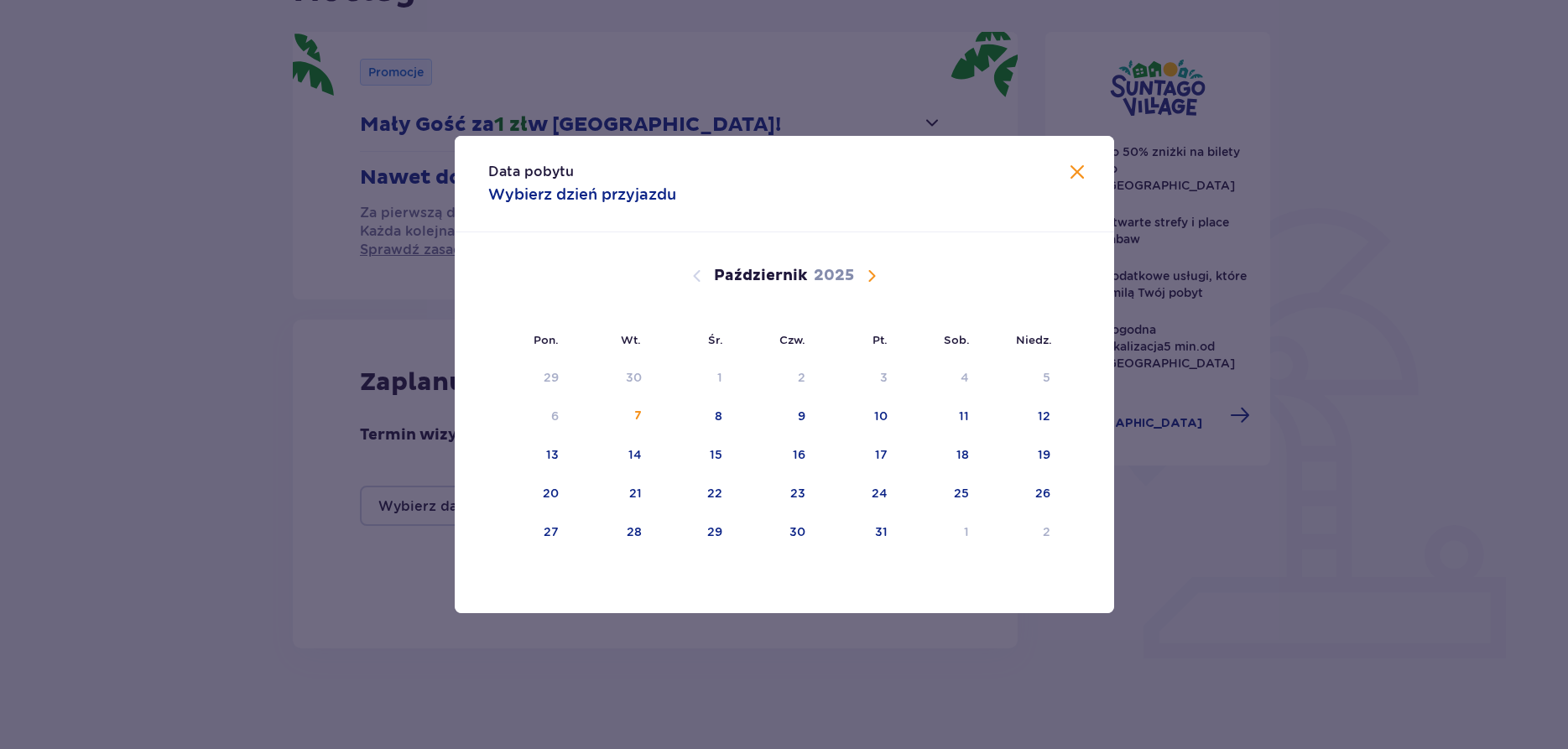
click at [870, 275] on span "Następny miesiąc" at bounding box center [871, 275] width 20 height 20
click at [1042, 417] on div "9" at bounding box center [1020, 417] width 83 height 37
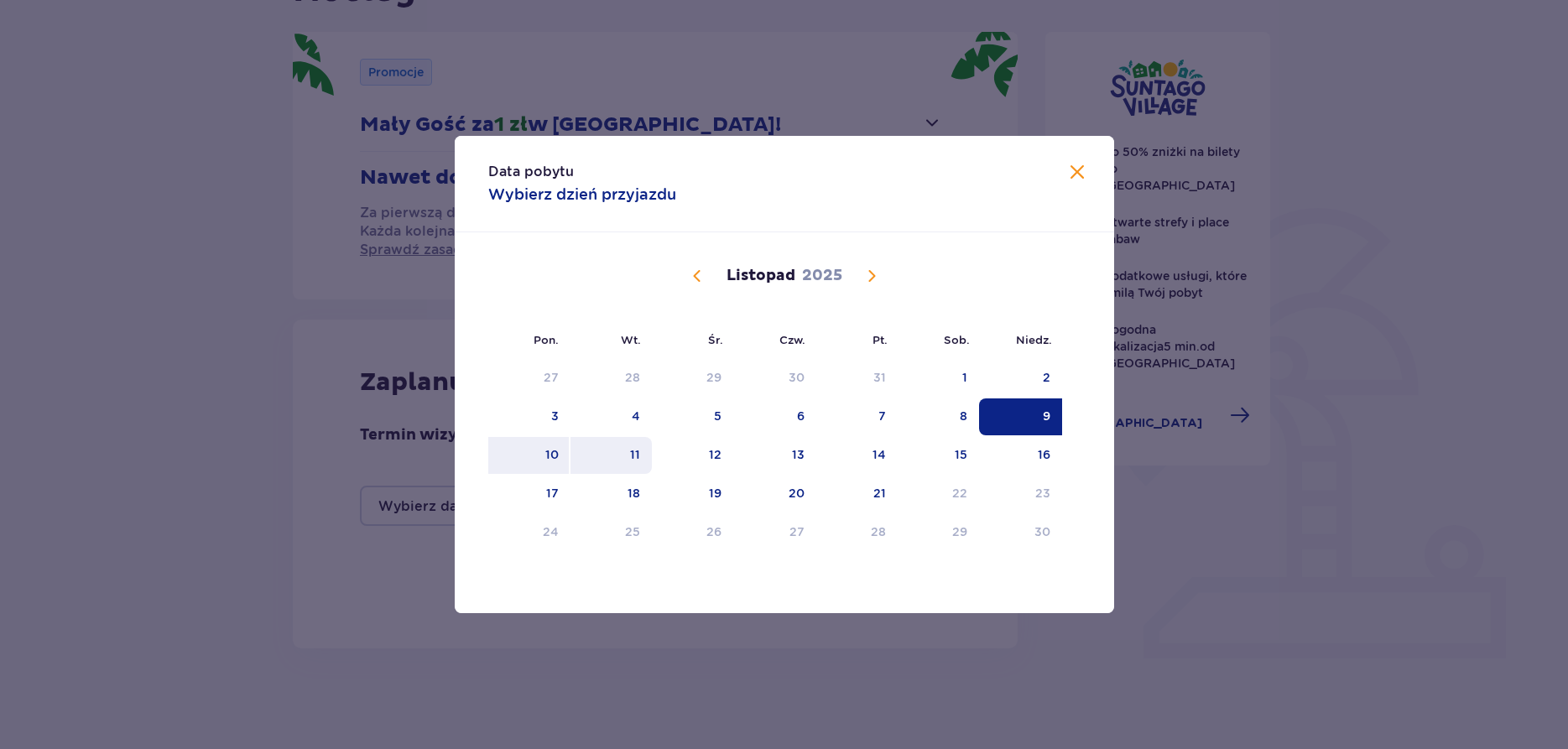
click at [635, 455] on div "11" at bounding box center [634, 454] width 10 height 17
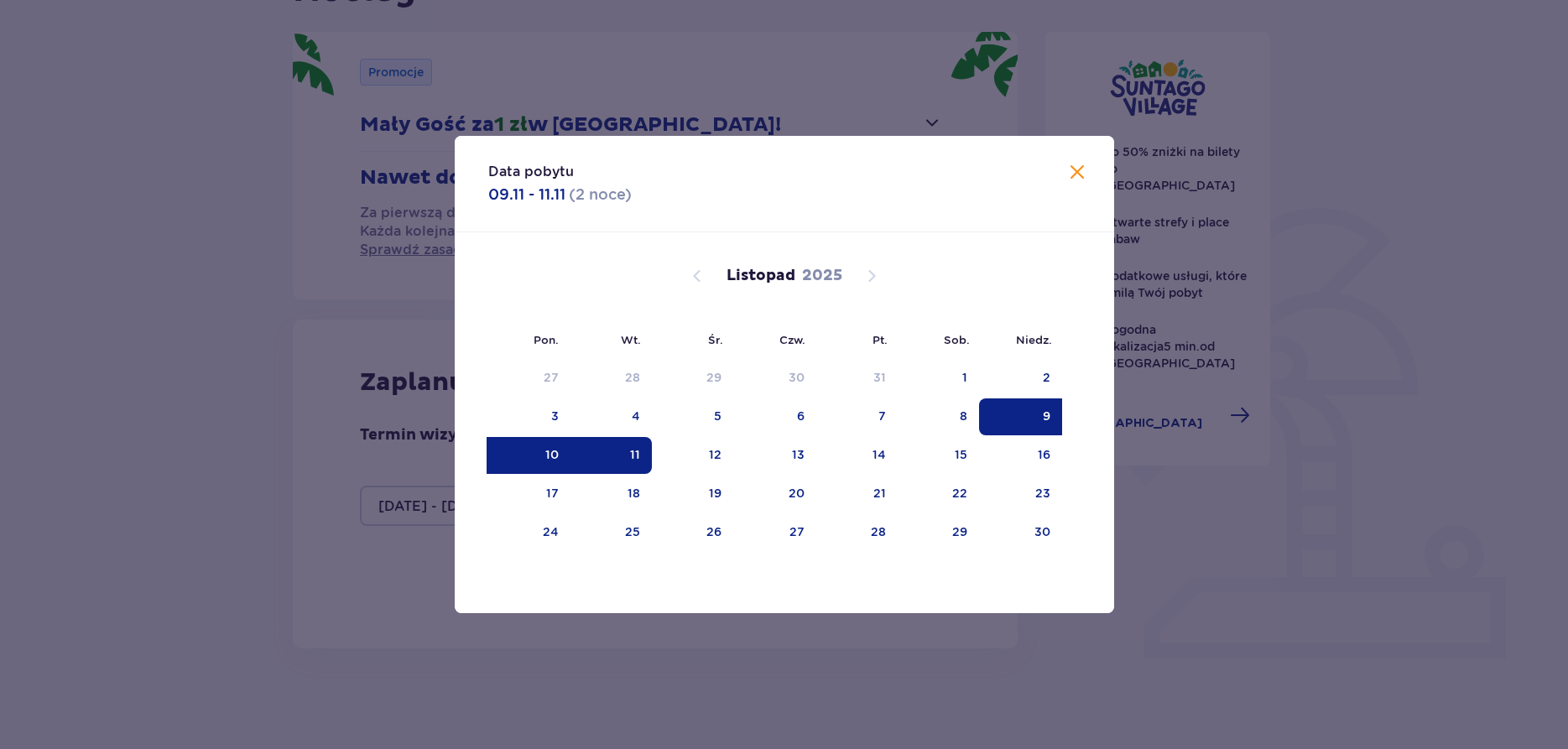
type input "[DATE] - [DATE]"
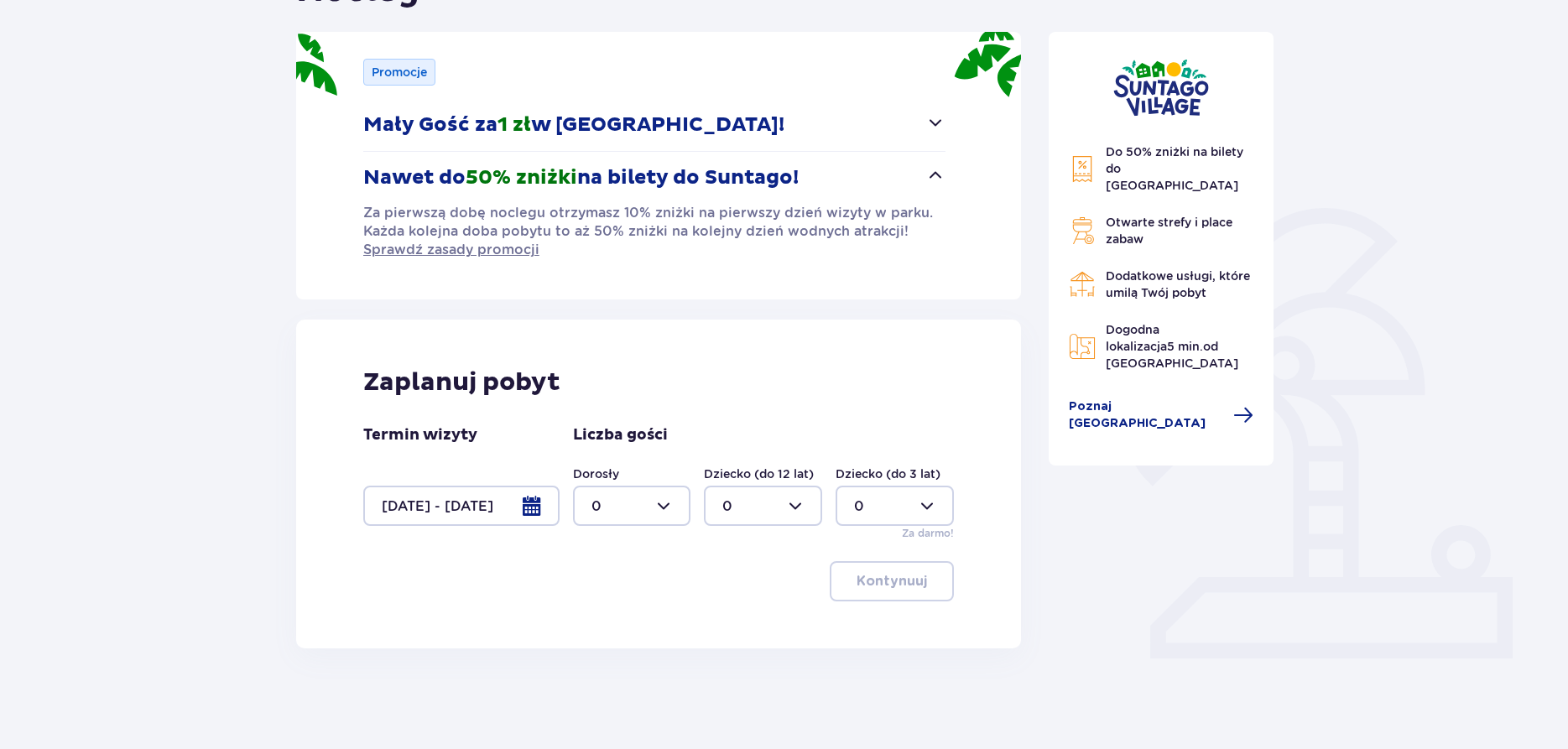
click at [646, 508] on div at bounding box center [632, 506] width 118 height 40
click at [626, 657] on div "3" at bounding box center [632, 662] width 82 height 18
type input "3"
click at [771, 513] on div at bounding box center [763, 506] width 118 height 40
click at [752, 591] on div "1" at bounding box center [763, 592] width 82 height 18
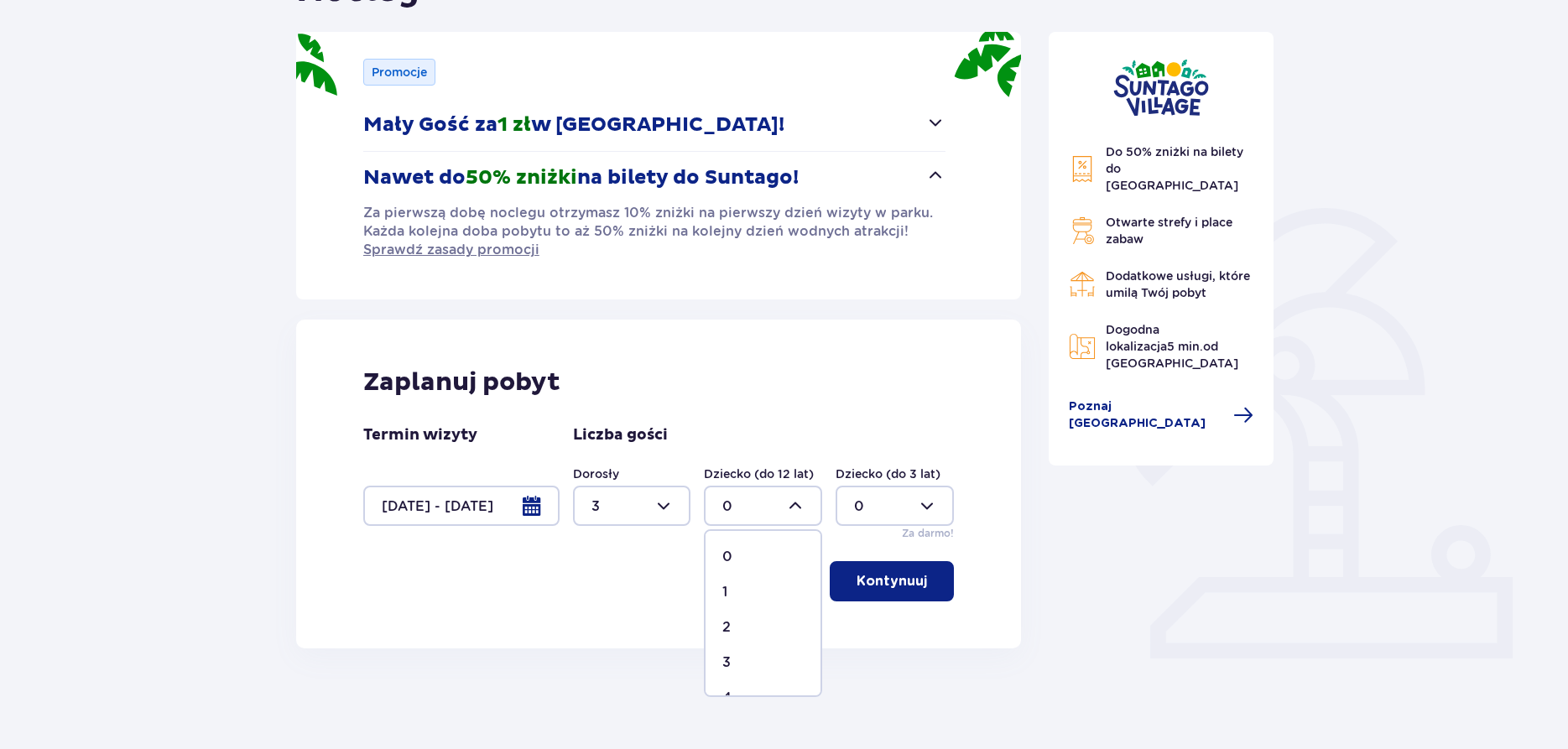
type input "1"
click at [899, 580] on p "Kontynuuj" at bounding box center [891, 581] width 70 height 18
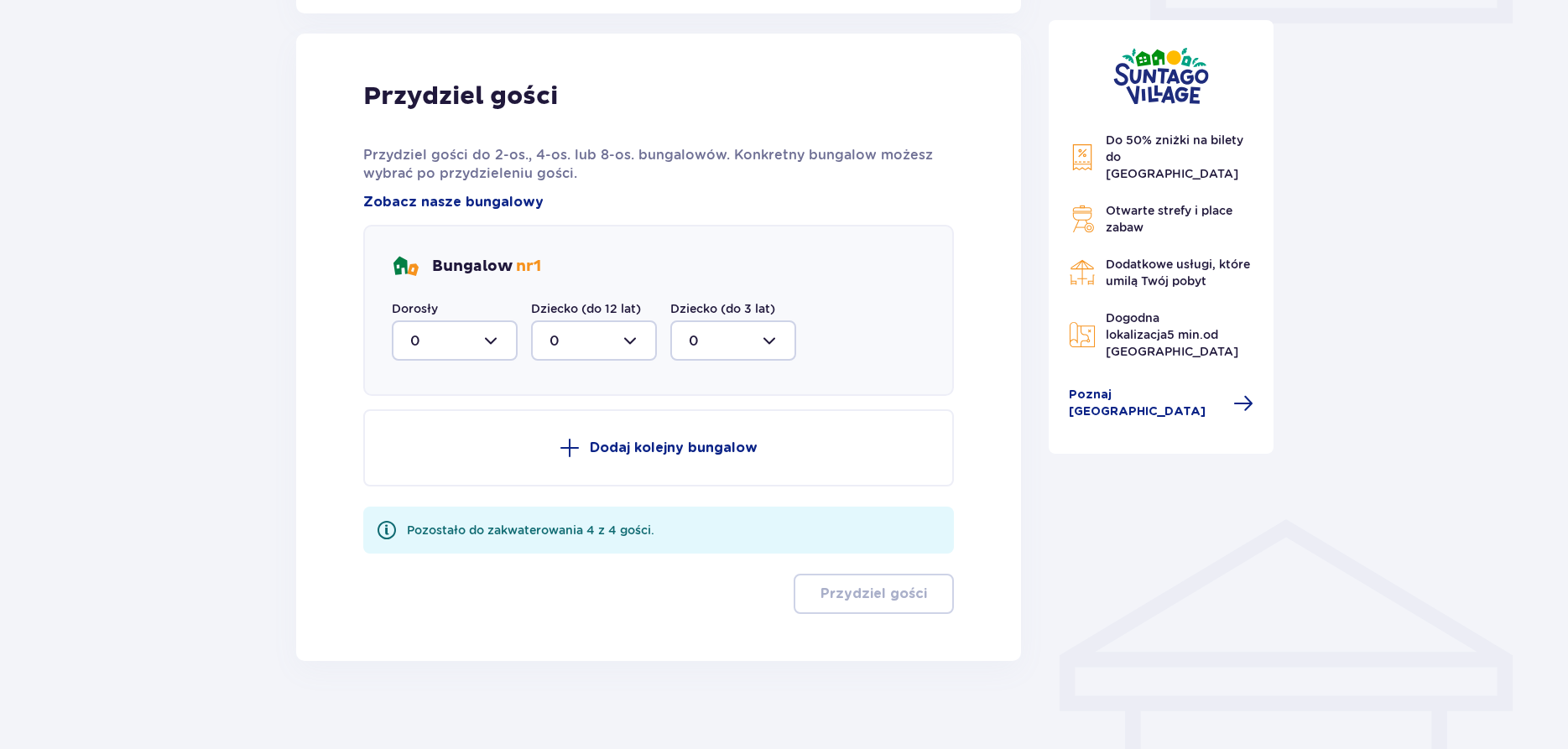
scroll to position [855, 0]
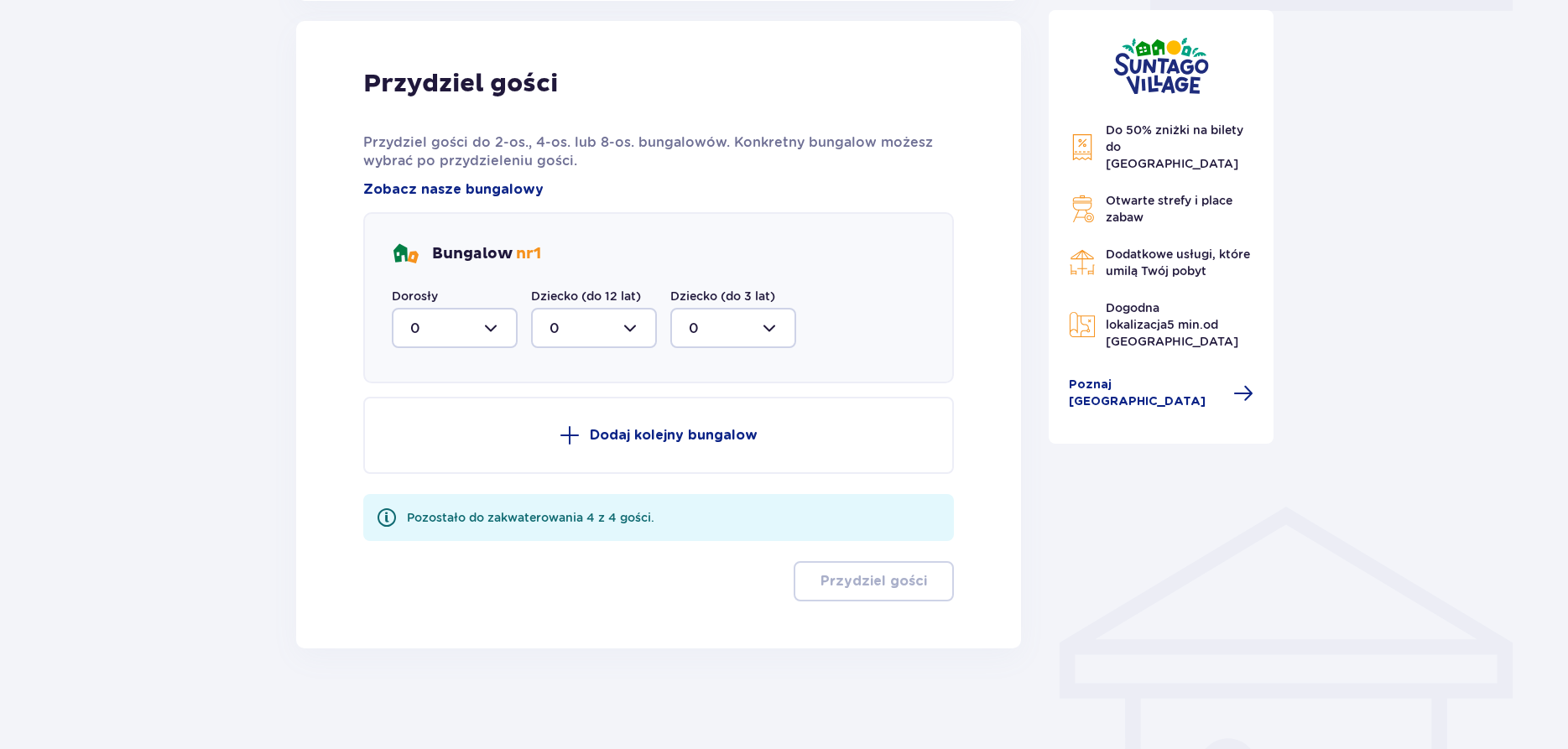
click at [468, 334] on div at bounding box center [455, 328] width 125 height 40
drag, startPoint x: 452, startPoint y: 478, endPoint x: 568, endPoint y: 363, distance: 163.3
click at [452, 477] on div "3" at bounding box center [455, 484] width 89 height 18
type input "3"
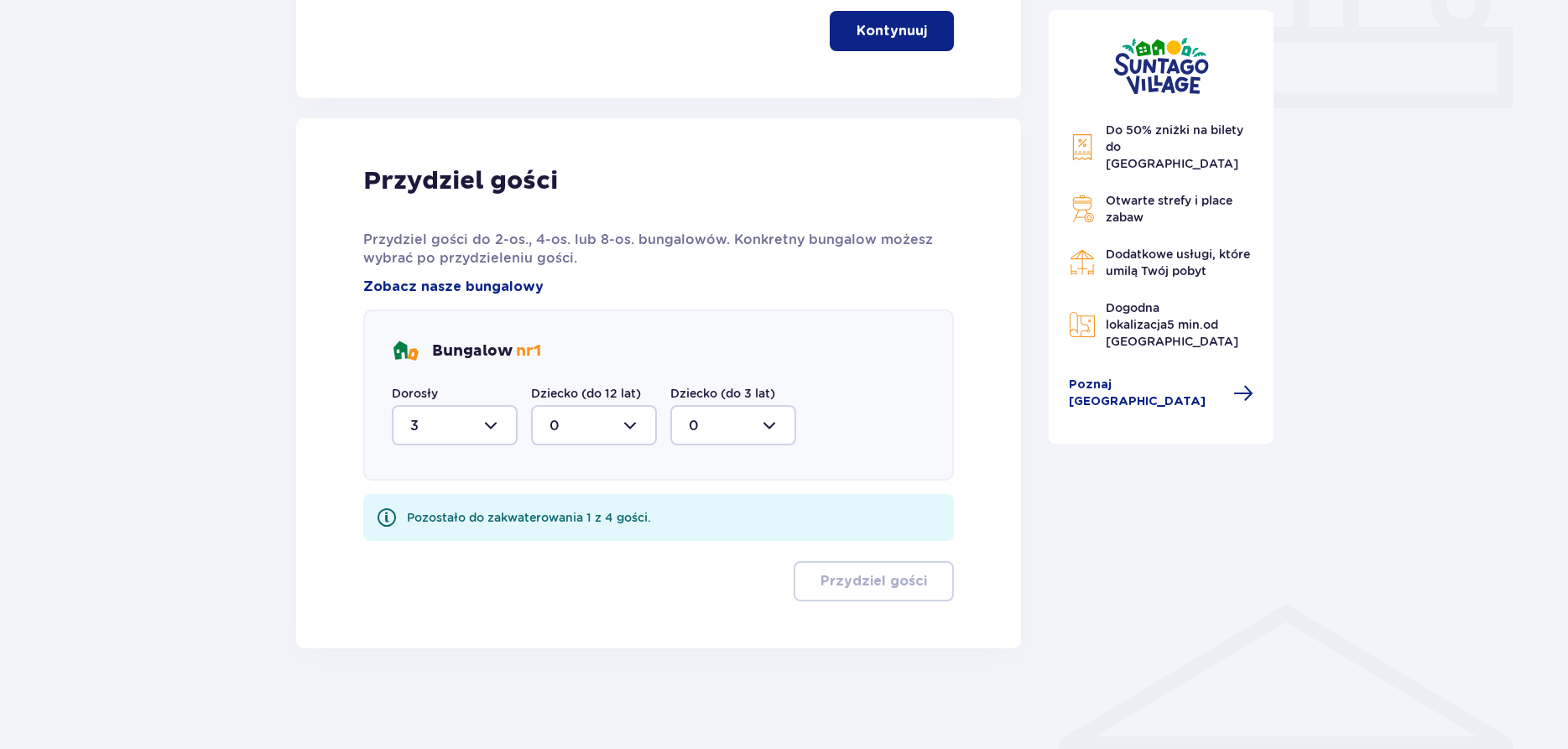
click at [598, 426] on div at bounding box center [593, 425] width 125 height 40
click at [578, 517] on div "1" at bounding box center [593, 511] width 89 height 18
type input "1"
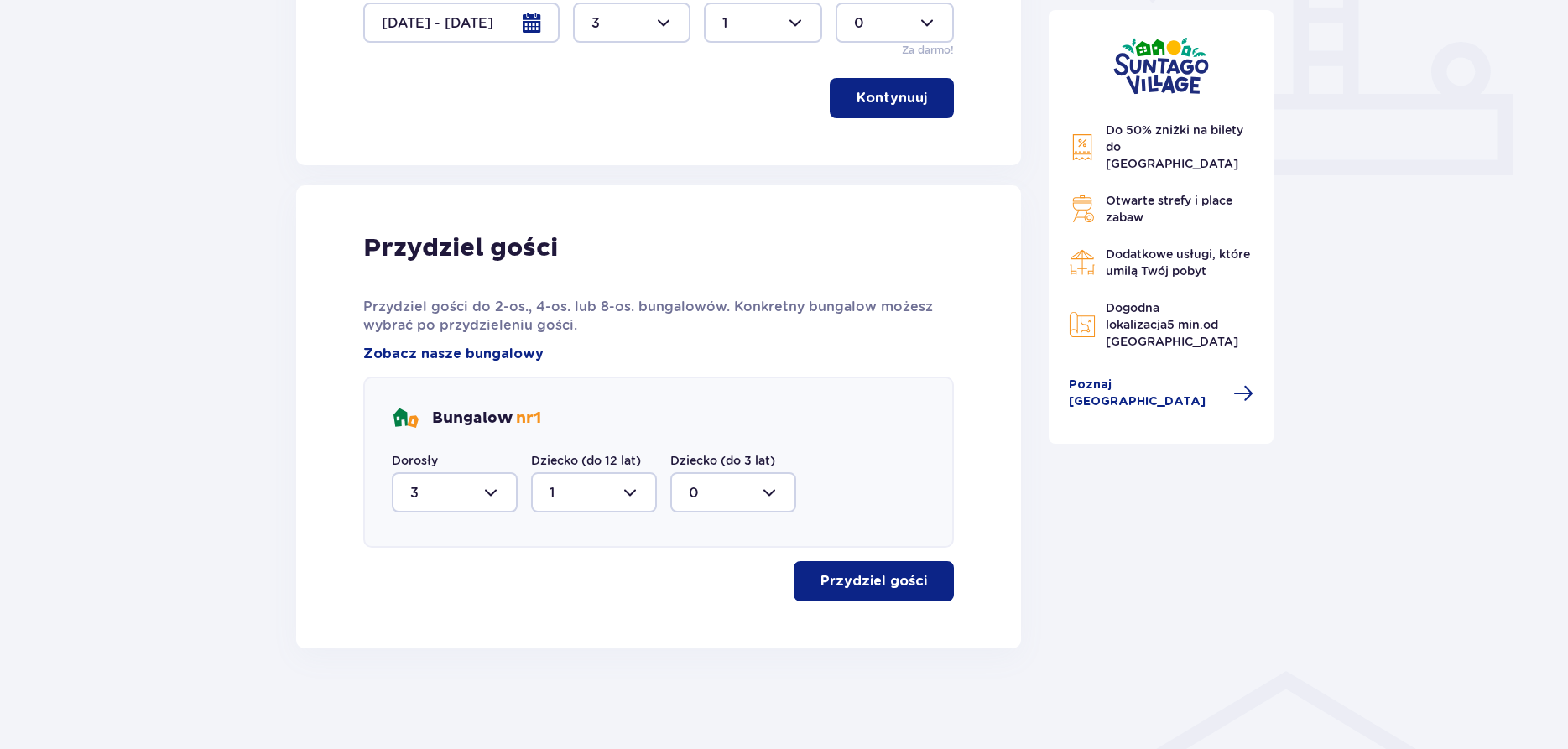
scroll to position [691, 0]
click at [523, 581] on div "Przydziel gości" at bounding box center [659, 581] width 591 height 40
click at [896, 583] on p "Przydziel gości" at bounding box center [873, 581] width 106 height 18
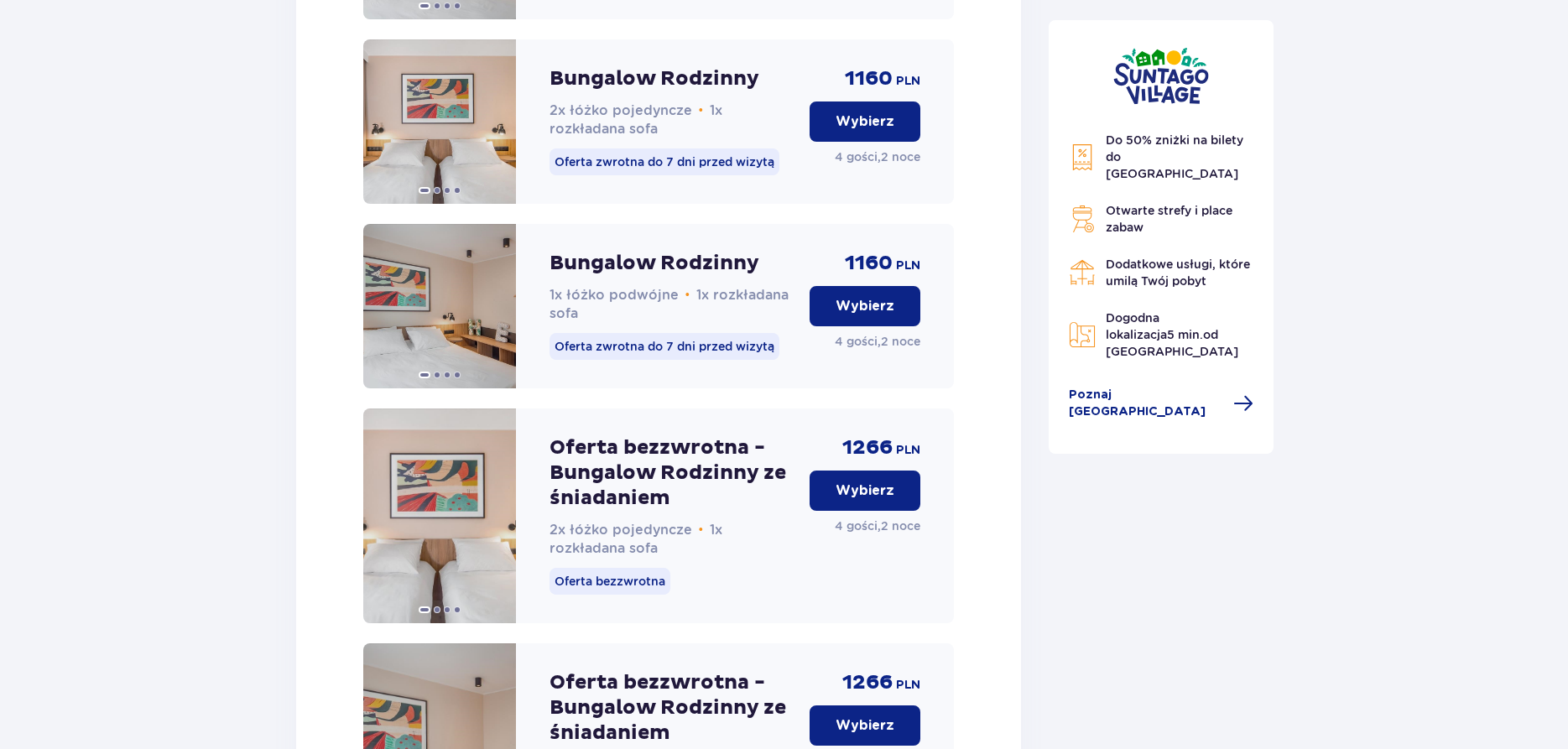
scroll to position [2139, 0]
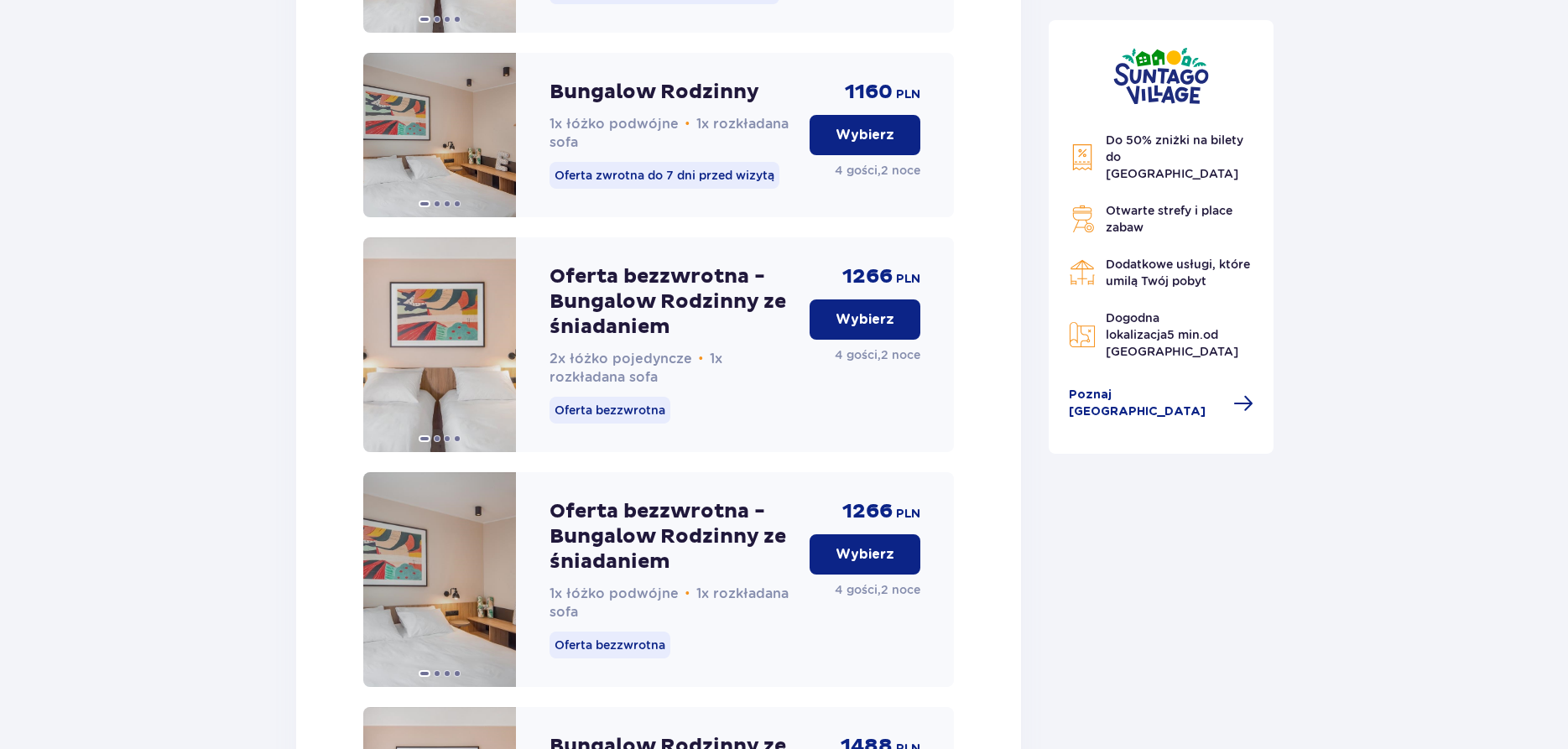
click at [852, 564] on p "Wybierz" at bounding box center [865, 554] width 59 height 18
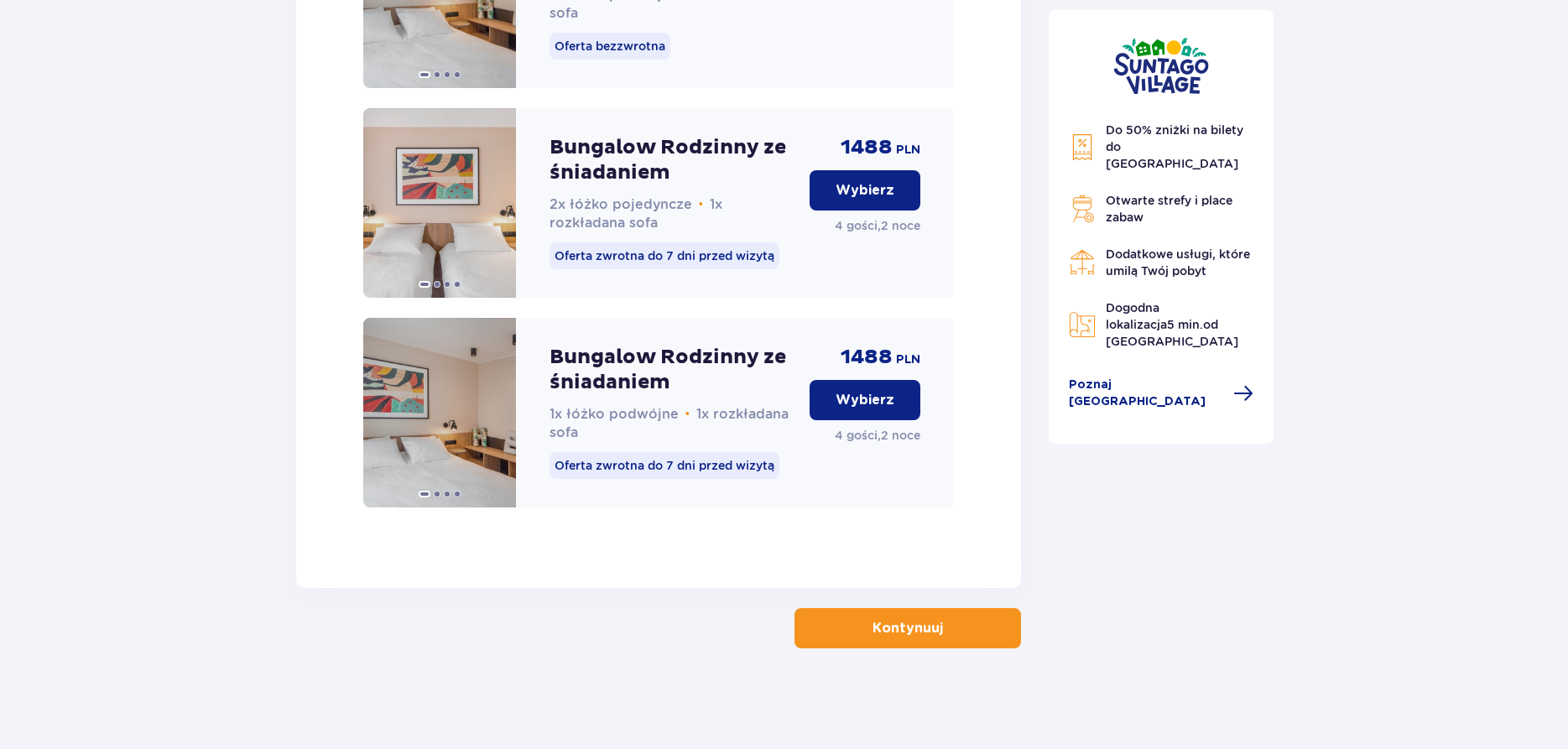
scroll to position [2757, 0]
click at [887, 636] on p "Kontynuuj" at bounding box center [908, 628] width 70 height 18
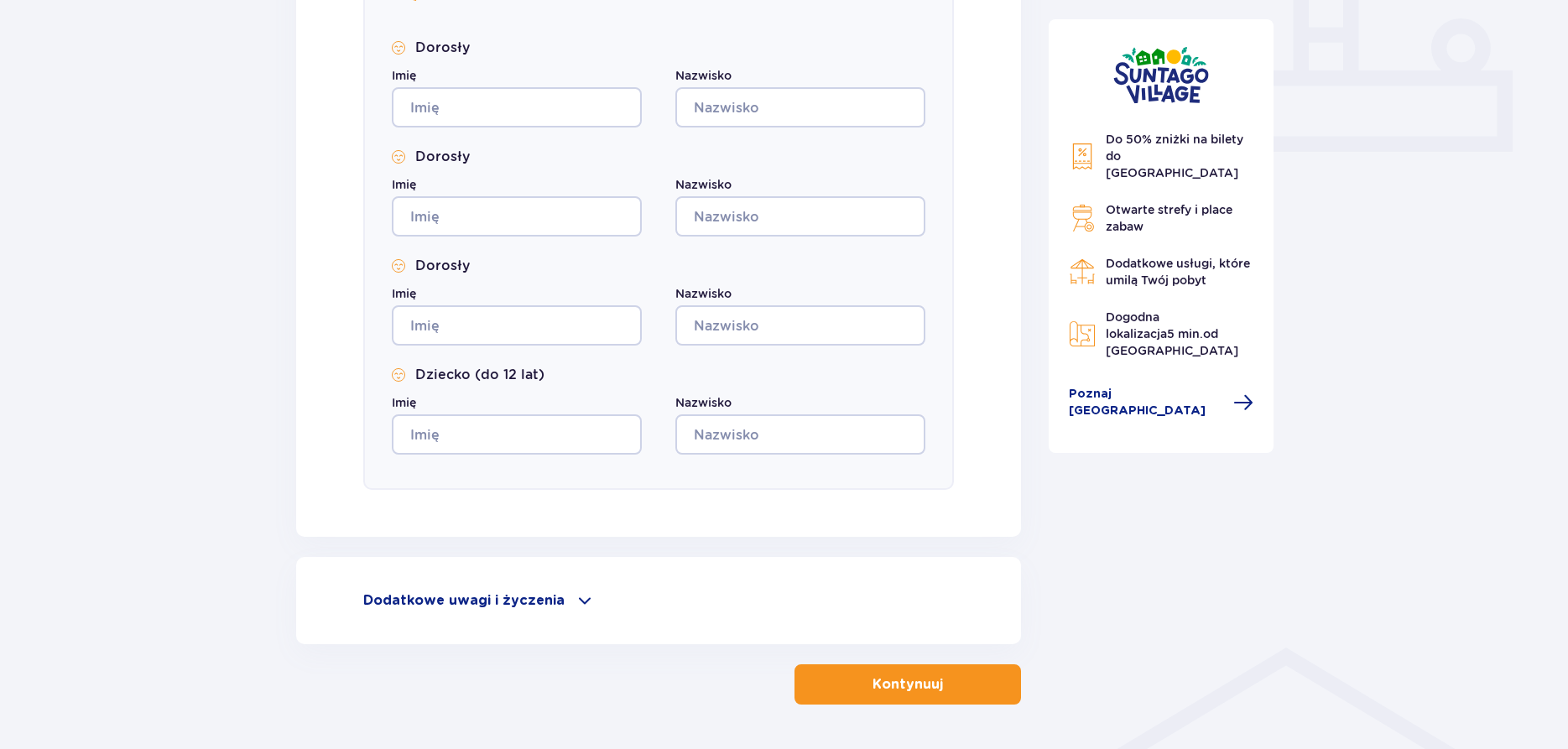
scroll to position [771, 0]
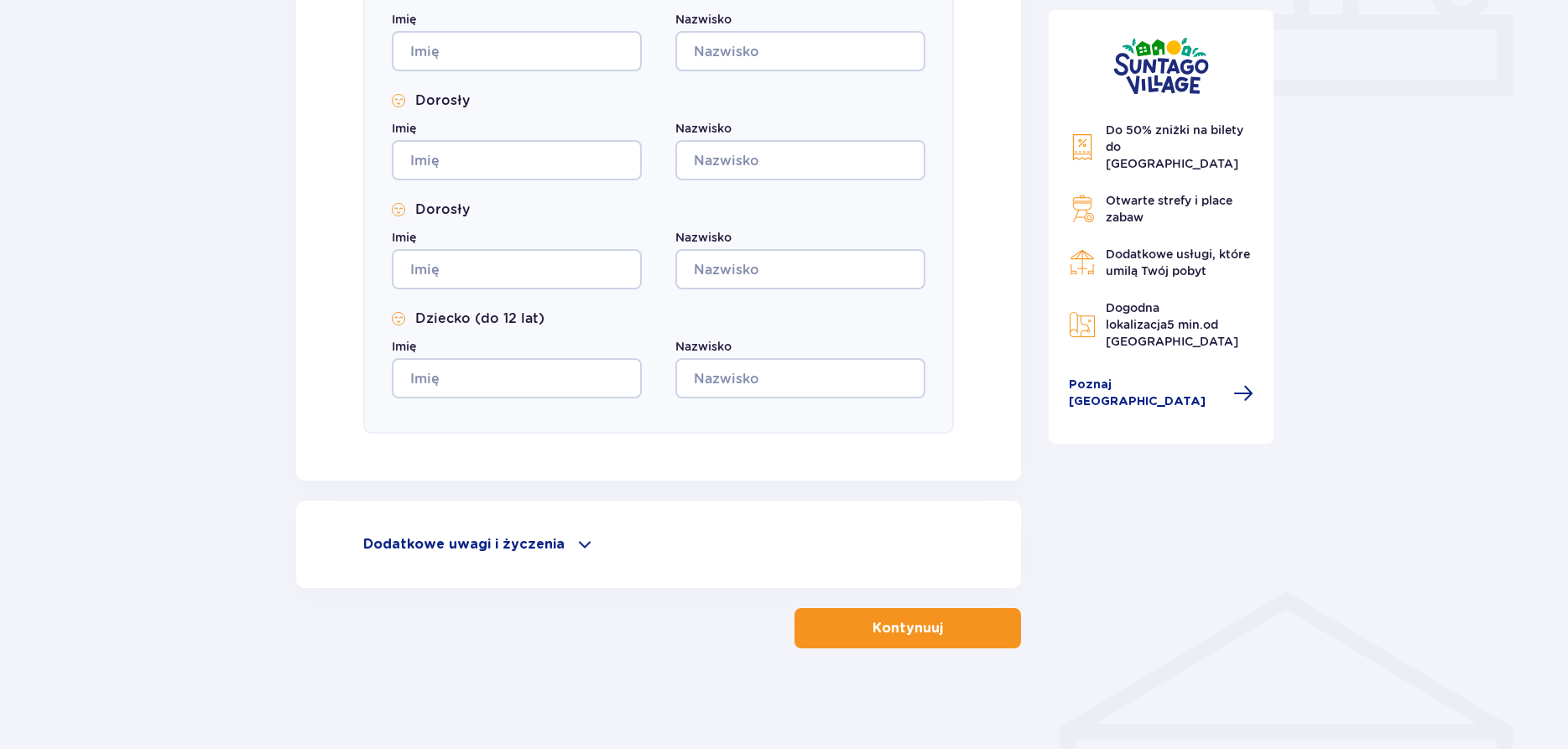
click at [925, 629] on p "Kontynuuj" at bounding box center [908, 628] width 70 height 18
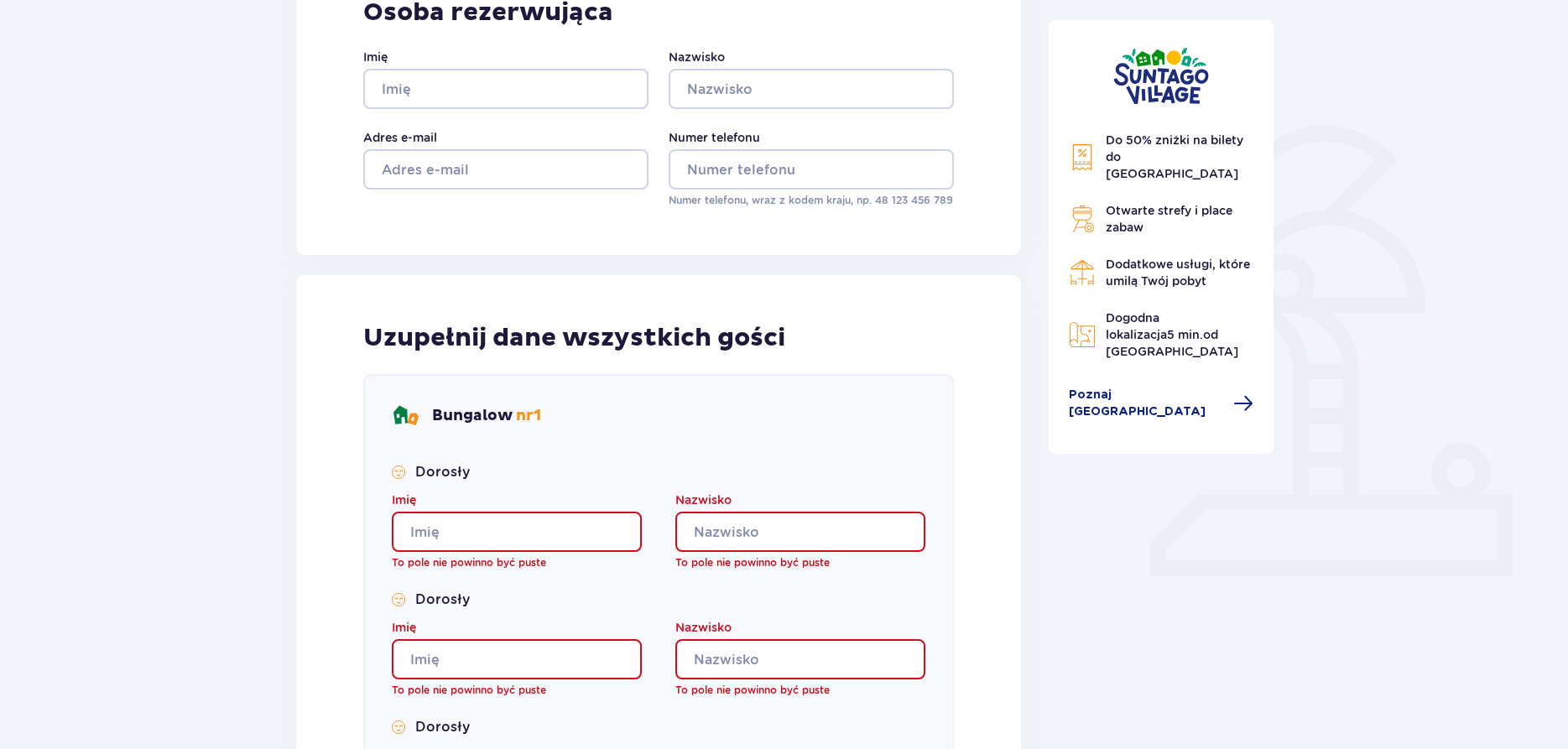
scroll to position [0, 0]
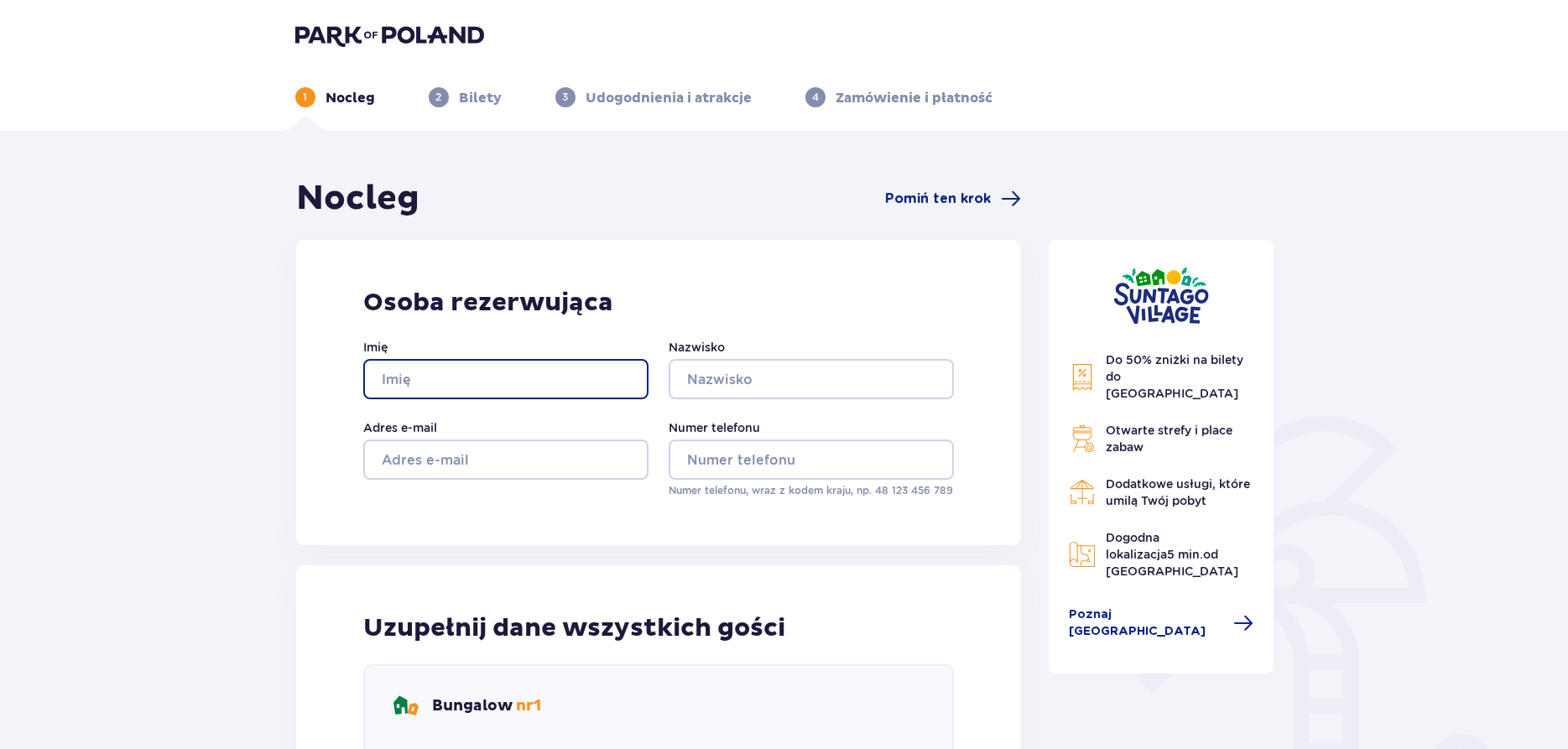
click at [455, 381] on input "Imię" at bounding box center [505, 379] width 285 height 40
type input "[PERSON_NAME]"
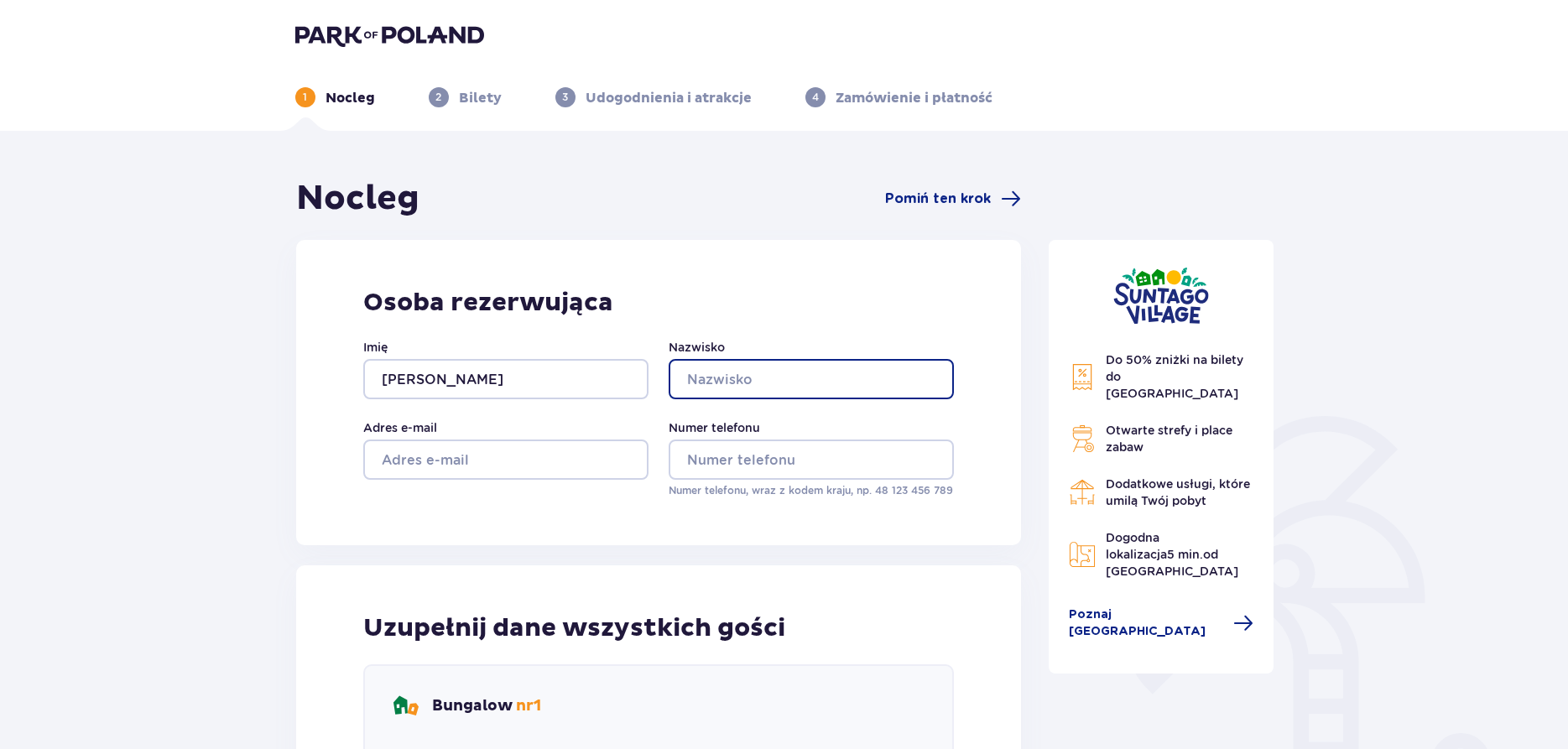
type input "Sałek"
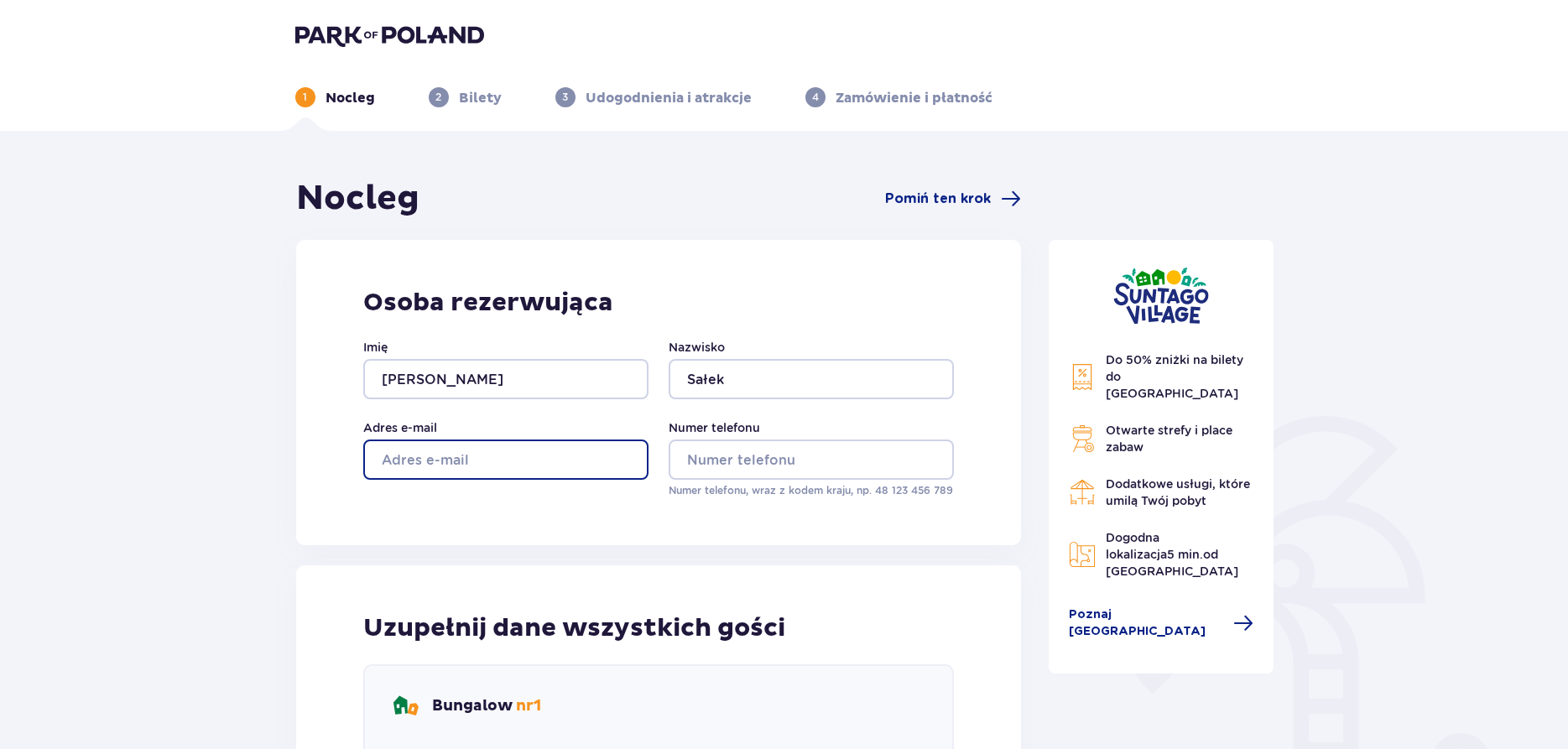
type input "[EMAIL_ADDRESS][DOMAIN_NAME]"
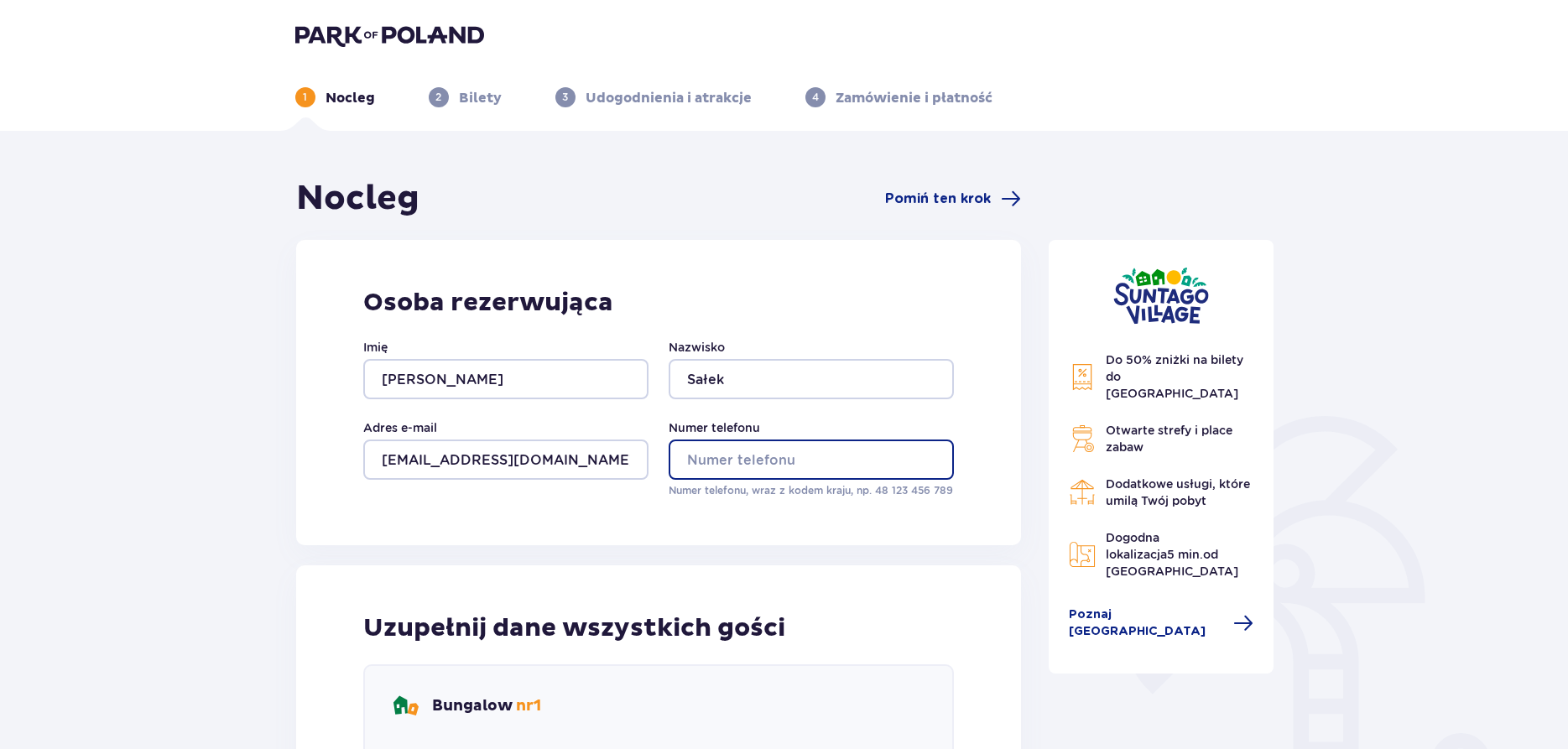
type input "695205796"
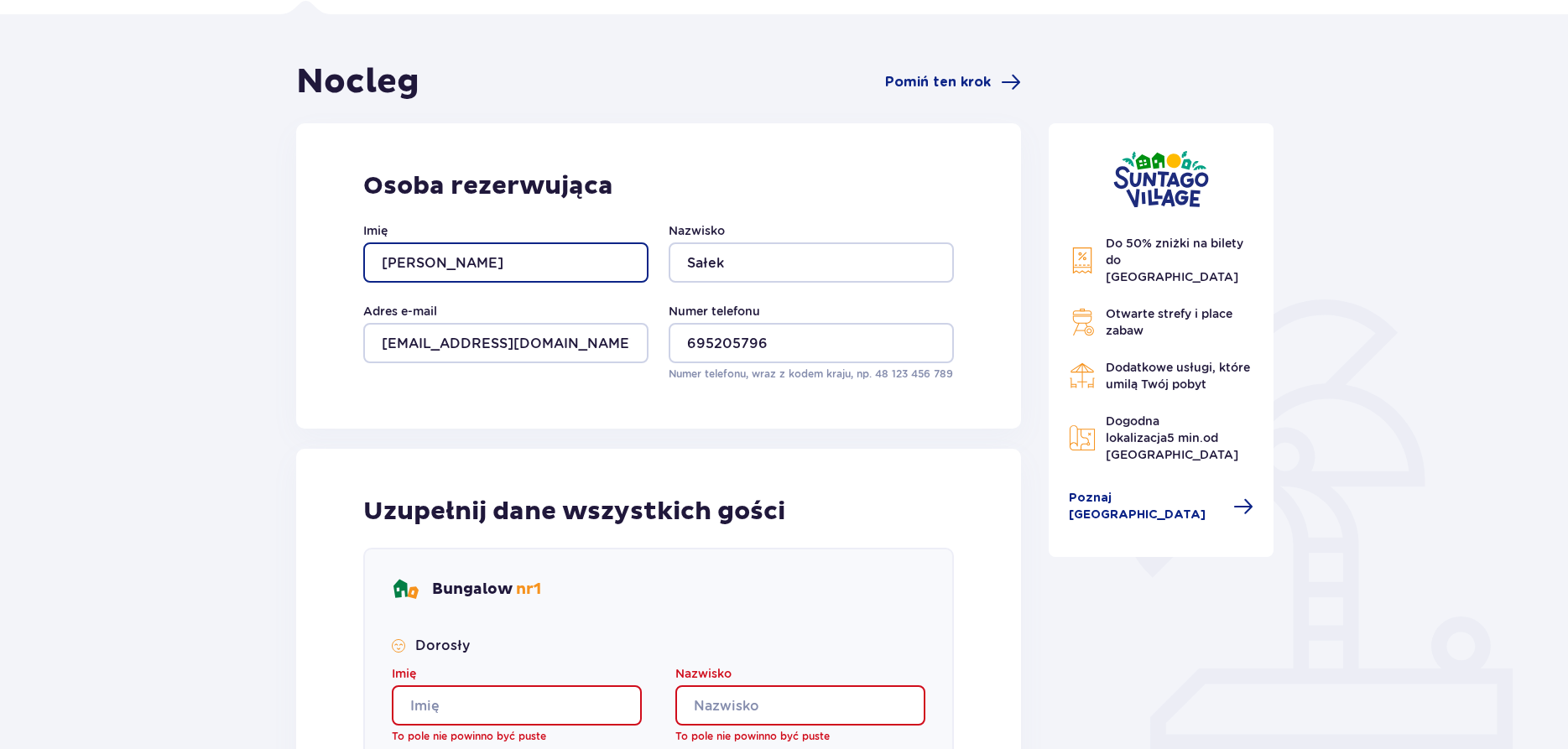
scroll to position [342, 0]
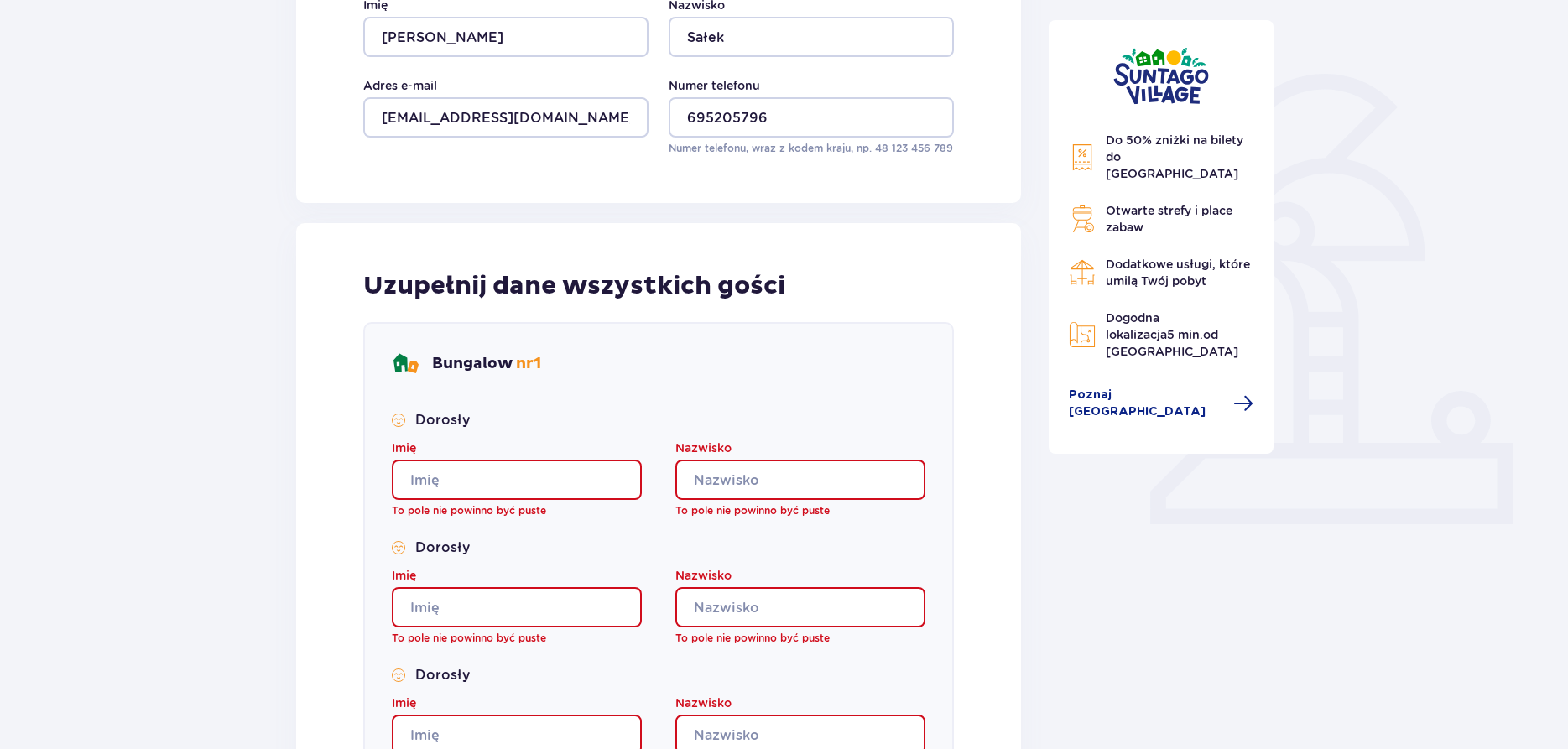
click at [468, 484] on input "Imię" at bounding box center [517, 480] width 250 height 40
type input "[PERSON_NAME]"
drag, startPoint x: 740, startPoint y: 482, endPoint x: 748, endPoint y: 467, distance: 17.0
click at [742, 479] on input "Nazwisko" at bounding box center [800, 480] width 250 height 40
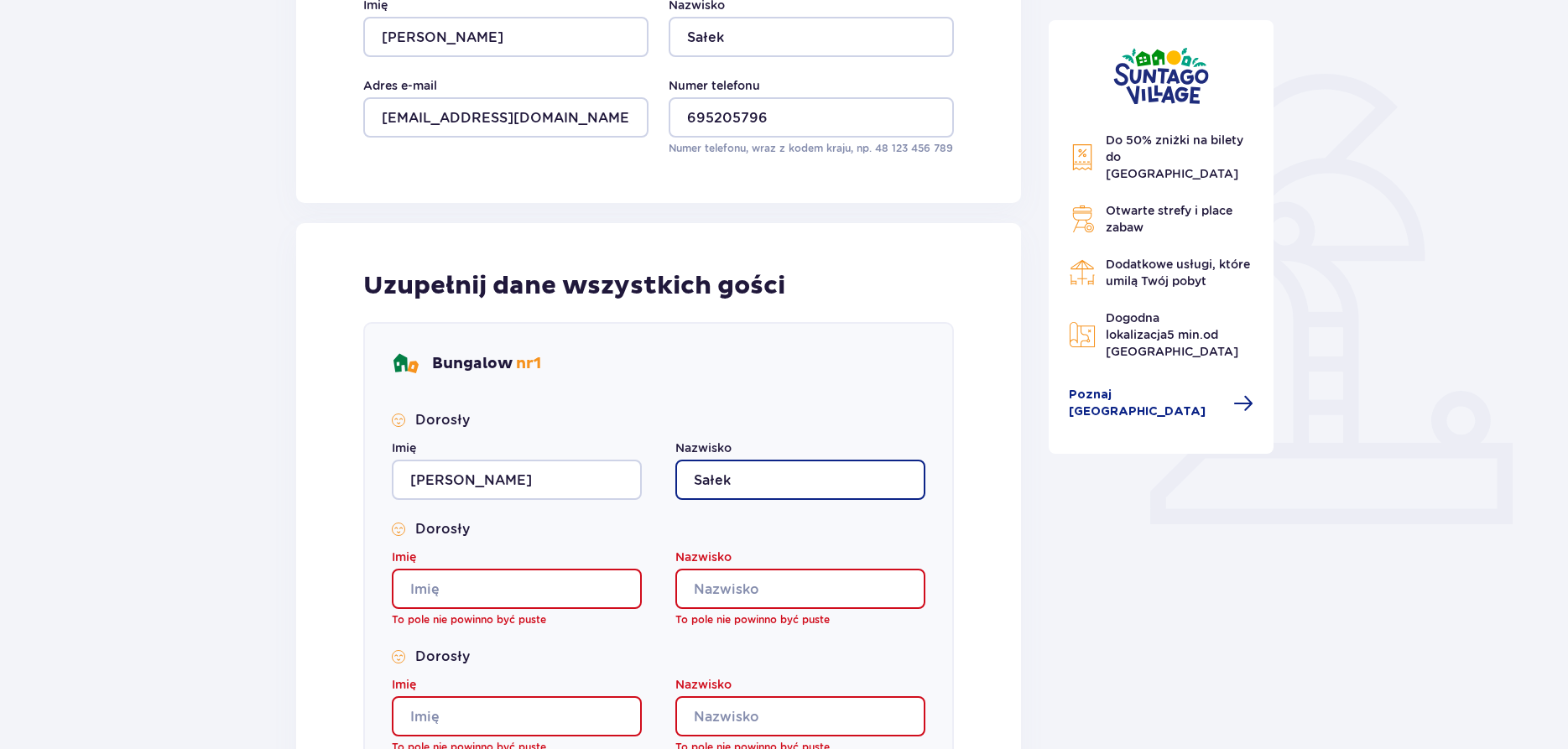
type input "Sałek"
click at [568, 587] on input "Imię" at bounding box center [517, 588] width 250 height 40
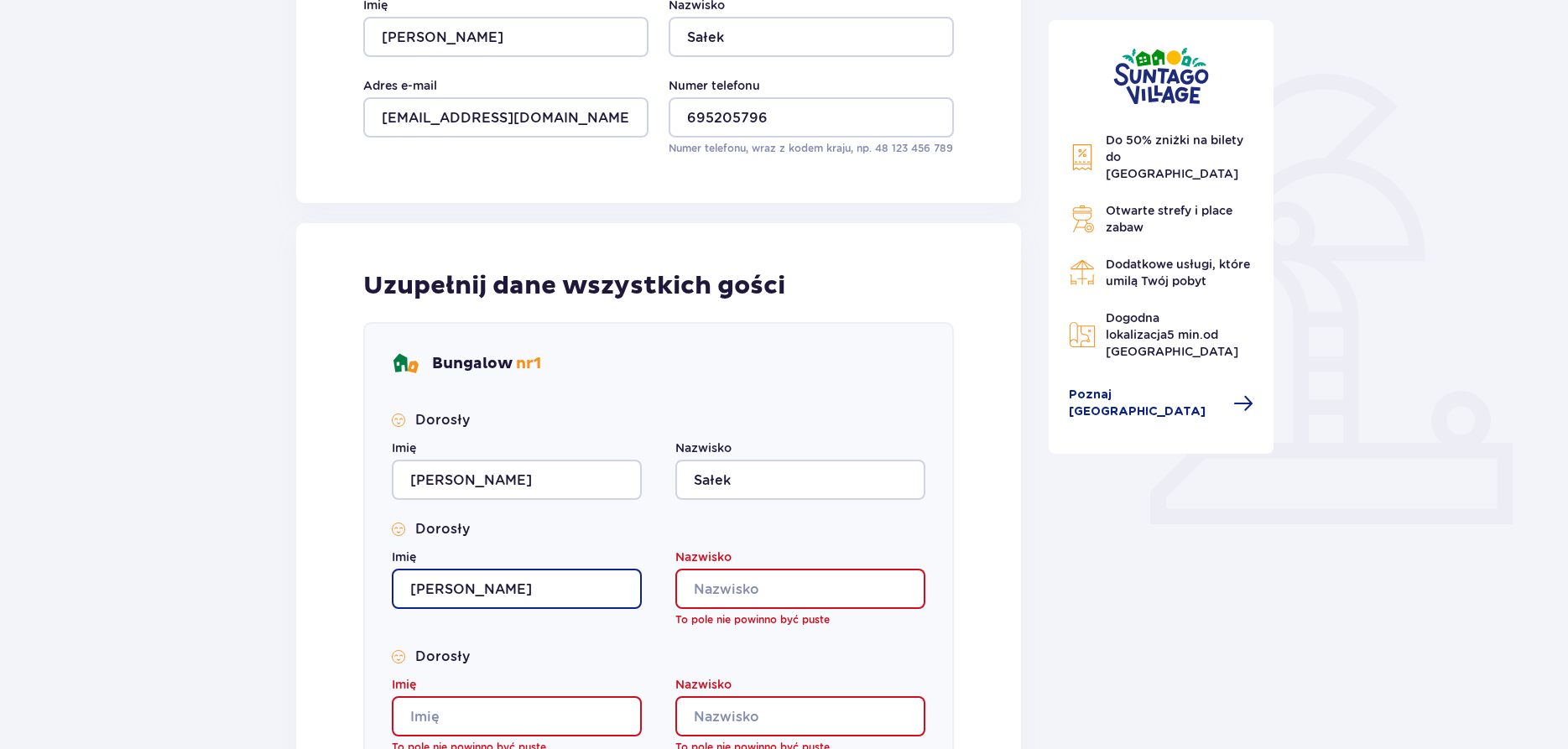
type input "[PERSON_NAME]"
click at [780, 581] on input "Nazwisko" at bounding box center [800, 588] width 250 height 40
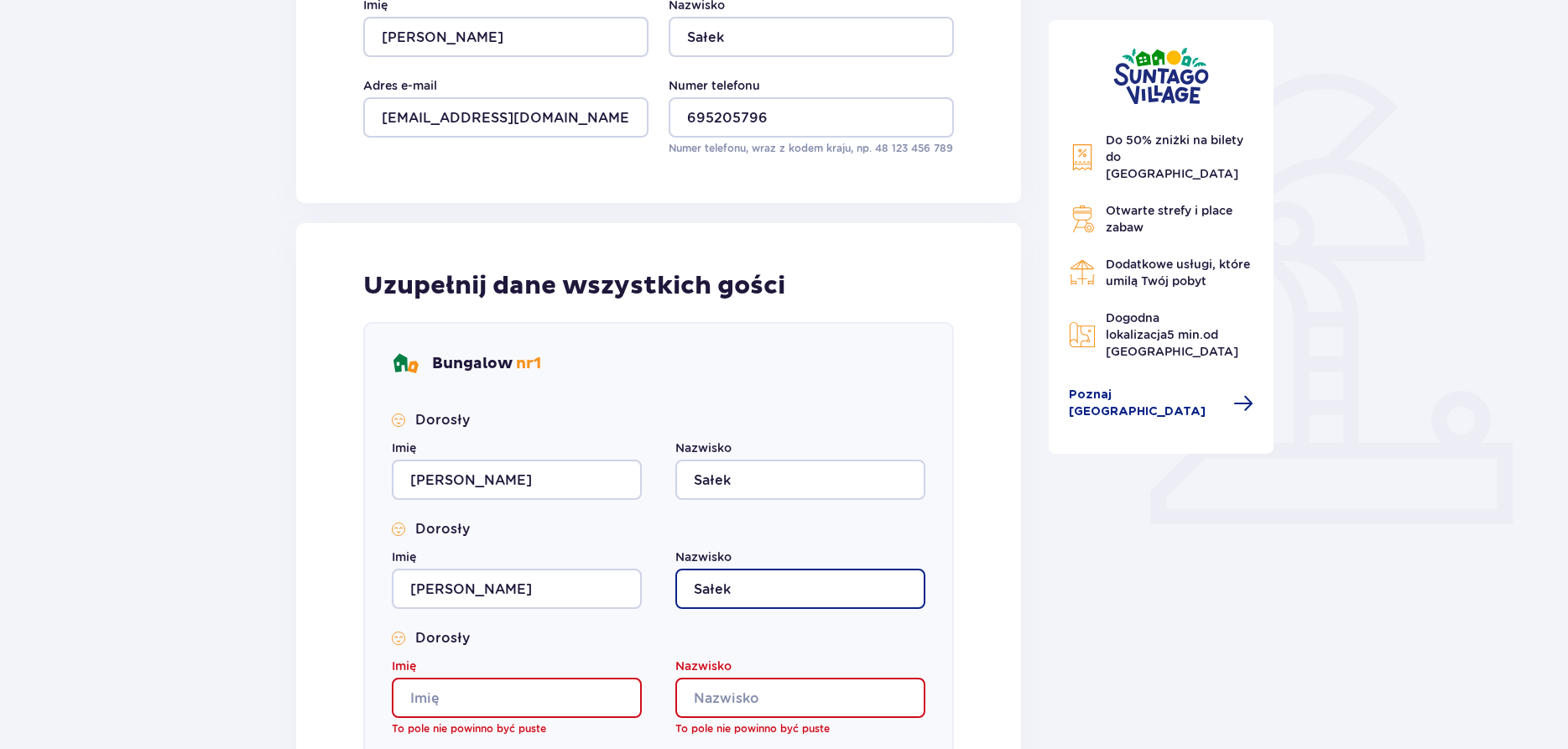
type input "Sałek"
click at [557, 690] on input "Imię" at bounding box center [517, 698] width 250 height 40
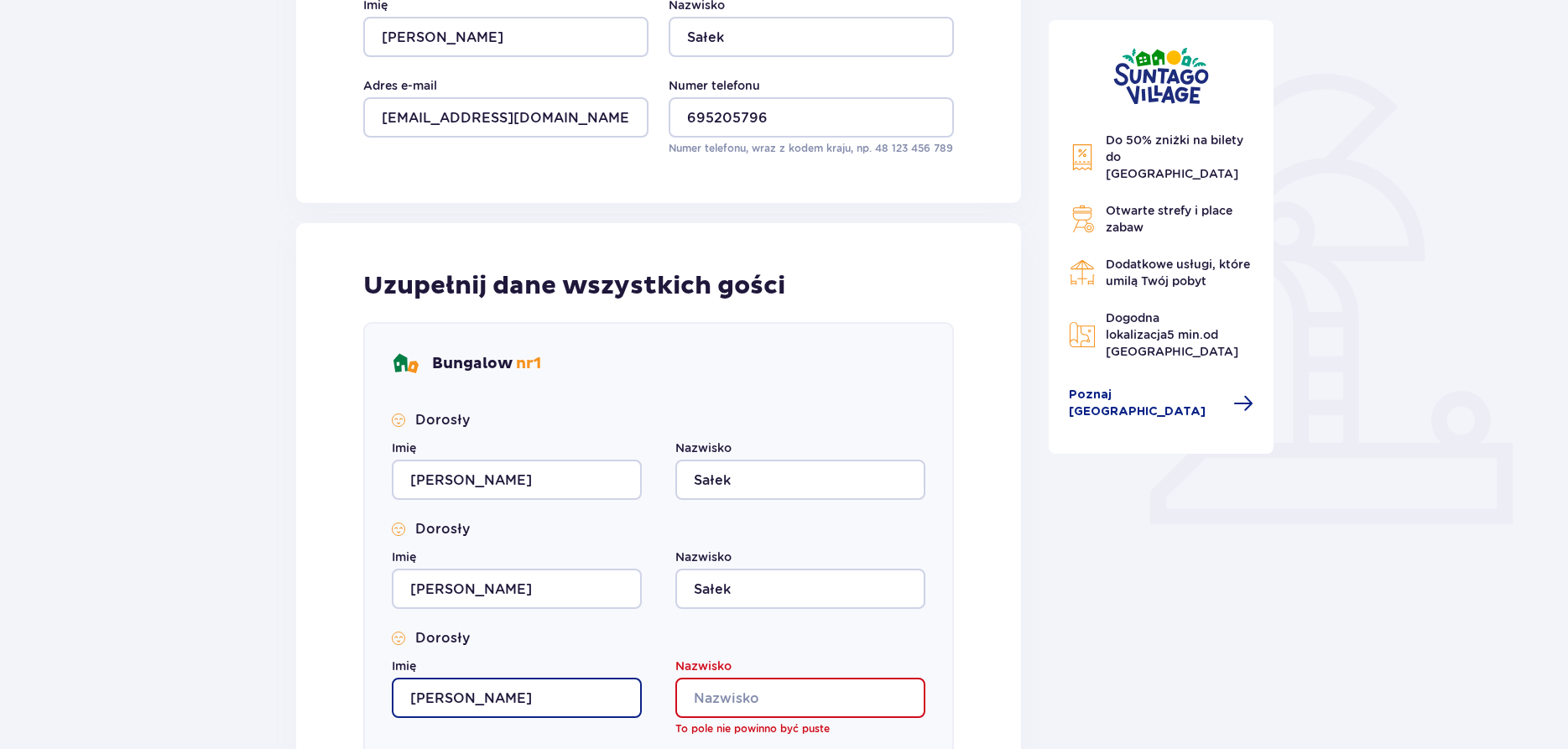
type input "[PERSON_NAME]"
click at [750, 701] on input "Nazwisko" at bounding box center [800, 698] width 250 height 40
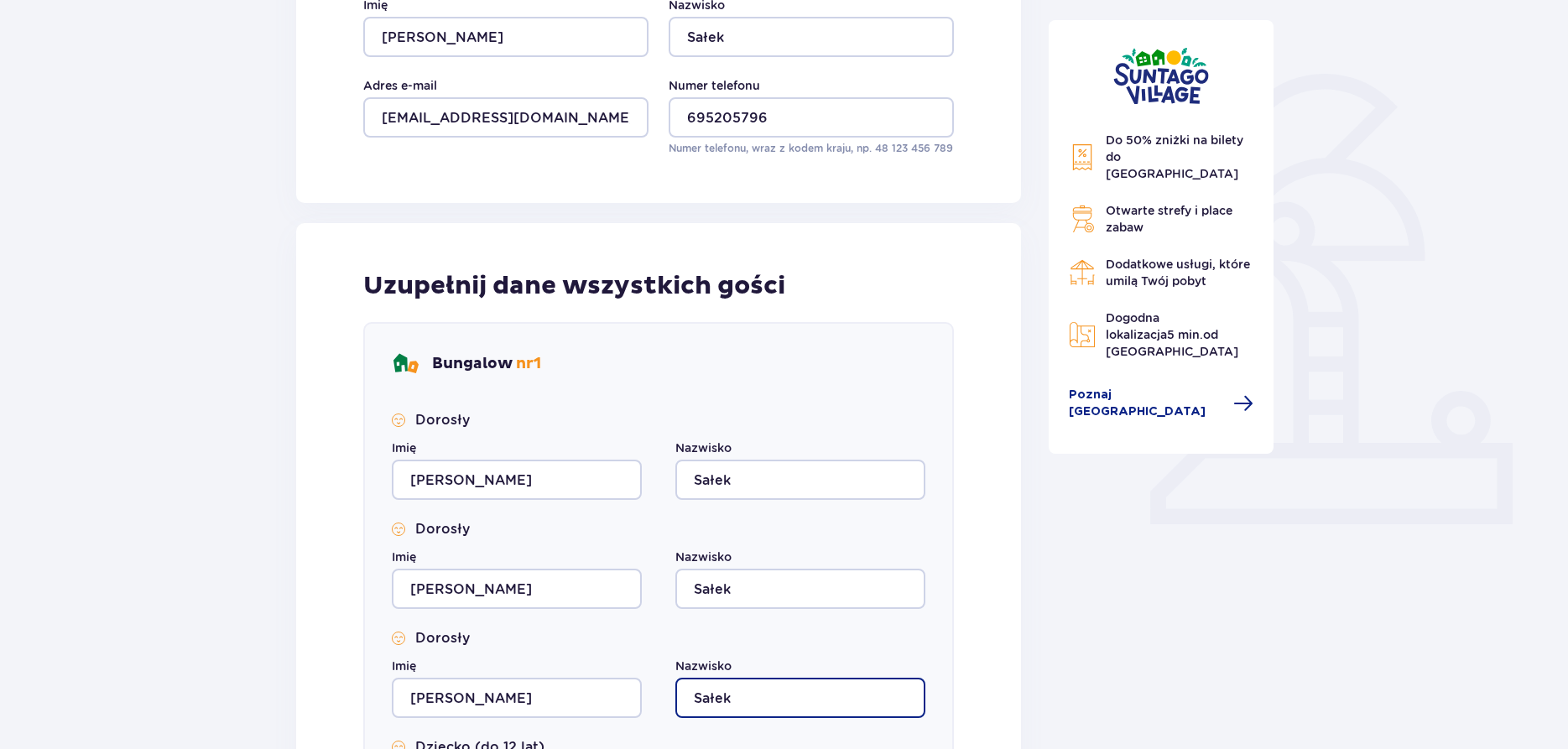
scroll to position [684, 0]
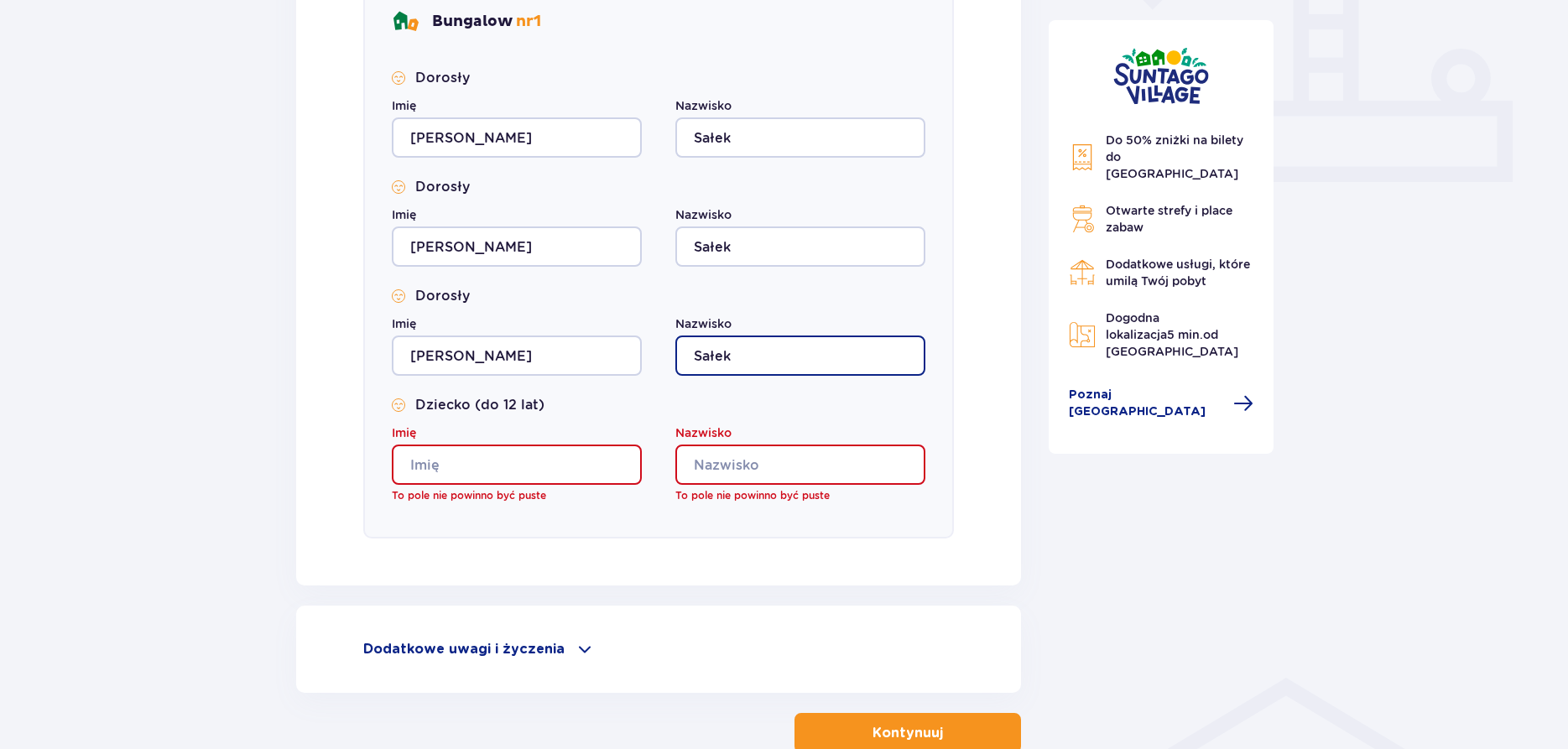
type input "Sałek"
click at [474, 458] on input "Imię" at bounding box center [517, 465] width 250 height 40
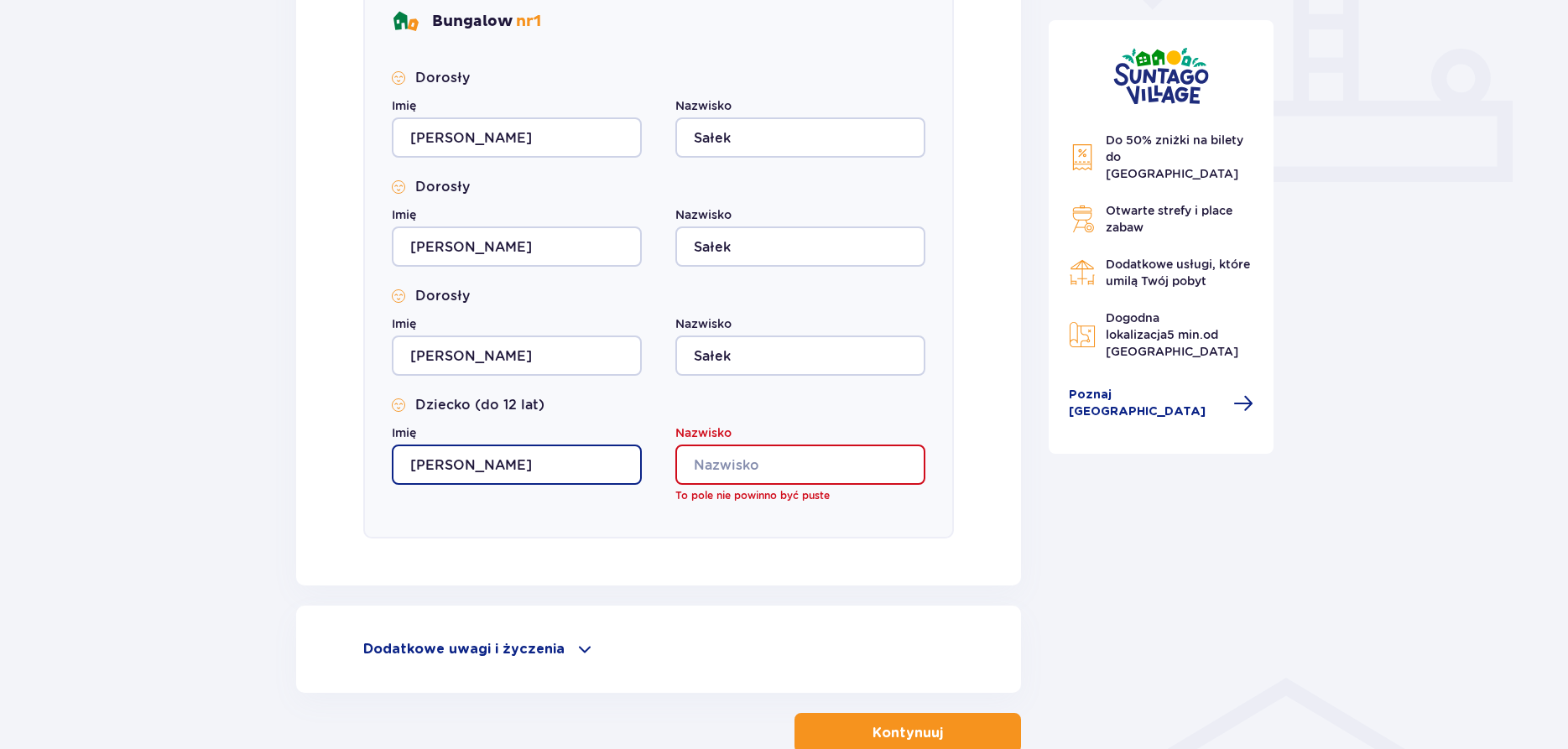
type input "[PERSON_NAME]"
drag, startPoint x: 738, startPoint y: 474, endPoint x: 737, endPoint y: 465, distance: 9.1
click at [737, 465] on input "Nazwisko" at bounding box center [800, 465] width 250 height 40
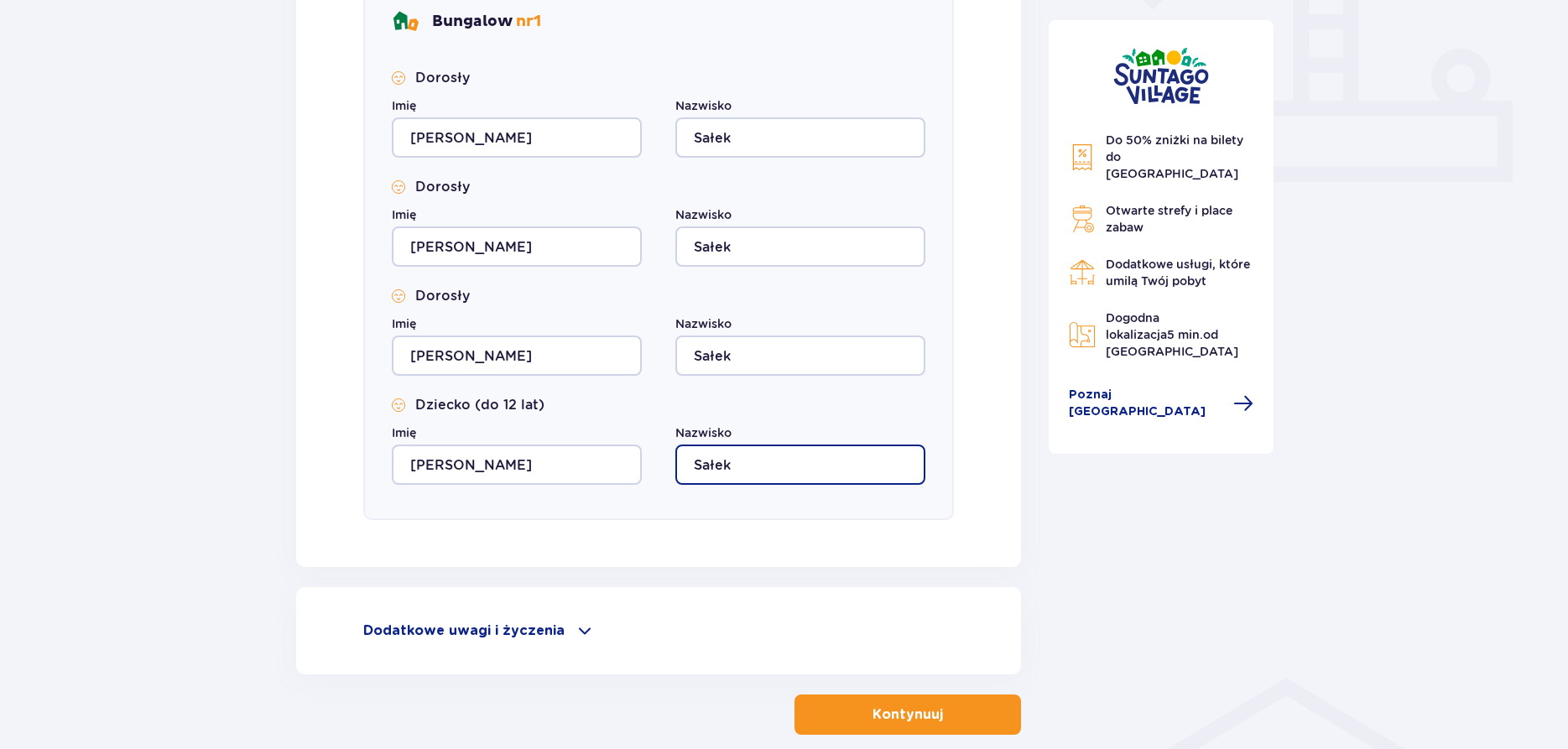
type input "Sałek"
click at [934, 710] on button "Kontynuuj" at bounding box center [908, 715] width 226 height 40
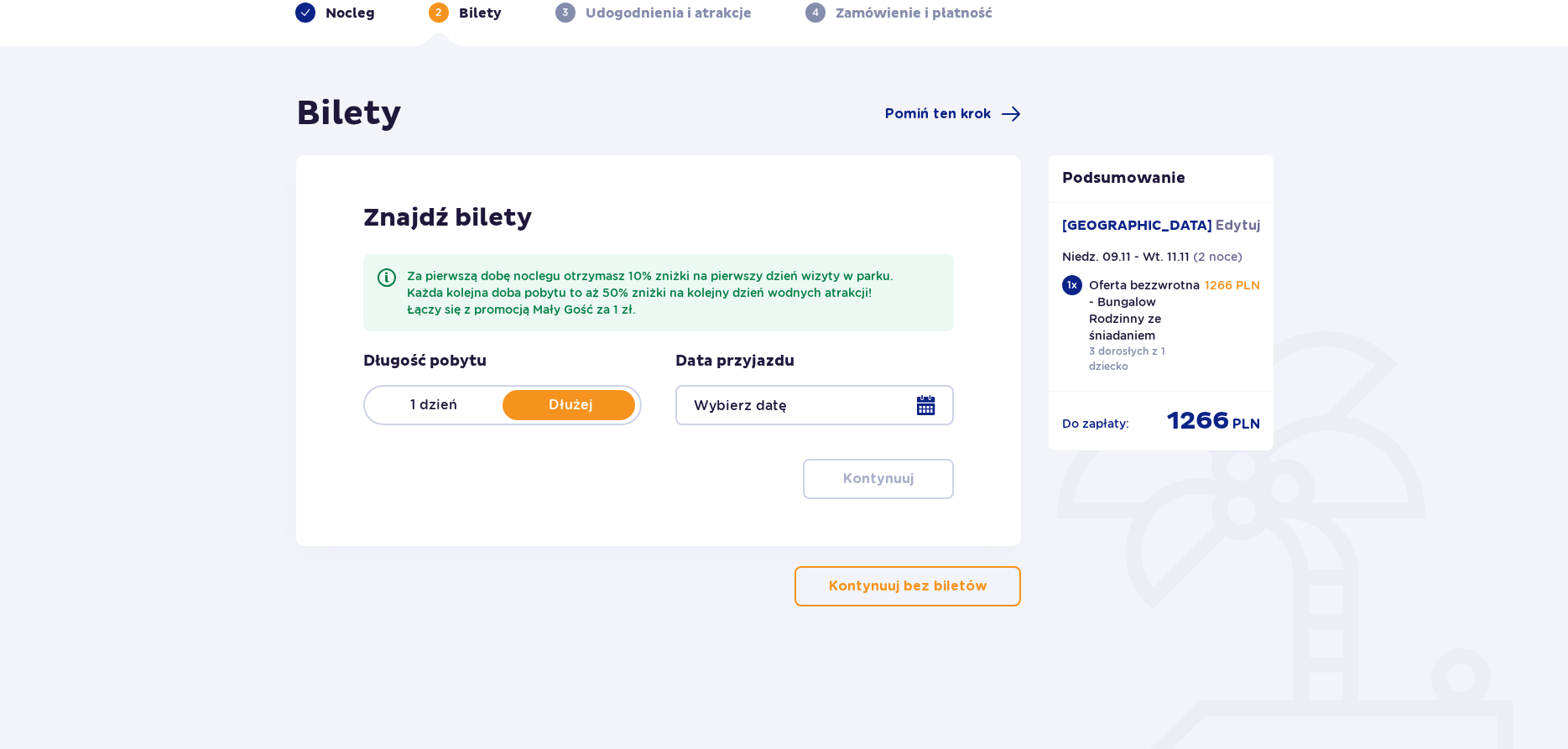
scroll to position [91, 0]
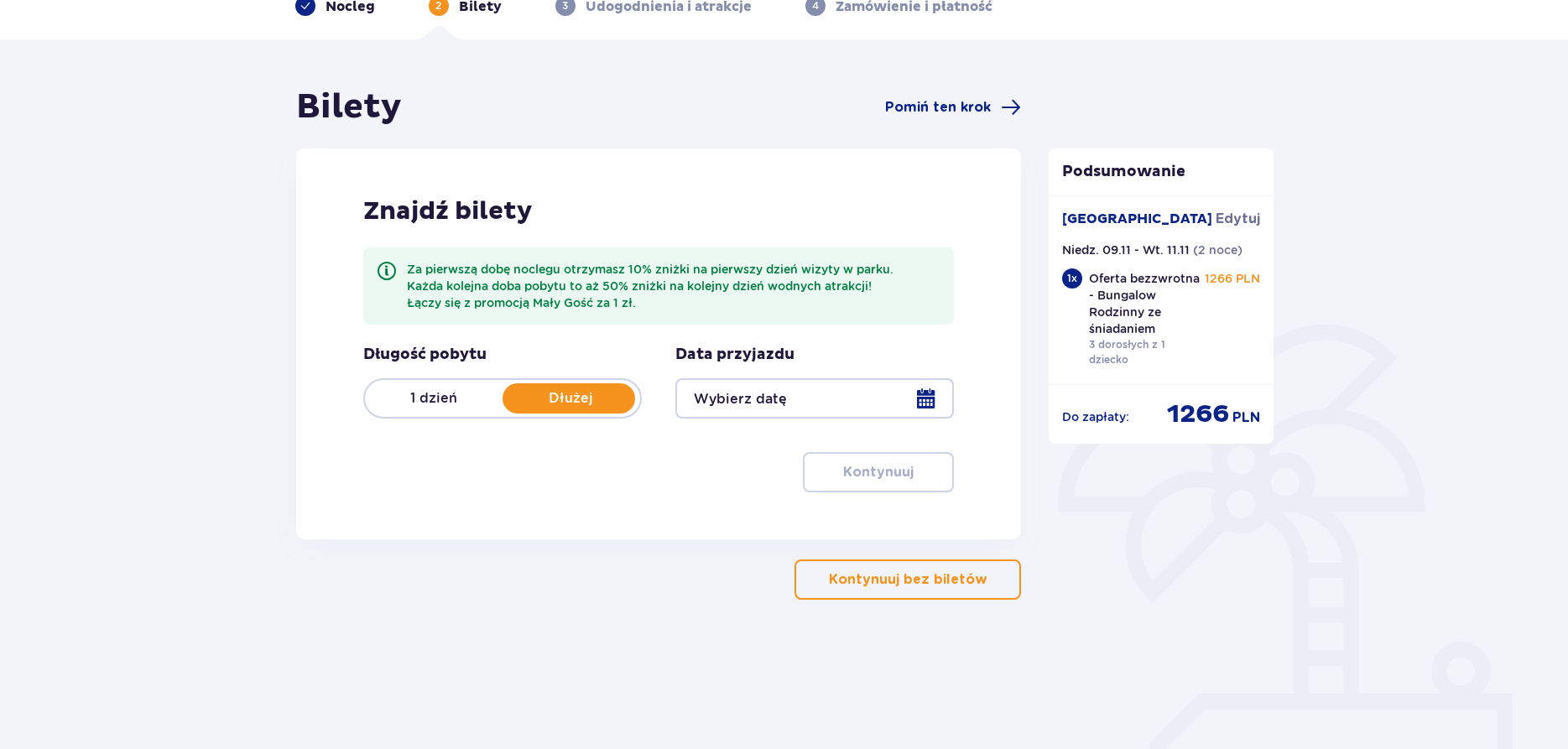
click at [931, 399] on div at bounding box center [815, 398] width 279 height 40
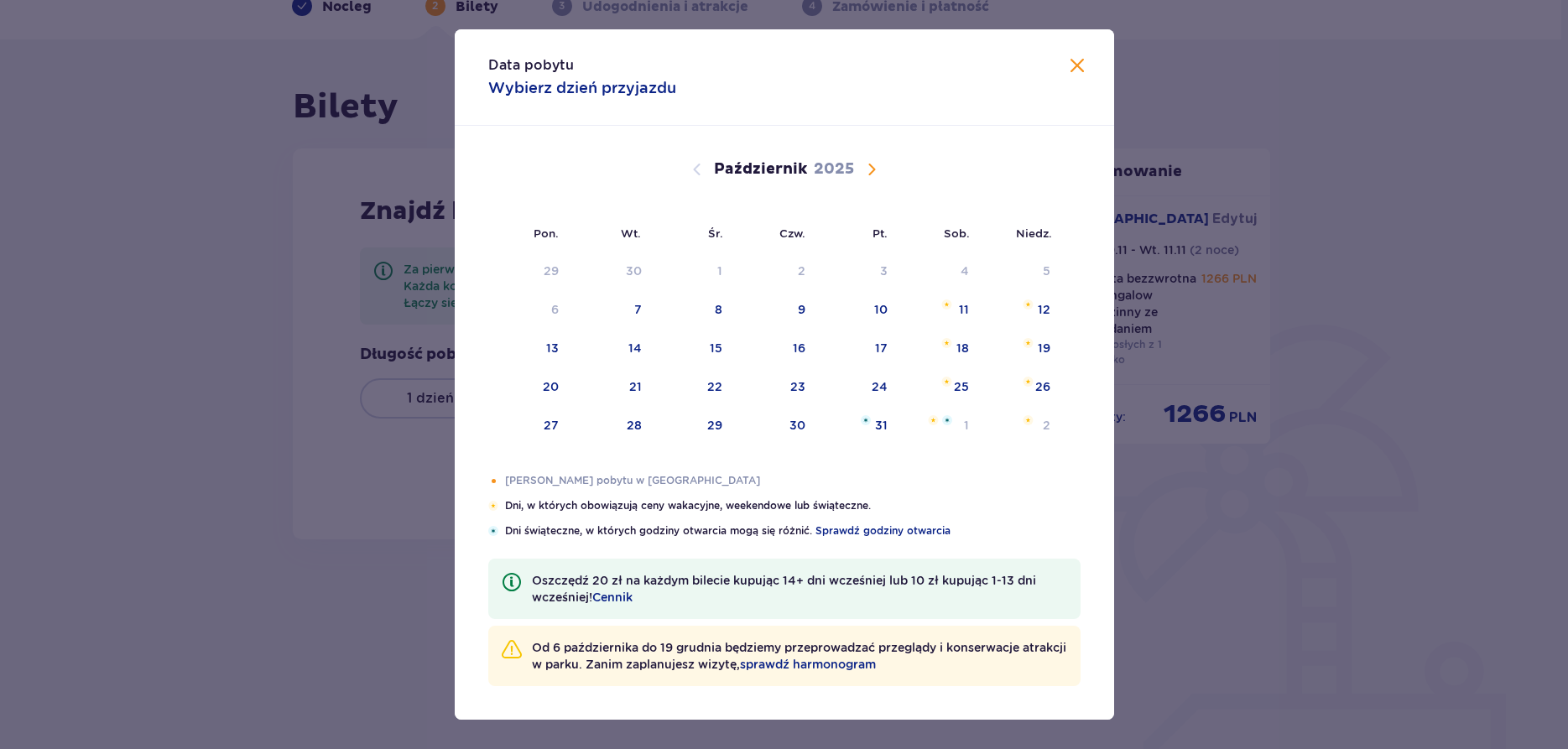
click at [871, 168] on span "Następny miesiąc" at bounding box center [871, 169] width 20 height 20
click at [545, 347] on div "10" at bounding box center [530, 349] width 83 height 37
click at [1075, 84] on div "Data pobytu Wybierz dzień przyjazdu" at bounding box center [784, 77] width 660 height 96
click at [411, 403] on div "Data pobytu Wybierz dzień przyjazdu Pon. Wt. Śr. Czw. Pt. Sob. [GEOGRAPHIC_DATA…" at bounding box center [784, 374] width 1568 height 749
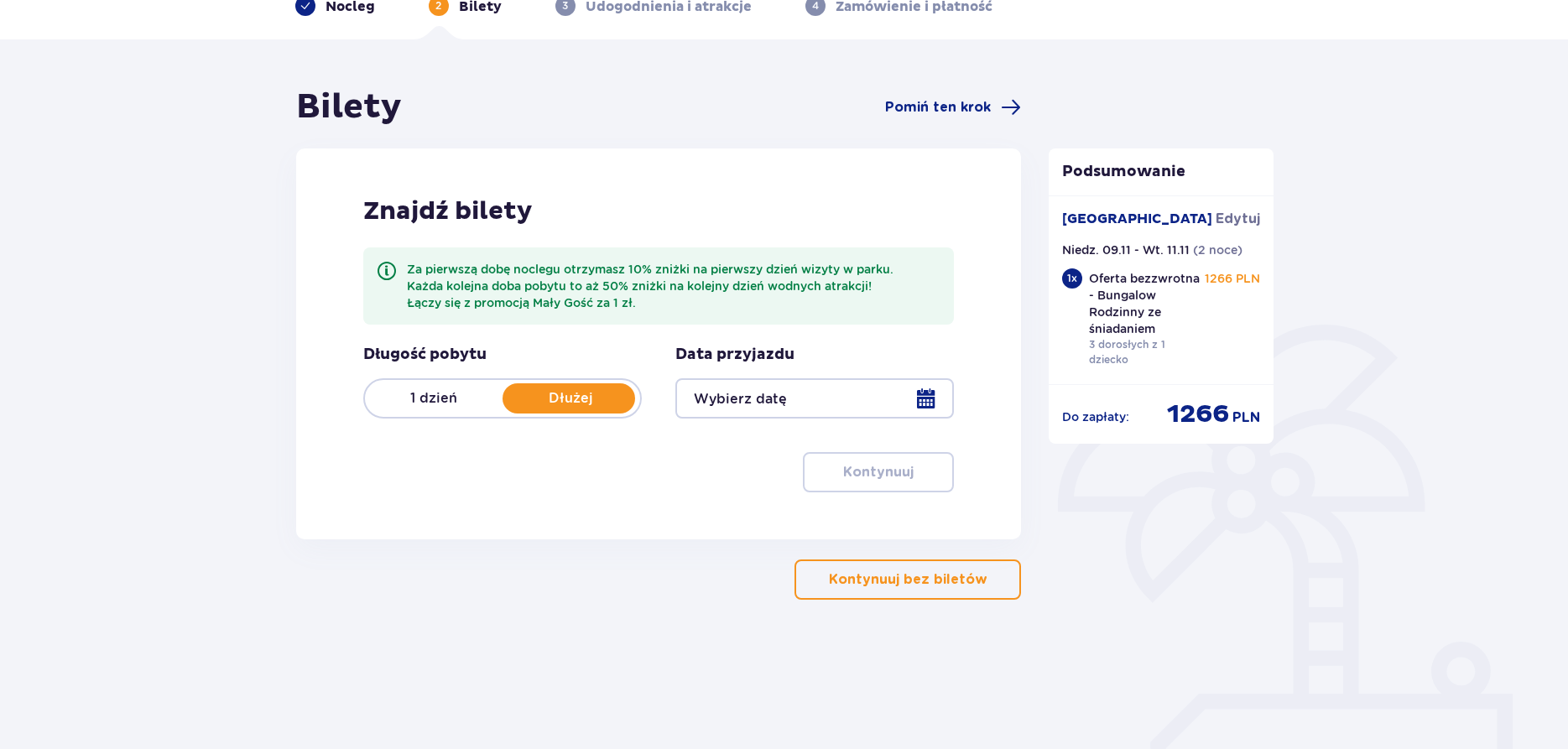
click at [432, 399] on p "1 dzień" at bounding box center [433, 398] width 138 height 18
click at [772, 399] on div at bounding box center [815, 398] width 279 height 40
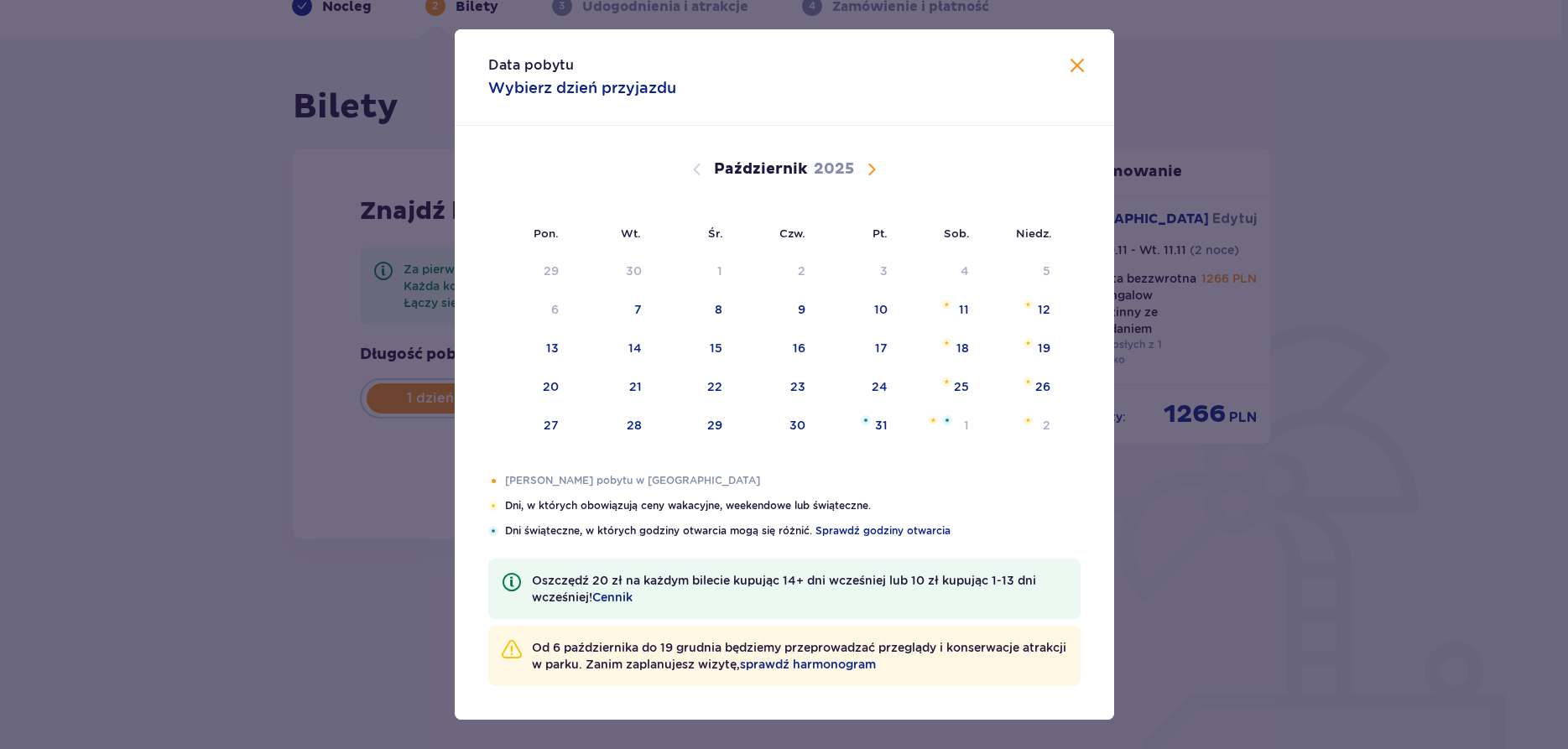
click at [873, 168] on span "Następny miesiąc" at bounding box center [871, 169] width 20 height 20
click at [551, 338] on div "10" at bounding box center [530, 349] width 83 height 37
type input "[DATE]"
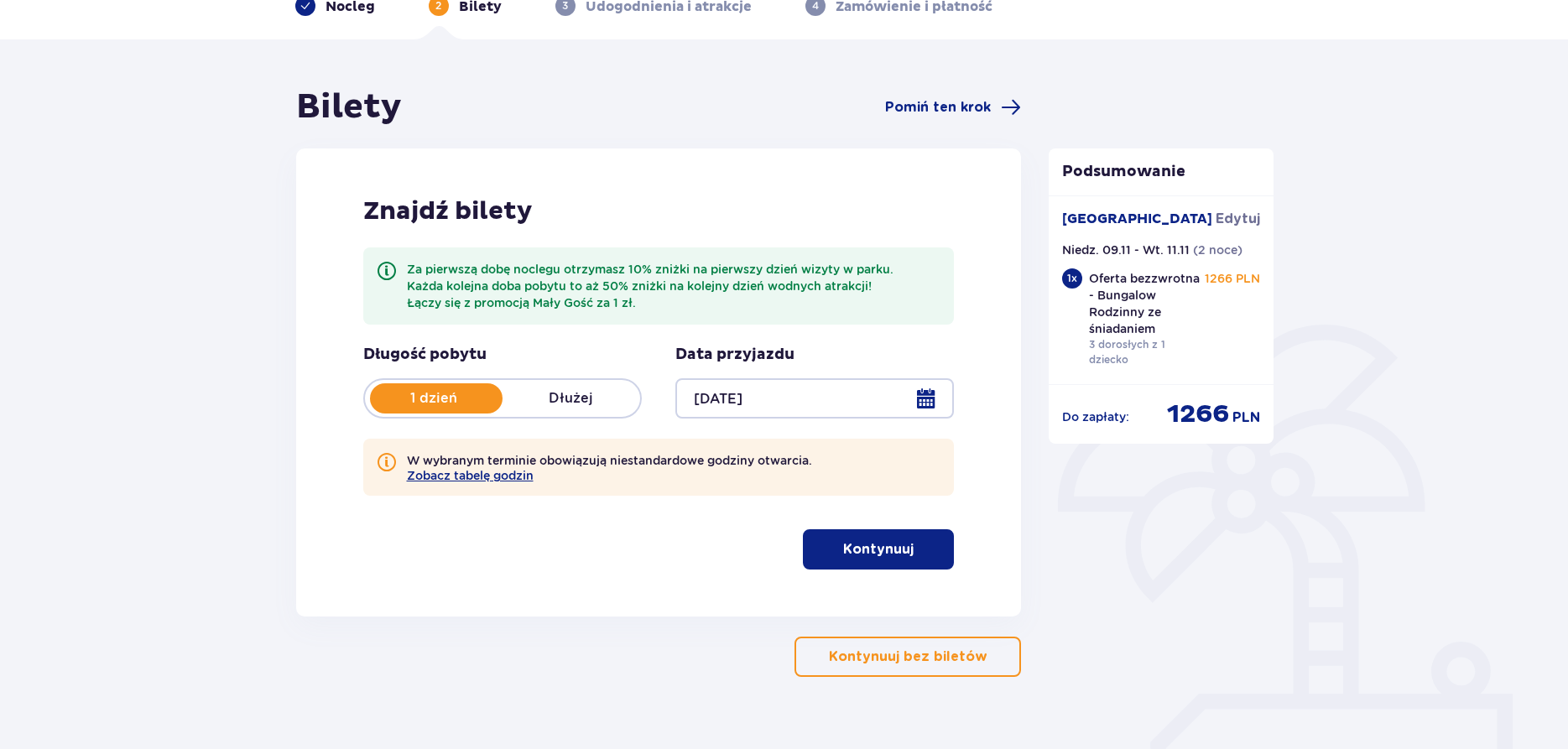
click at [607, 545] on div "Długość pobytu 1 dzień Dłużej Data przyjazdu [DATE] W wybranym terminie obowiąz…" at bounding box center [659, 457] width 591 height 225
click at [858, 548] on p "Kontynuuj" at bounding box center [878, 549] width 70 height 18
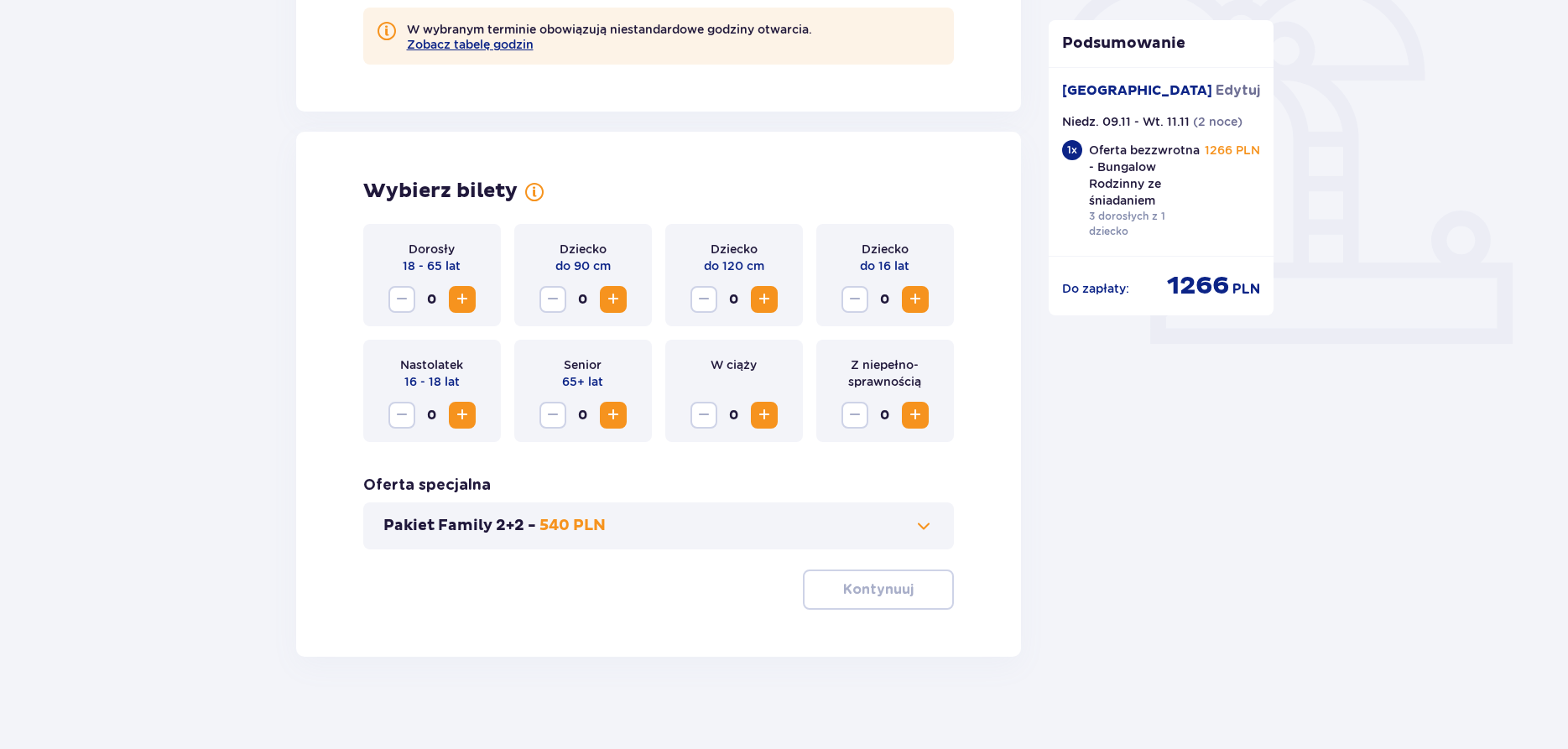
scroll to position [531, 0]
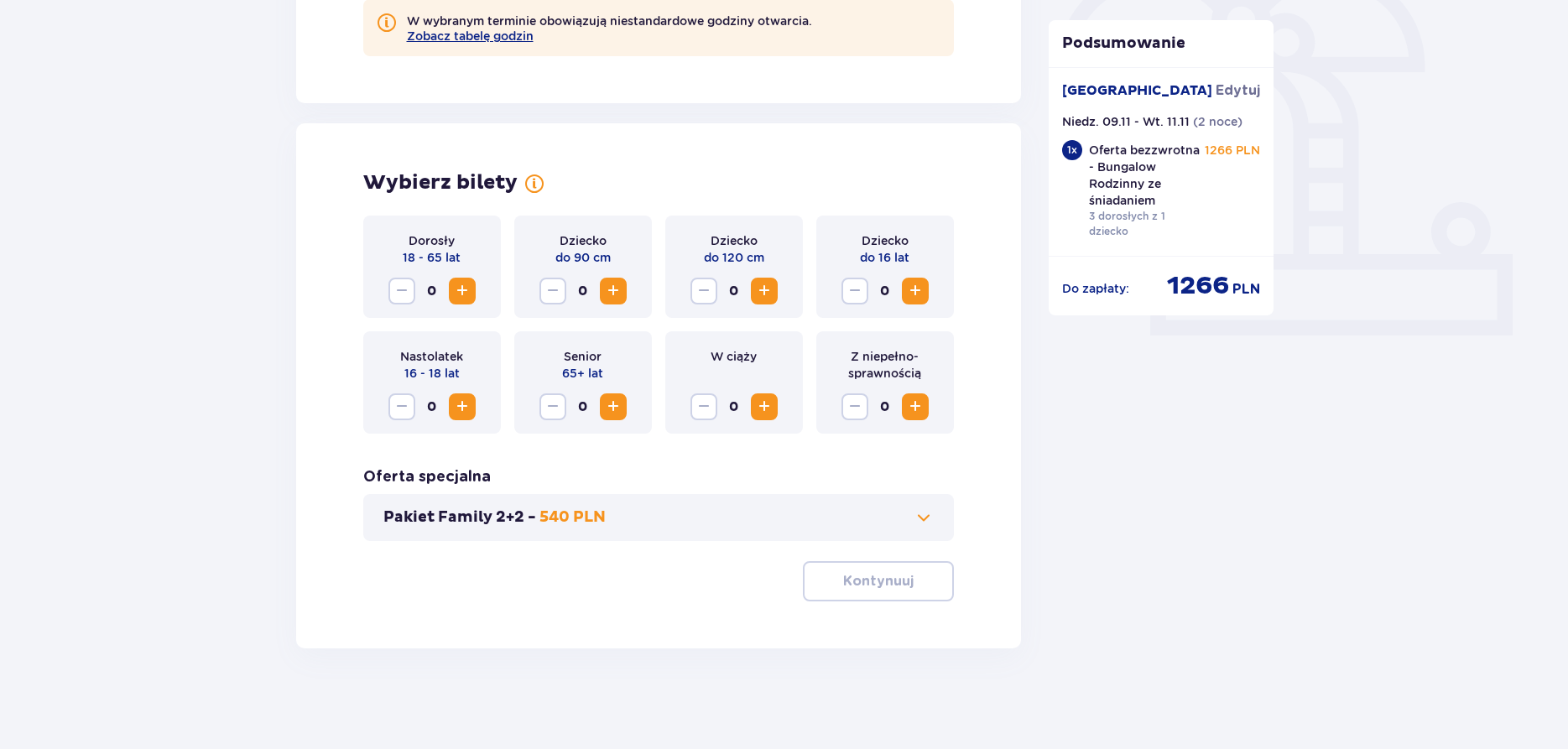
click at [464, 287] on span "Zwiększ" at bounding box center [462, 290] width 20 height 20
click at [921, 299] on span "Zwiększ" at bounding box center [915, 290] width 20 height 20
click at [802, 510] on button "Pakiet Family 2+2 - 540 PLN" at bounding box center [659, 517] width 551 height 20
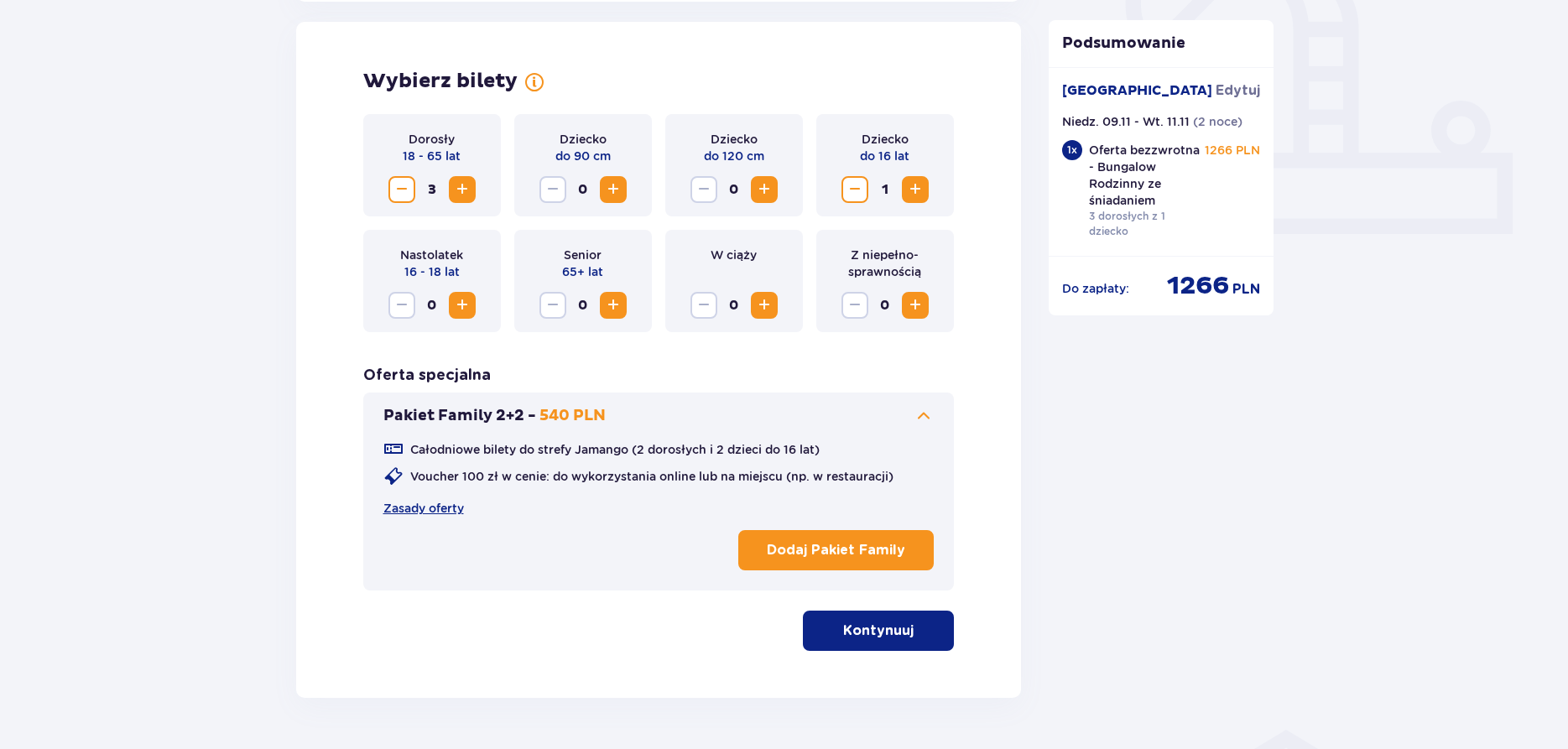
scroll to position [634, 0]
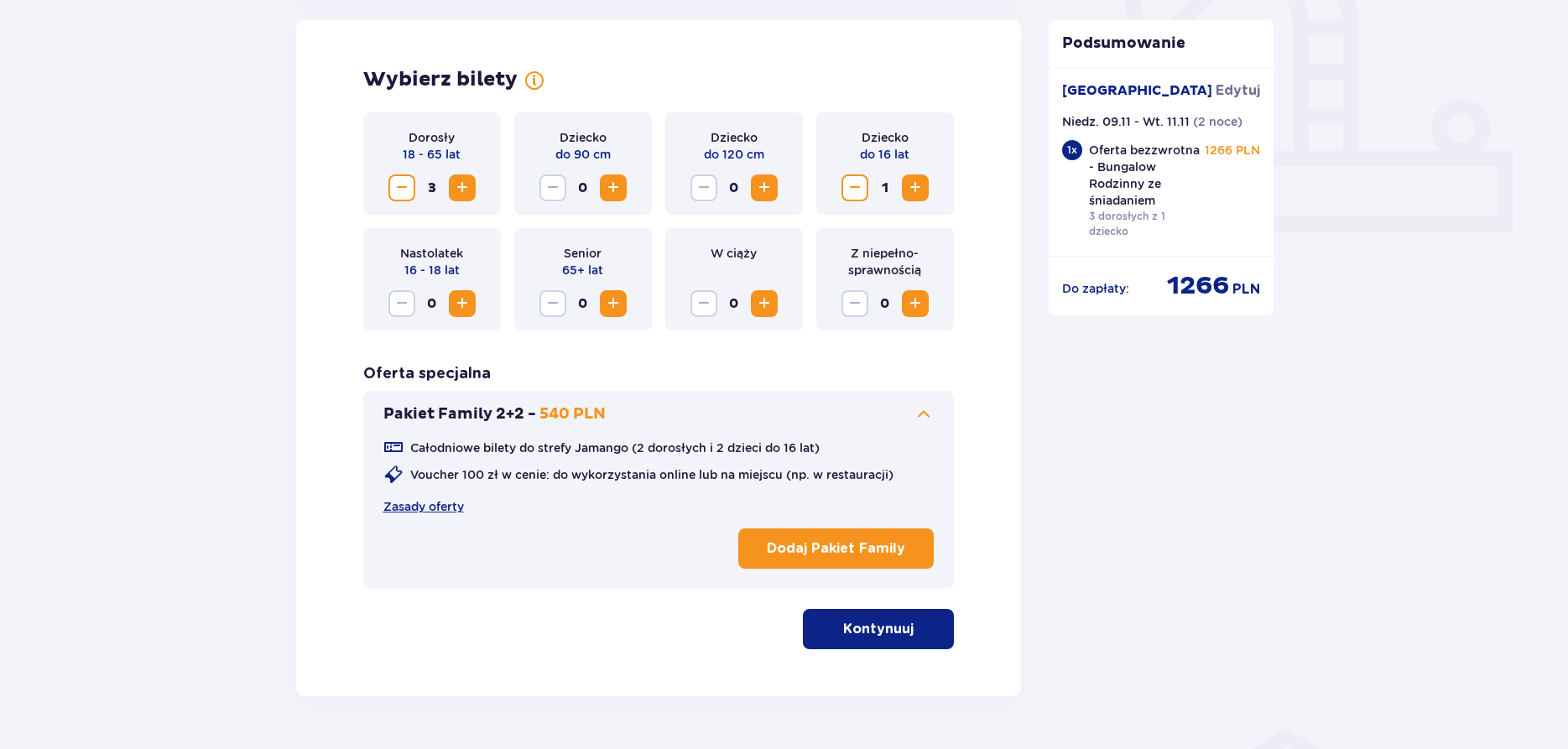
click at [879, 634] on p "Kontynuuj" at bounding box center [878, 629] width 70 height 18
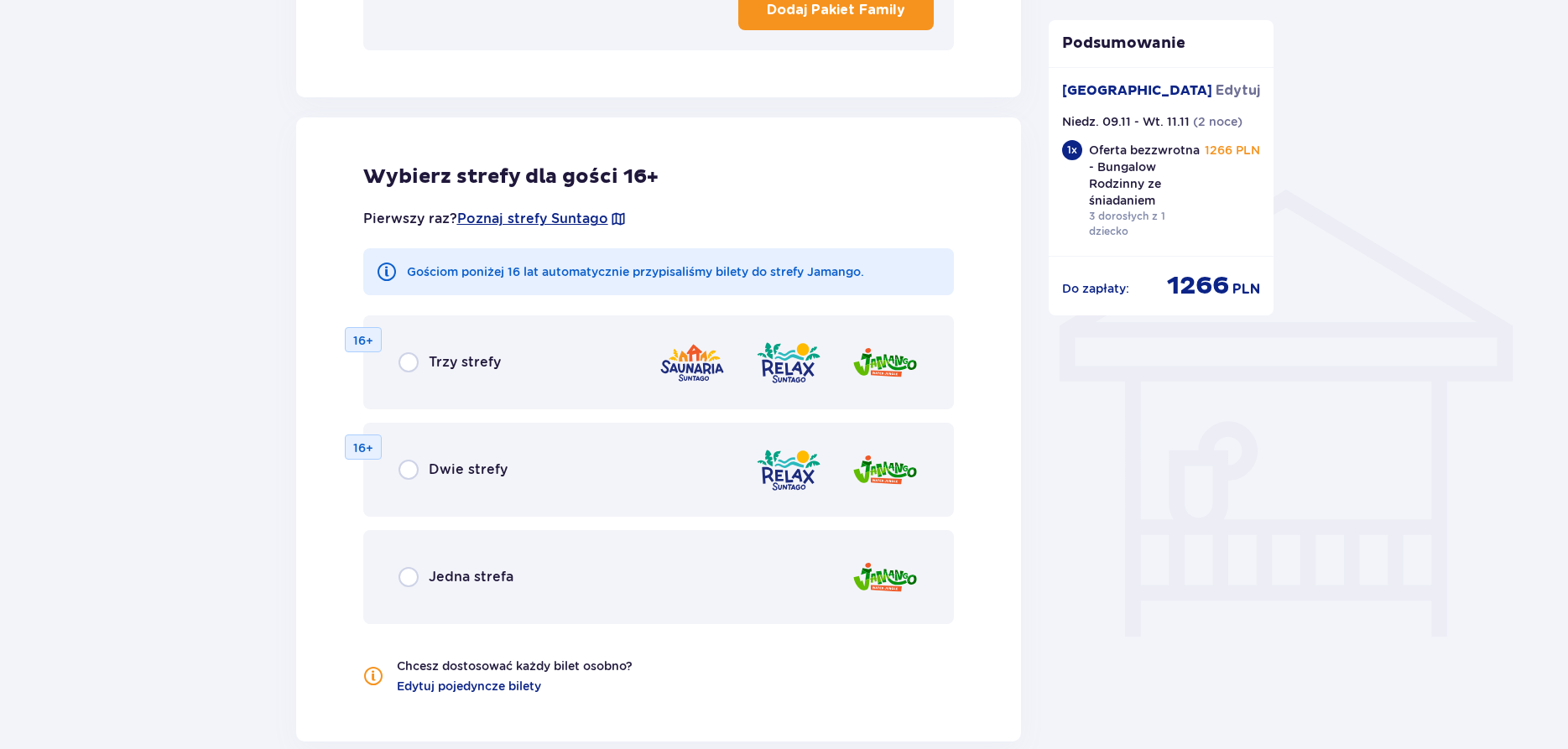
scroll to position [1250, 0]
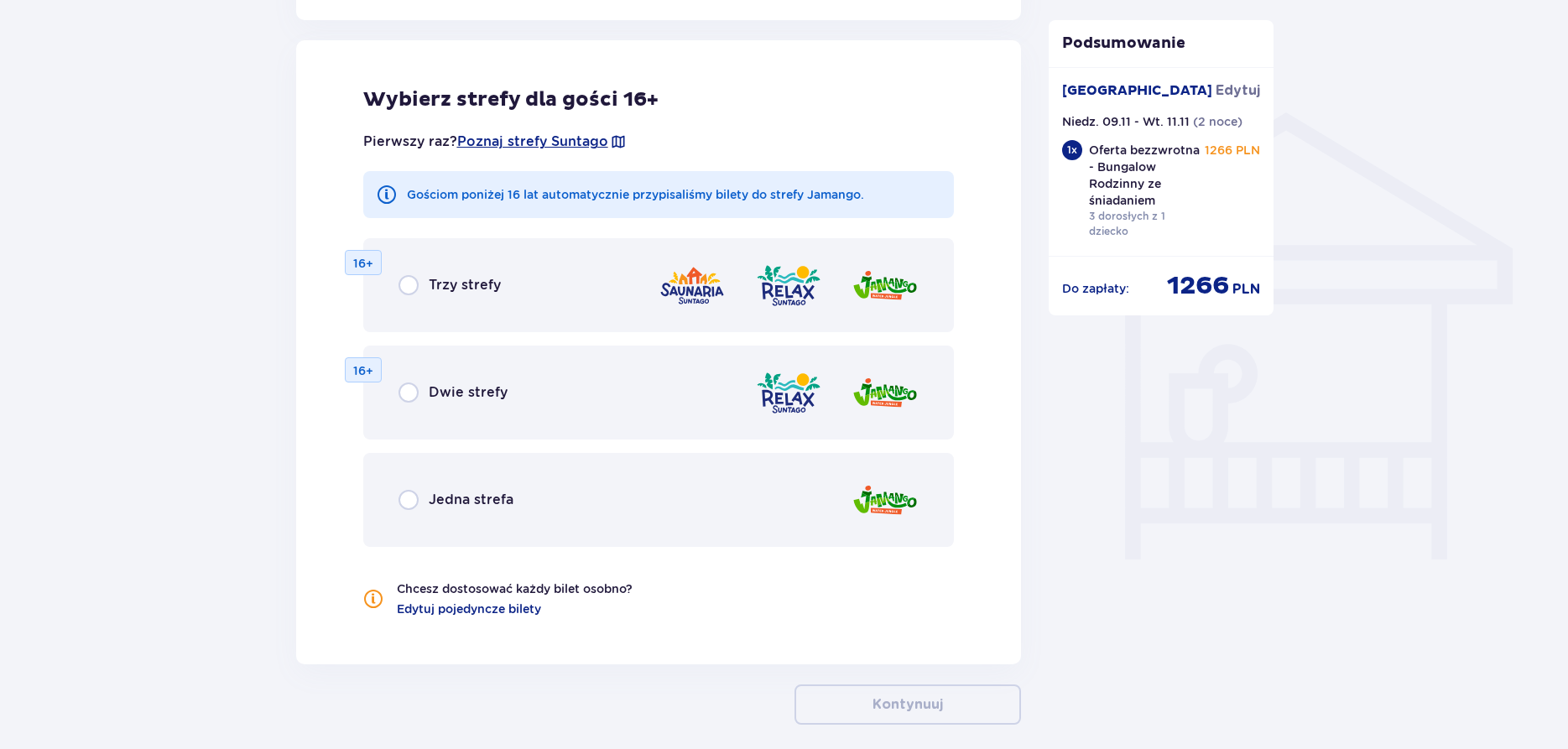
click at [408, 503] on input "radio" at bounding box center [408, 499] width 20 height 20
radio input "true"
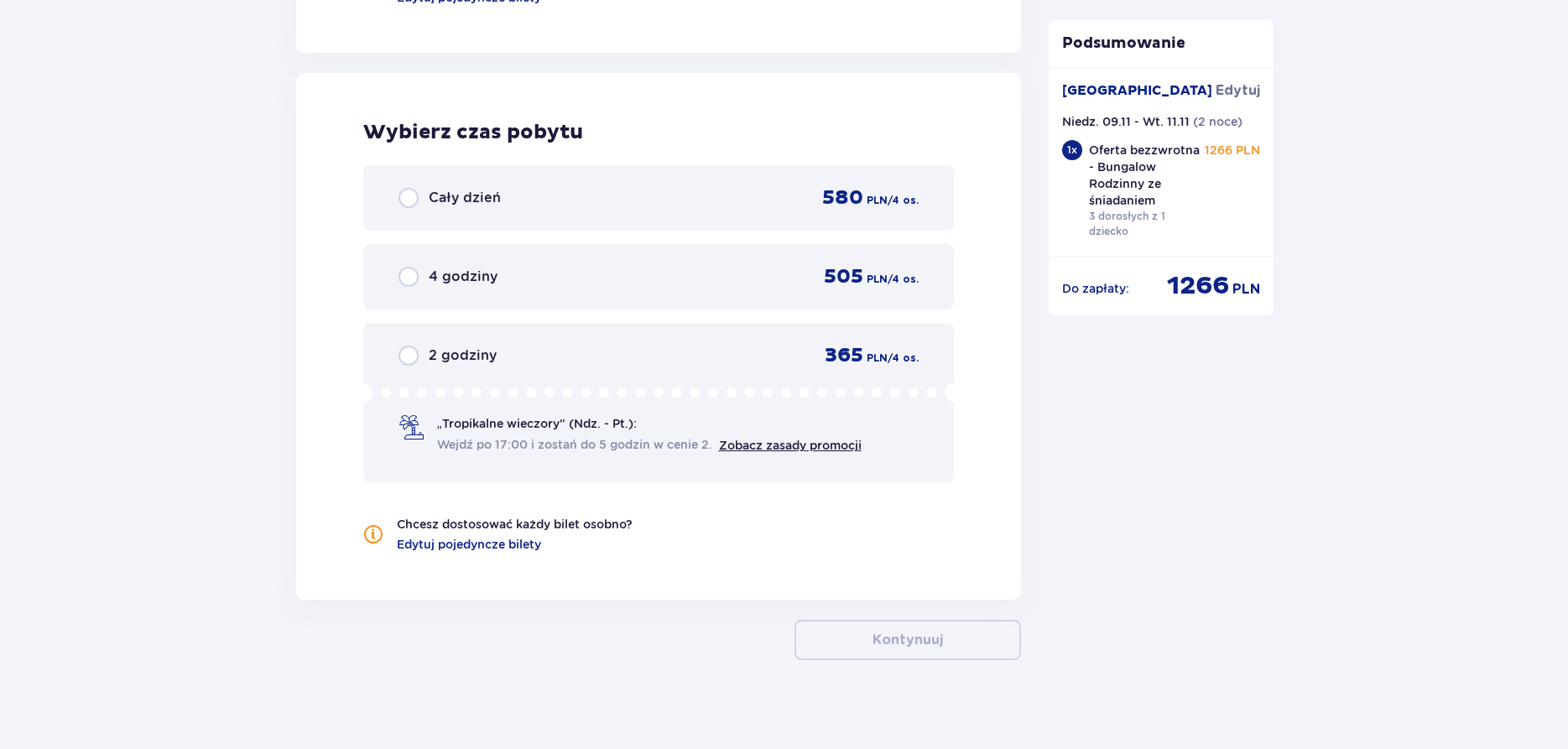
scroll to position [1872, 0]
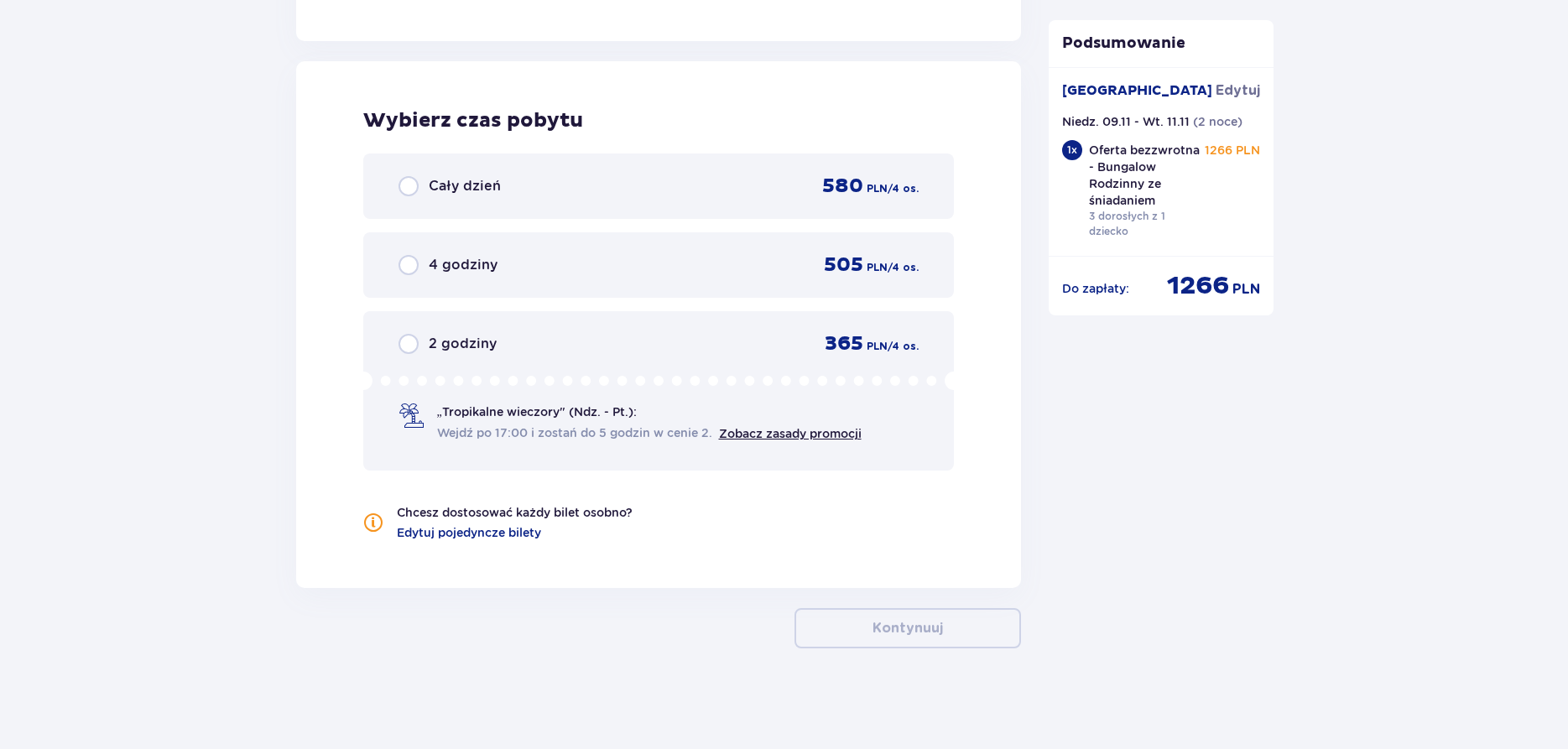
click at [413, 183] on input "radio" at bounding box center [408, 186] width 20 height 20
radio input "true"
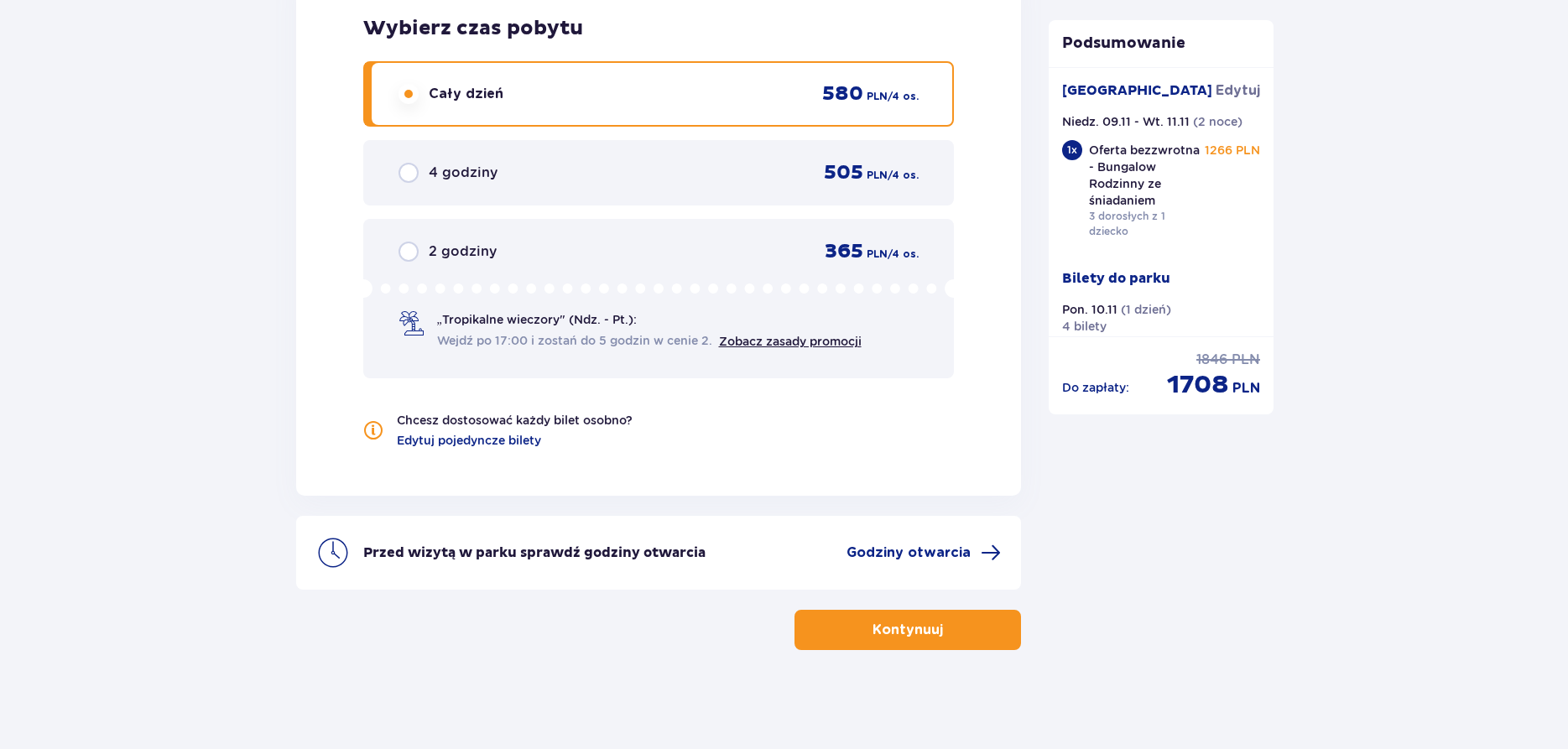
scroll to position [1967, 0]
click at [462, 441] on span "Edytuj pojedyncze bilety" at bounding box center [469, 439] width 144 height 17
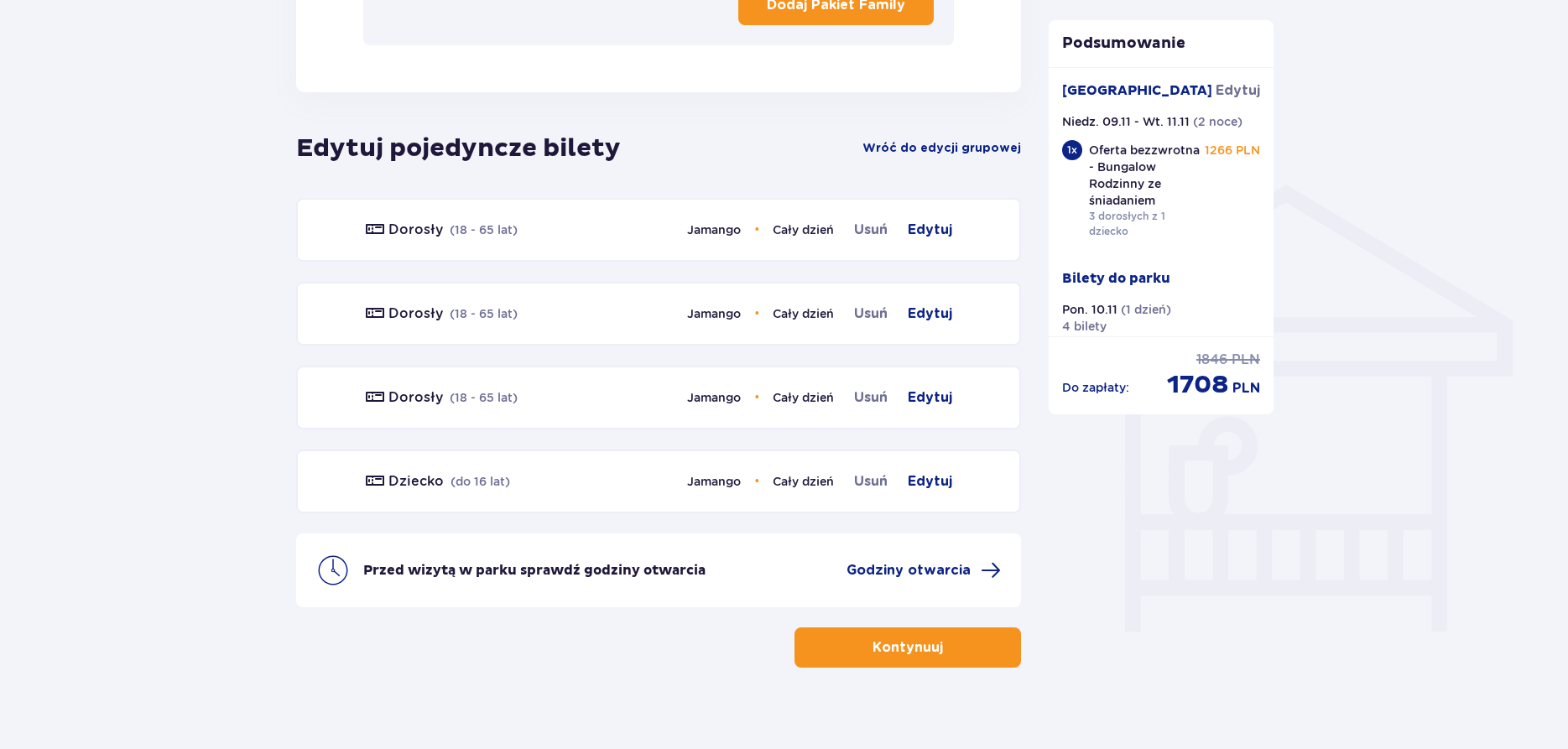
scroll to position [1197, 0]
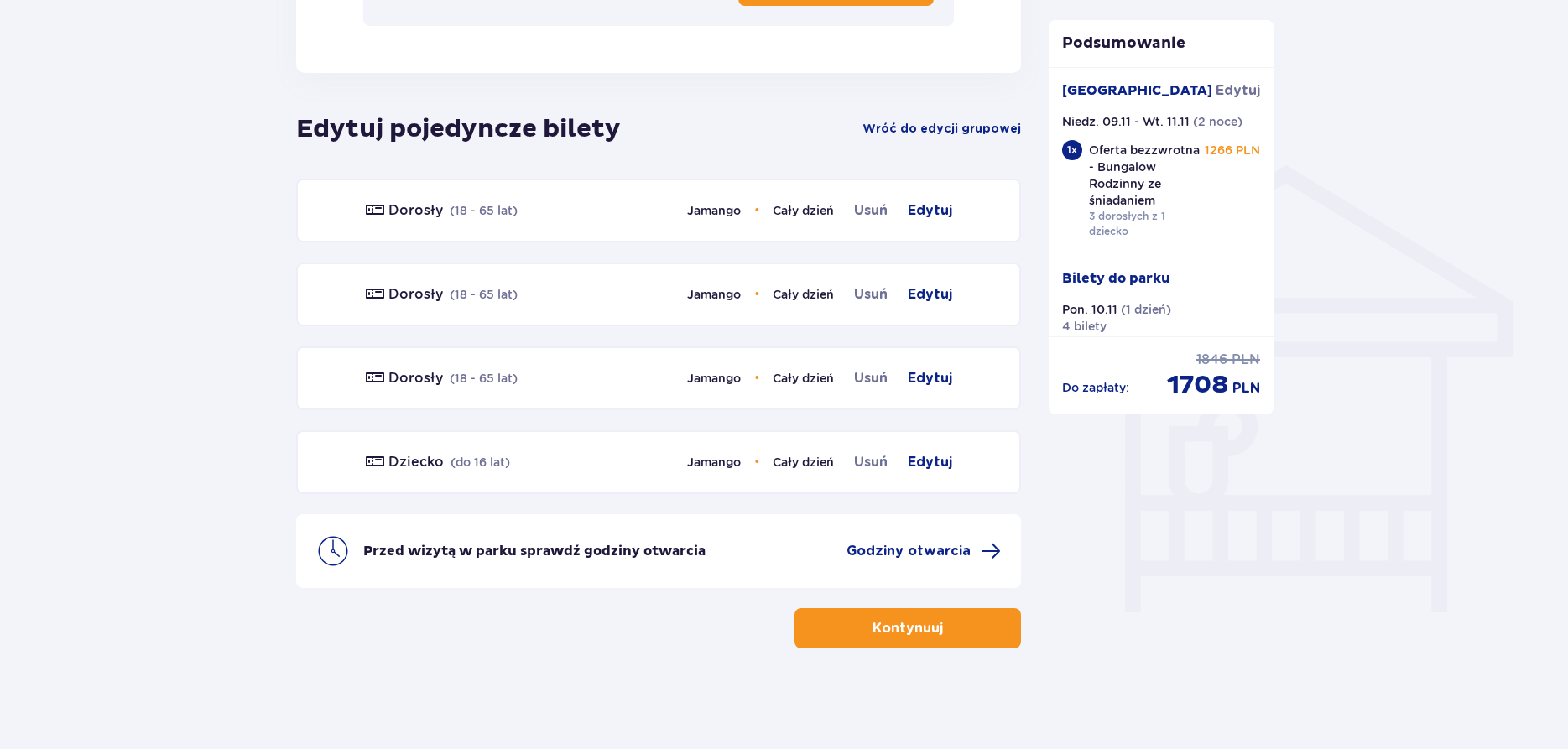
click at [920, 631] on p "Kontynuuj" at bounding box center [908, 628] width 70 height 18
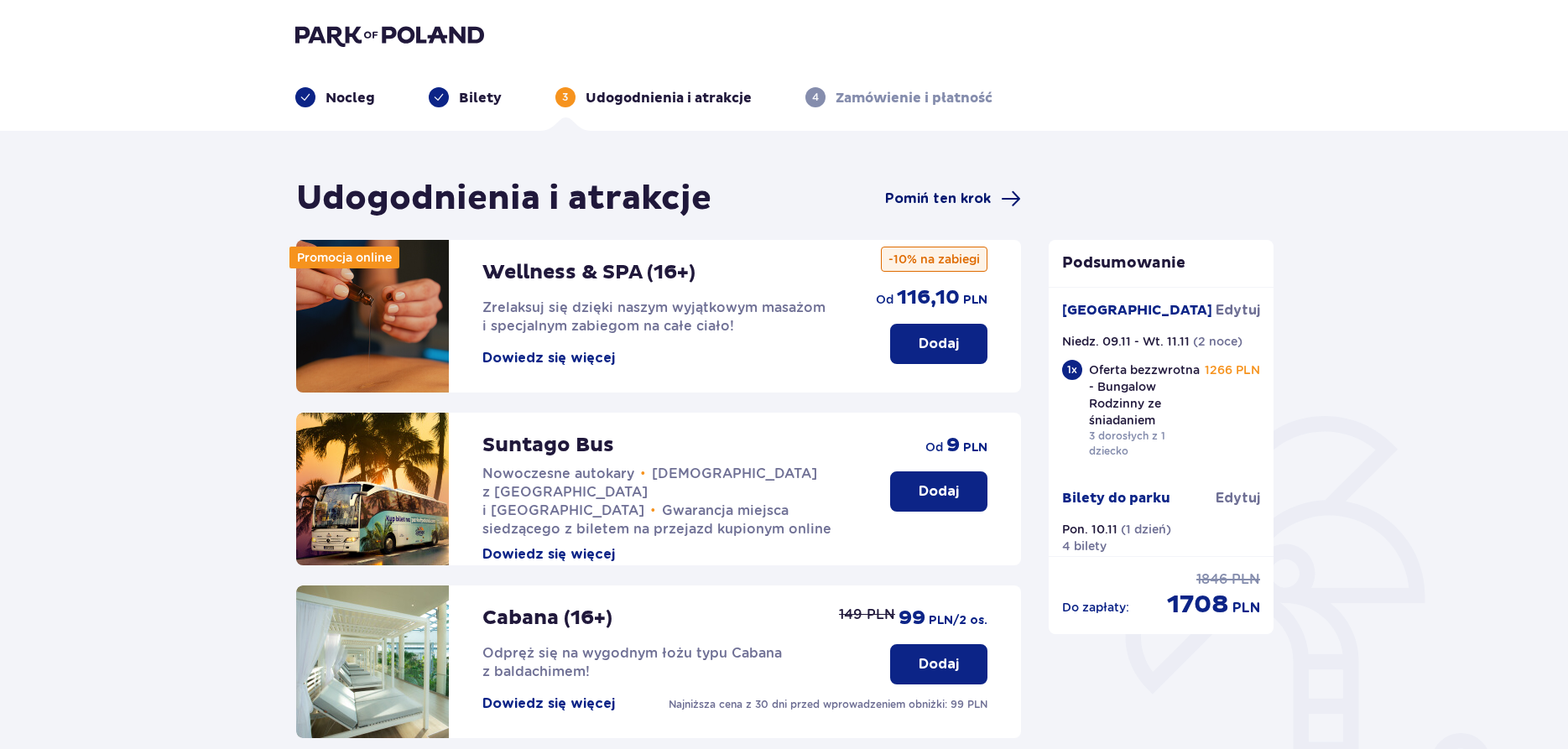
click at [949, 200] on span "Pomiń ten krok" at bounding box center [938, 198] width 105 height 18
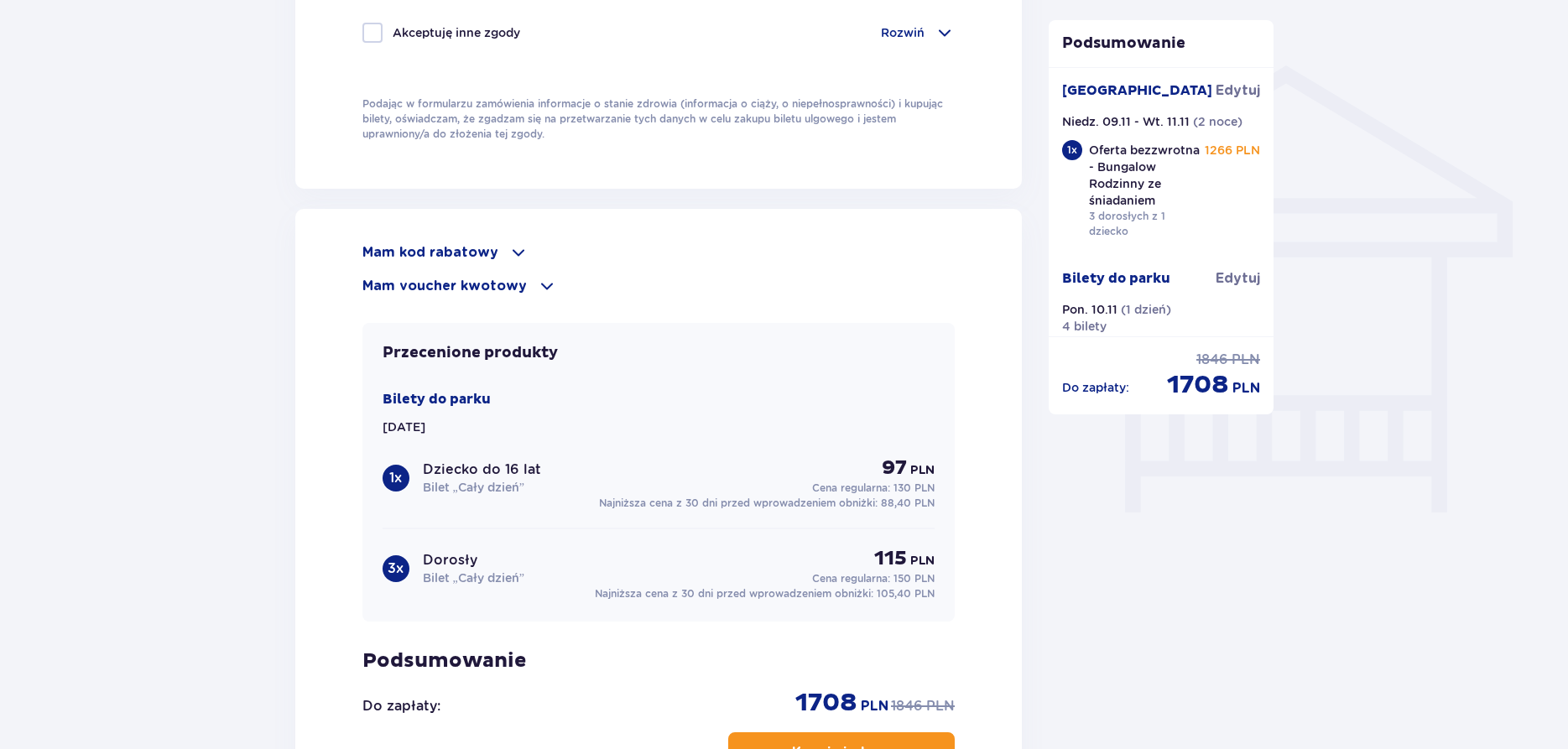
scroll to position [1220, 0]
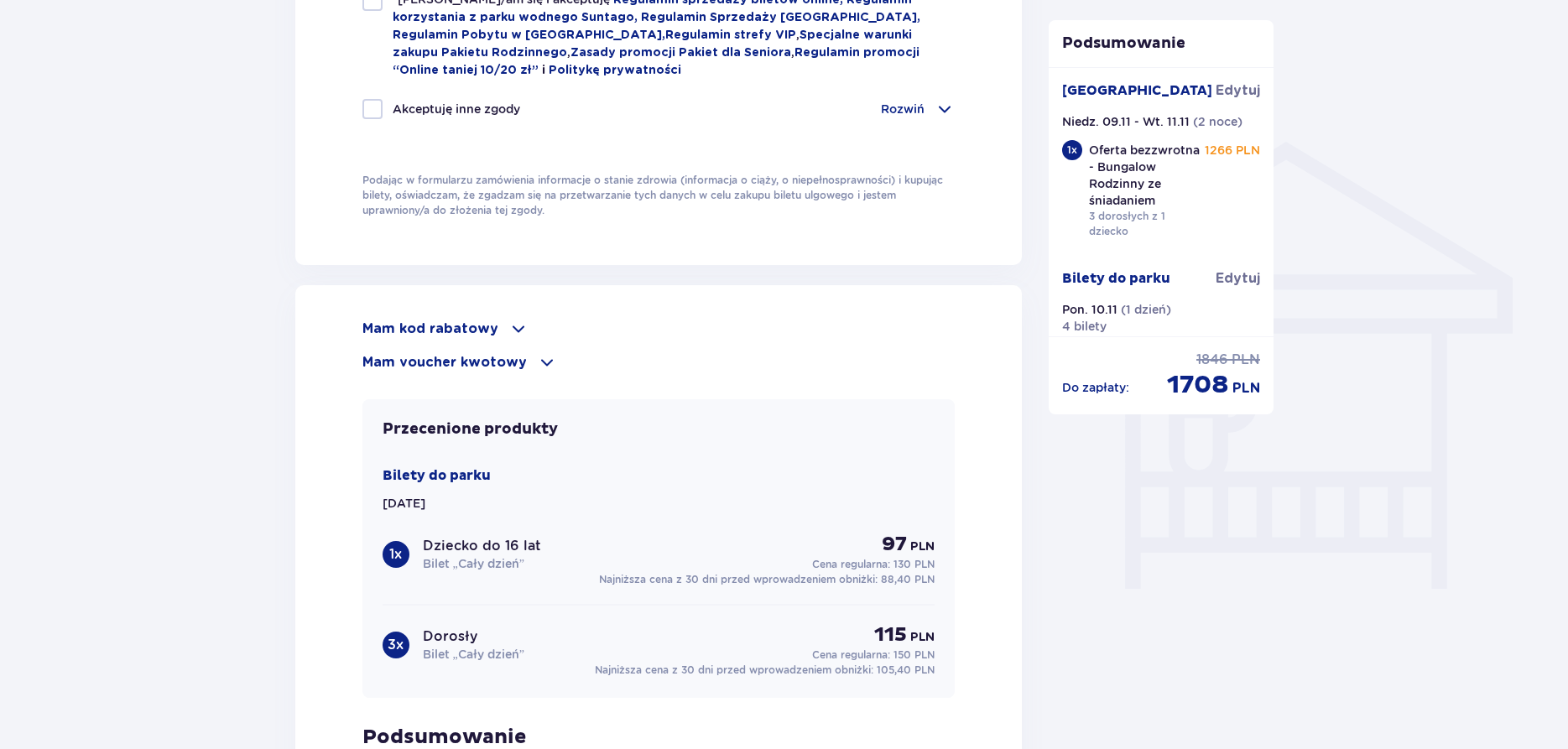
click at [476, 358] on p "Mam voucher kwotowy" at bounding box center [444, 362] width 164 height 18
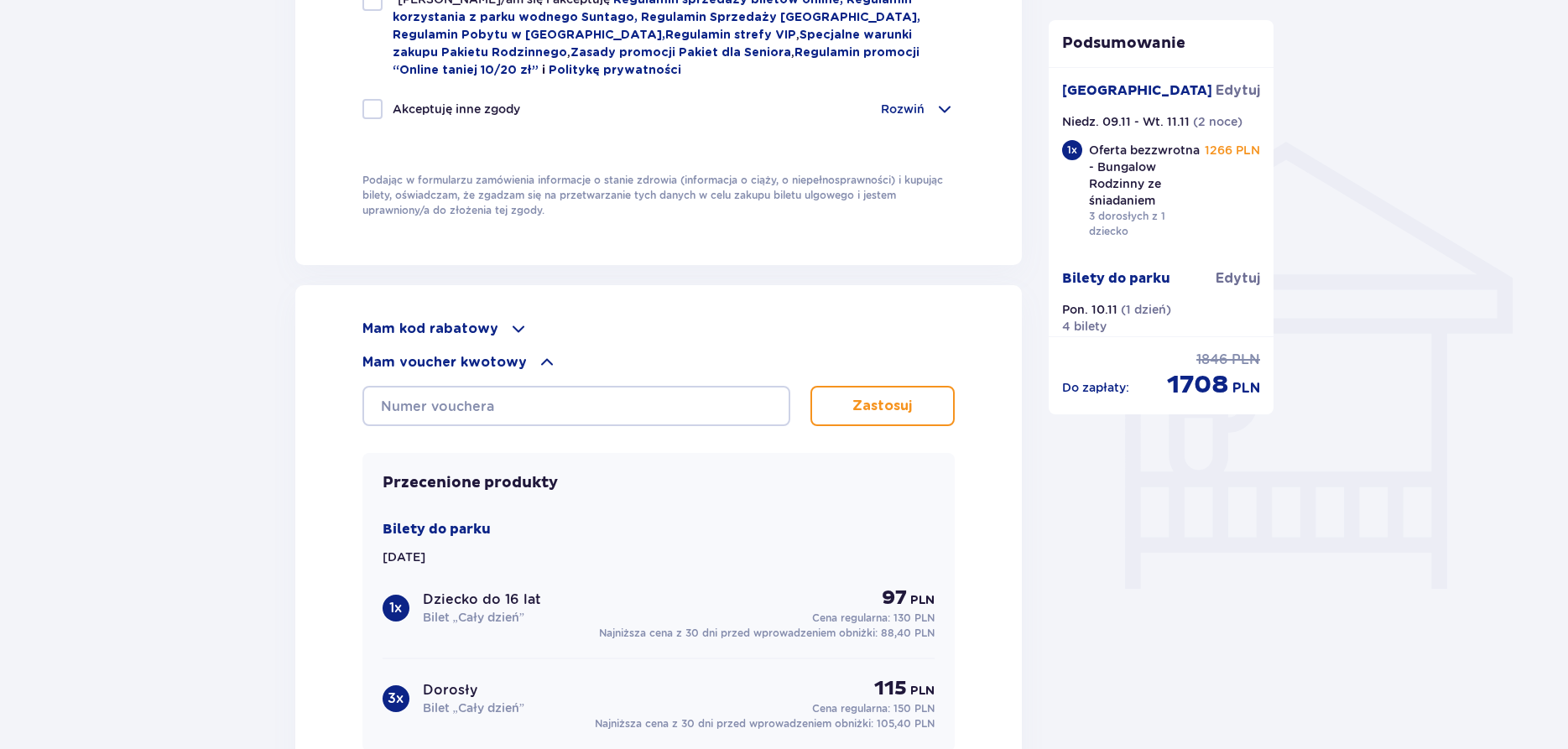
click at [466, 324] on p "Mam kod rabatowy" at bounding box center [430, 328] width 136 height 18
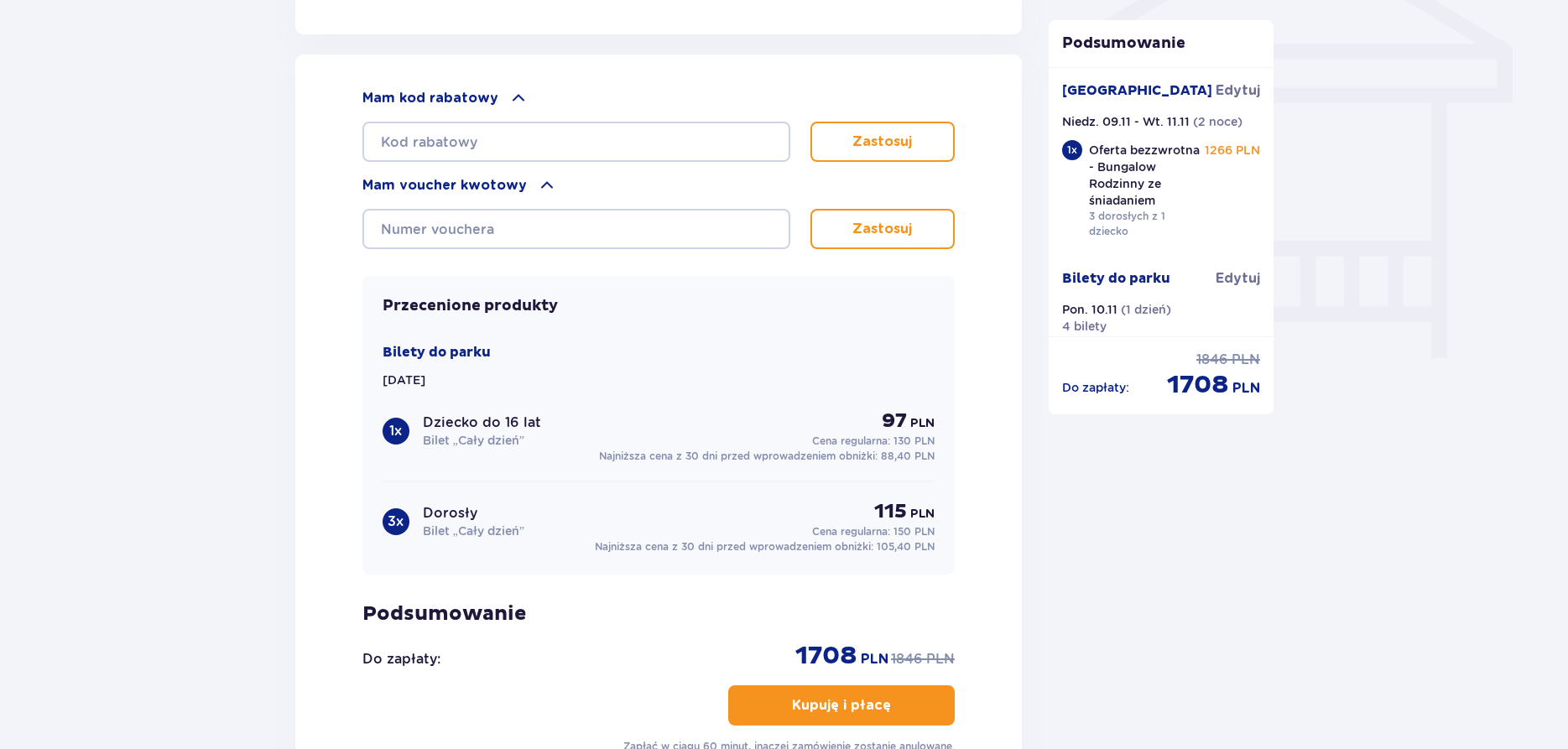
scroll to position [1477, 0]
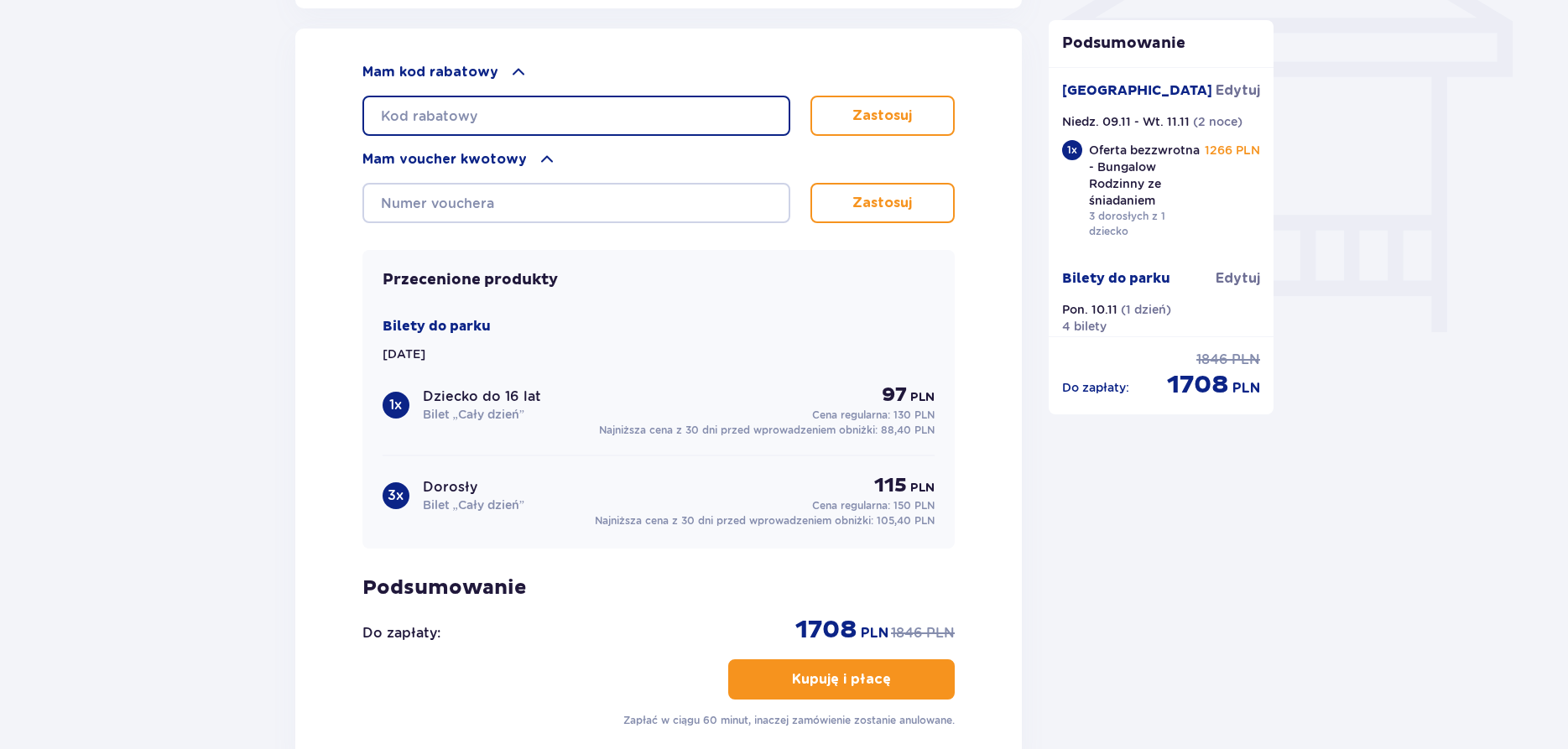
click at [455, 107] on input "text" at bounding box center [576, 116] width 428 height 40
type input "LDDNDJZWKYD6XQ"
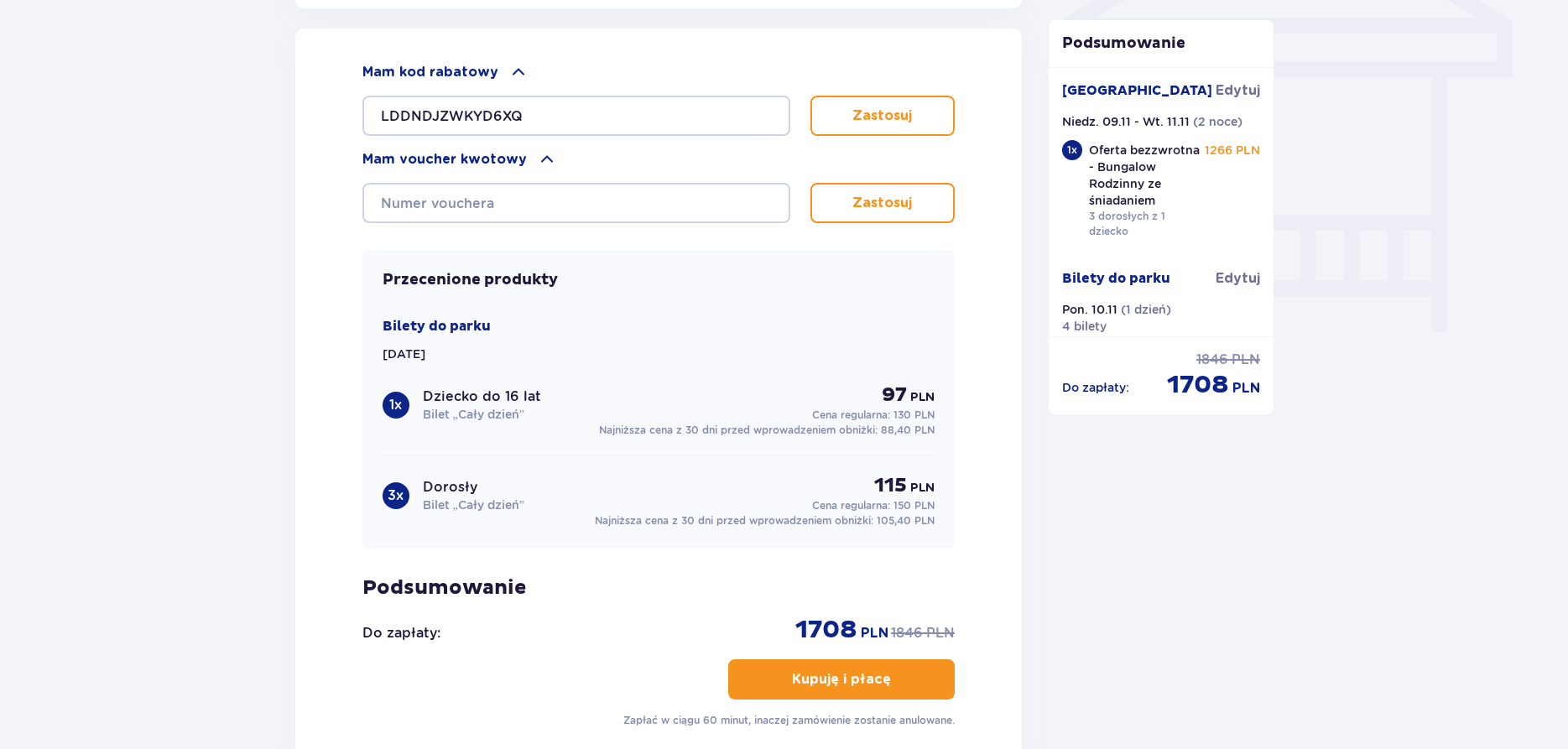
click at [835, 118] on button "Zastosuj" at bounding box center [883, 116] width 145 height 40
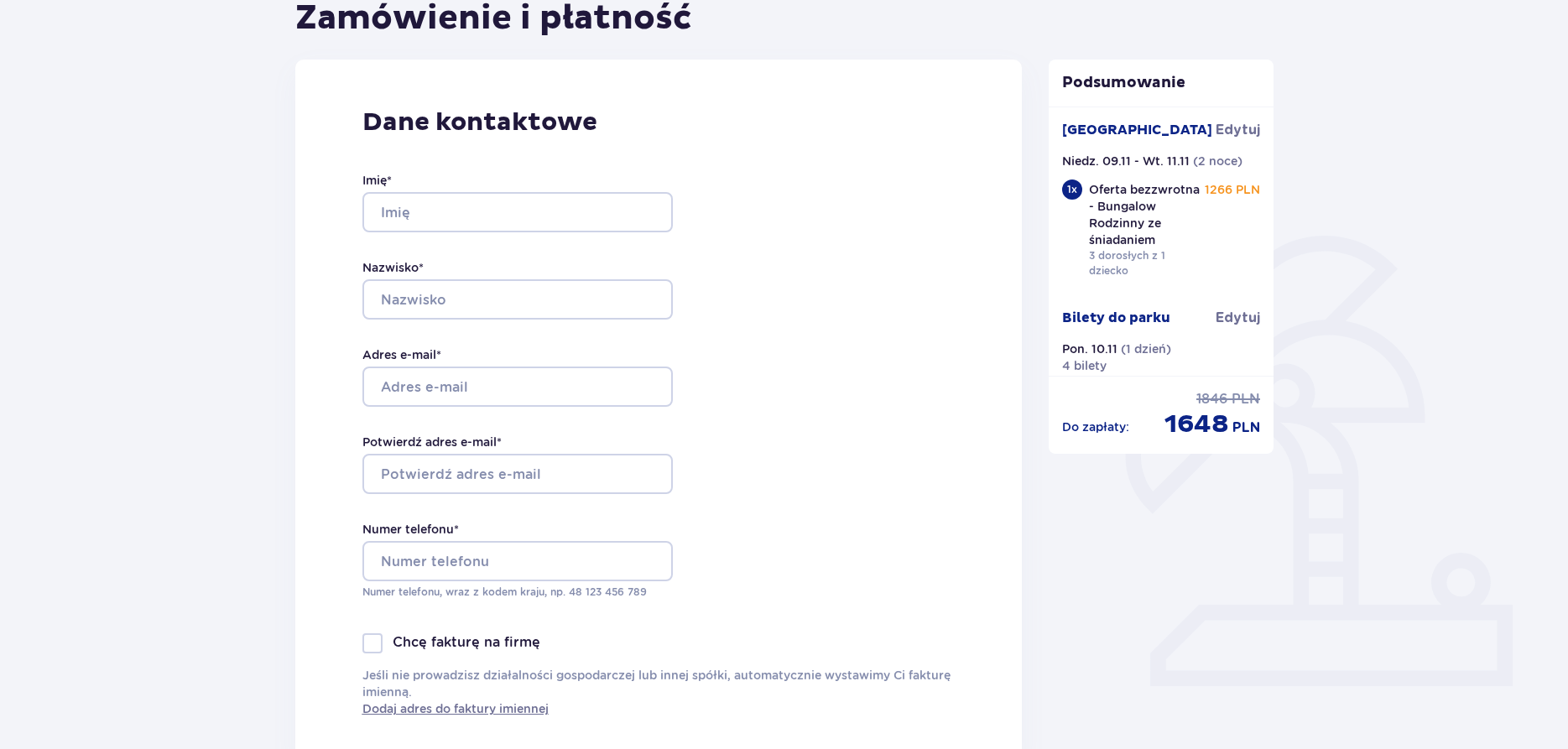
scroll to position [0, 0]
